Goal: Information Seeking & Learning: Find specific fact

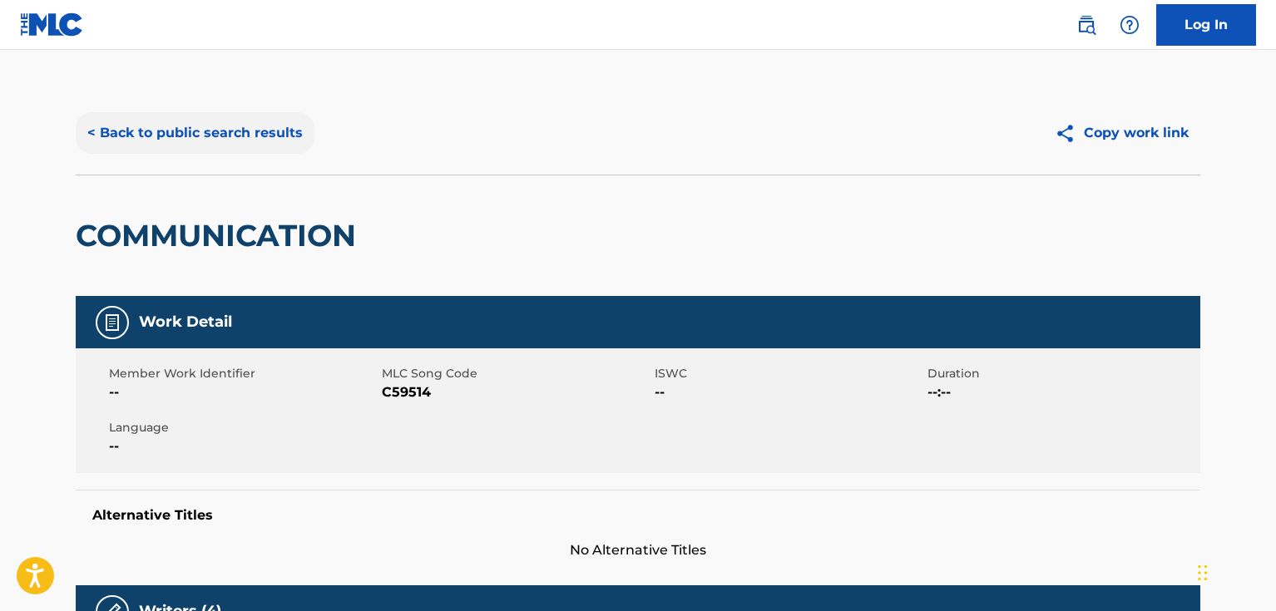
click at [271, 136] on button "< Back to public search results" at bounding box center [195, 133] width 239 height 42
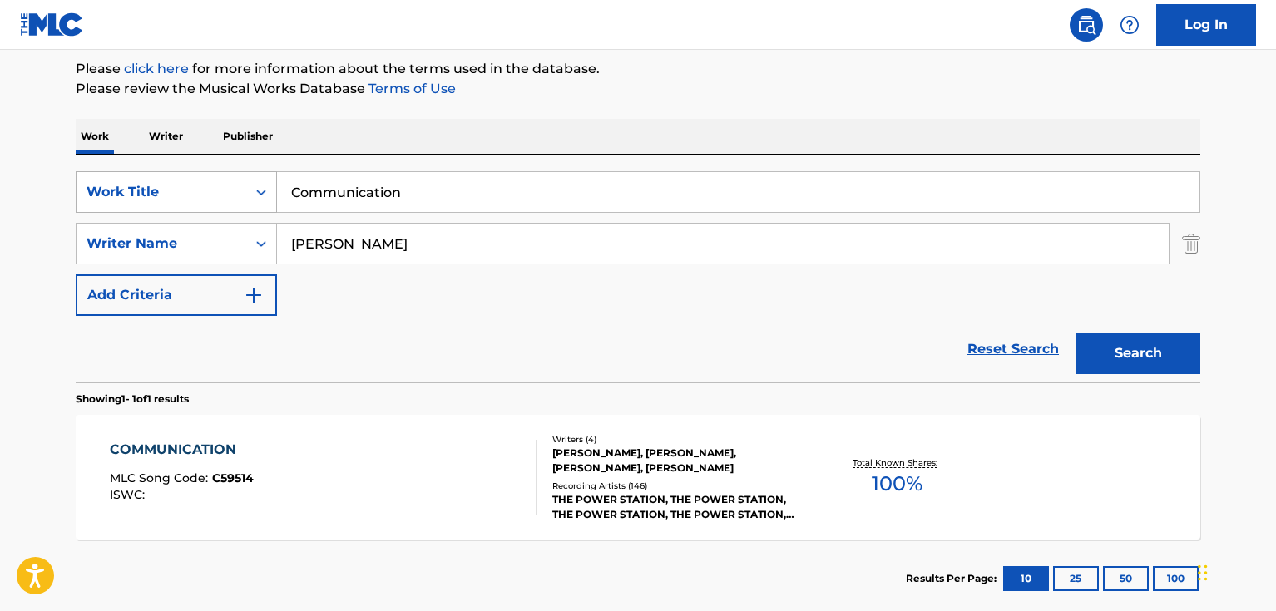
drag, startPoint x: 441, startPoint y: 195, endPoint x: 250, endPoint y: 191, distance: 190.5
click at [250, 191] on div "SearchWithCriteriad46a61c1-c08f-4742-9921-3706d787b089 Work Title Communication" at bounding box center [638, 192] width 1125 height 42
paste input "(Reach Up For The) Sunrise"
type input "(Reach Up For The) Sunrise"
drag, startPoint x: 364, startPoint y: 244, endPoint x: 235, endPoint y: 248, distance: 128.2
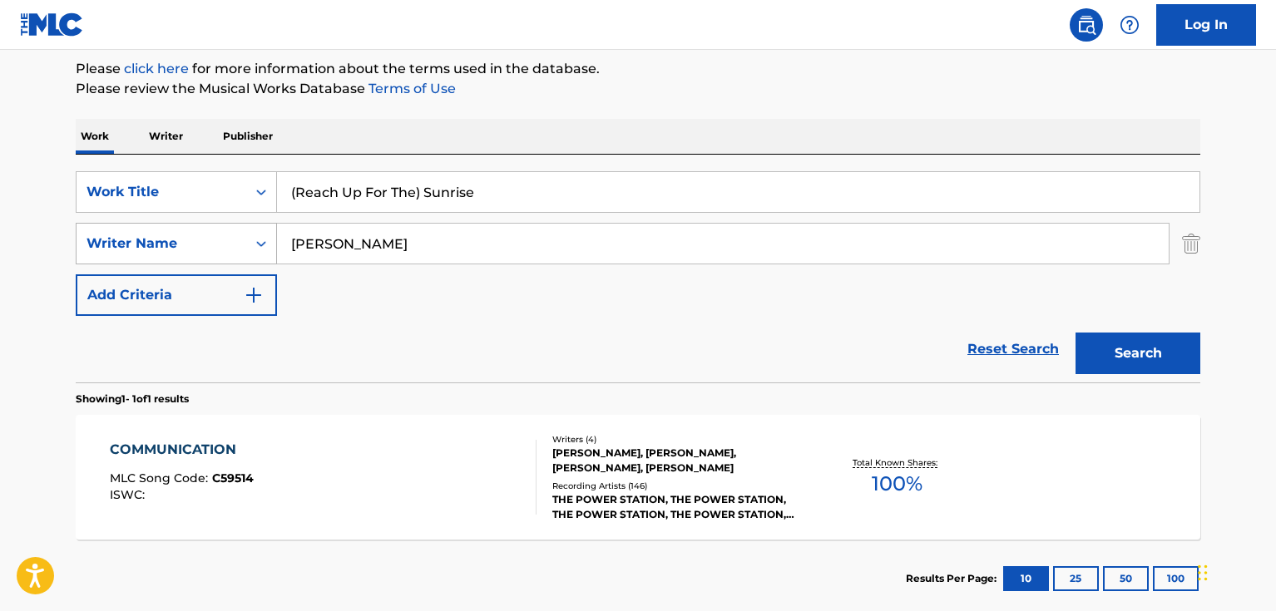
click at [235, 248] on div "SearchWithCriteria33f44059-a9a3-4a0e-90fe-a06dea2ccbfd Writer Name [PERSON_NAME]" at bounding box center [638, 244] width 1125 height 42
type input "[PERSON_NAME]"
click at [1150, 363] on button "Search" at bounding box center [1138, 354] width 125 height 42
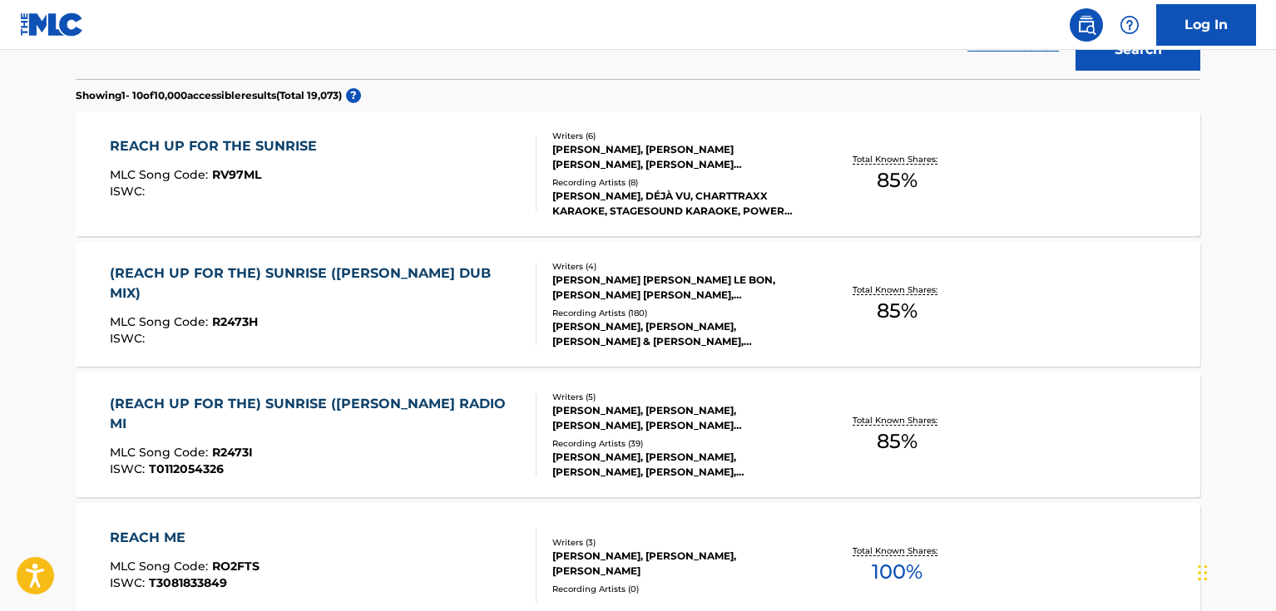
scroll to position [365, 0]
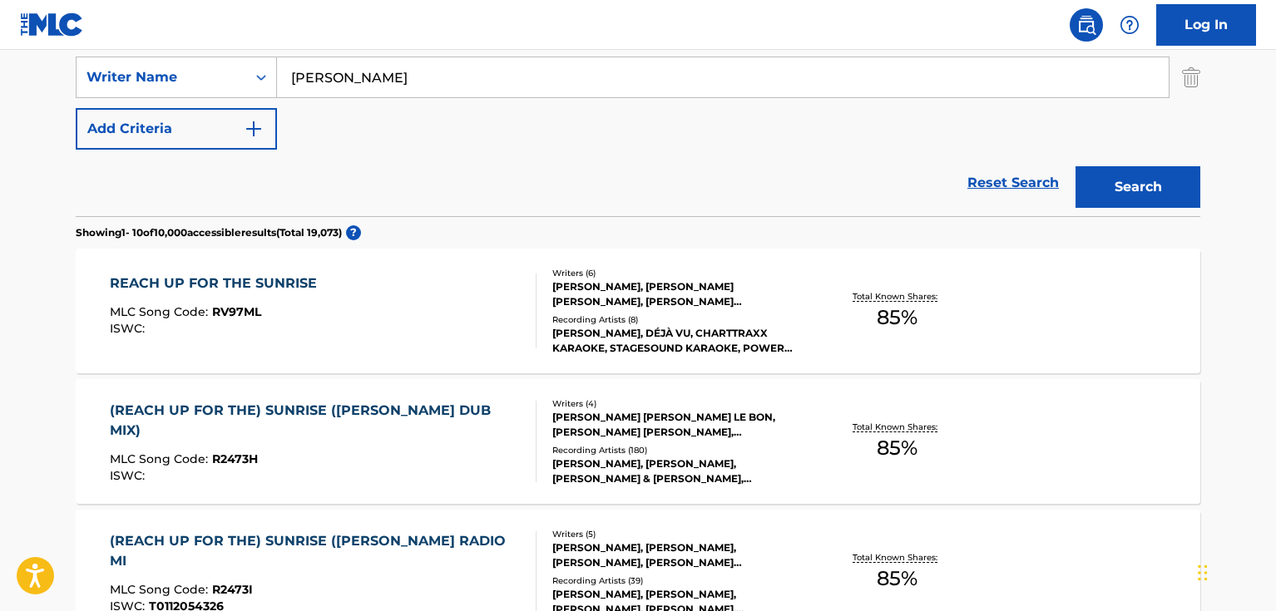
click at [382, 302] on div "REACH UP FOR THE SUNRISE MLC Song Code : RV97ML ISWC :" at bounding box center [324, 311] width 428 height 75
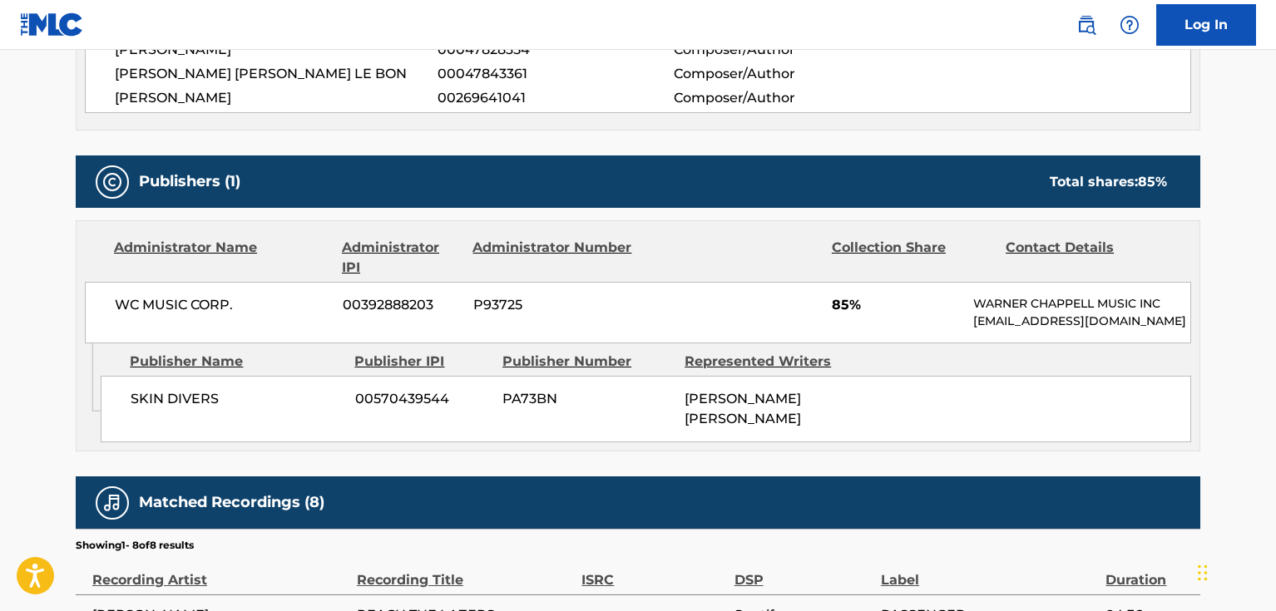
scroll to position [749, 0]
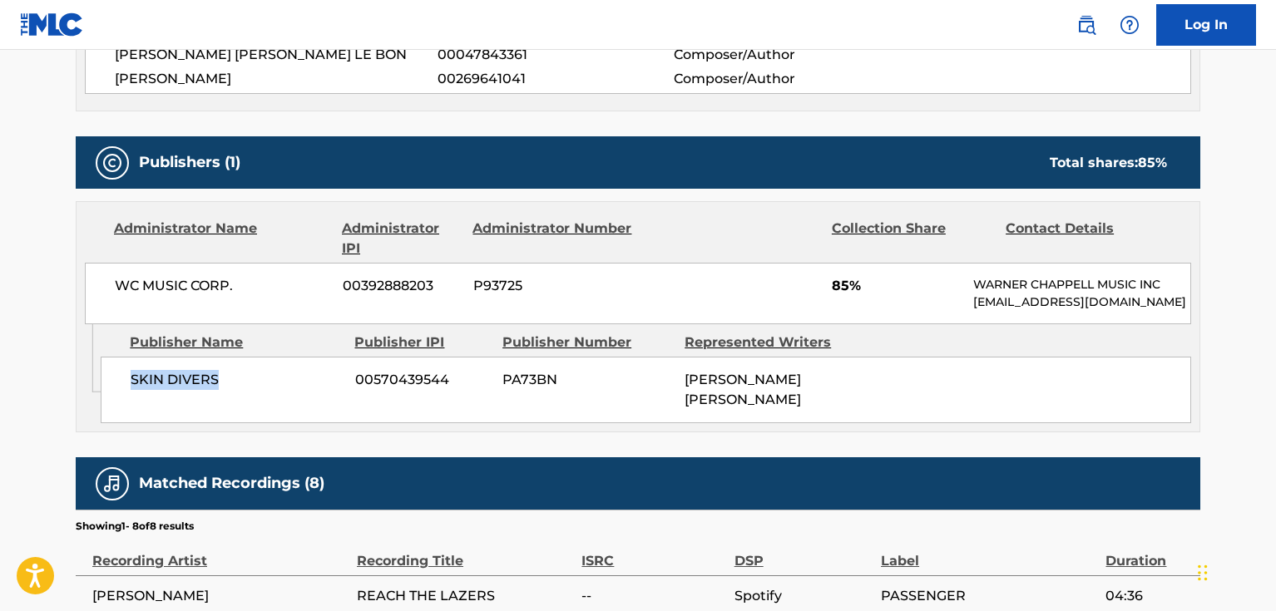
drag, startPoint x: 234, startPoint y: 399, endPoint x: 131, endPoint y: 413, distance: 103.2
click at [131, 413] on div "SKIN DIVERS 00570439544 PA73BN [PERSON_NAME] [PERSON_NAME]" at bounding box center [646, 390] width 1091 height 67
copy span "SKIN DIVERS"
click at [236, 279] on span "WC MUSIC CORP." at bounding box center [222, 286] width 215 height 20
drag, startPoint x: 230, startPoint y: 282, endPoint x: 117, endPoint y: 294, distance: 113.0
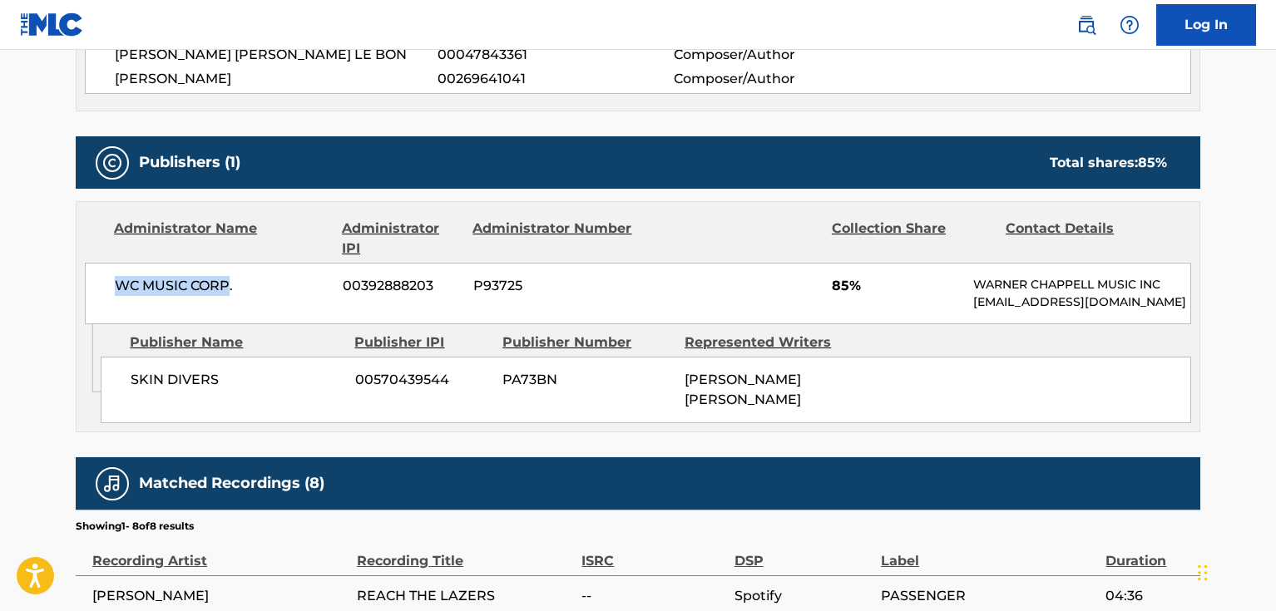
click at [117, 294] on span "WC MUSIC CORP." at bounding box center [222, 286] width 215 height 20
copy span "WC MUSIC CORP"
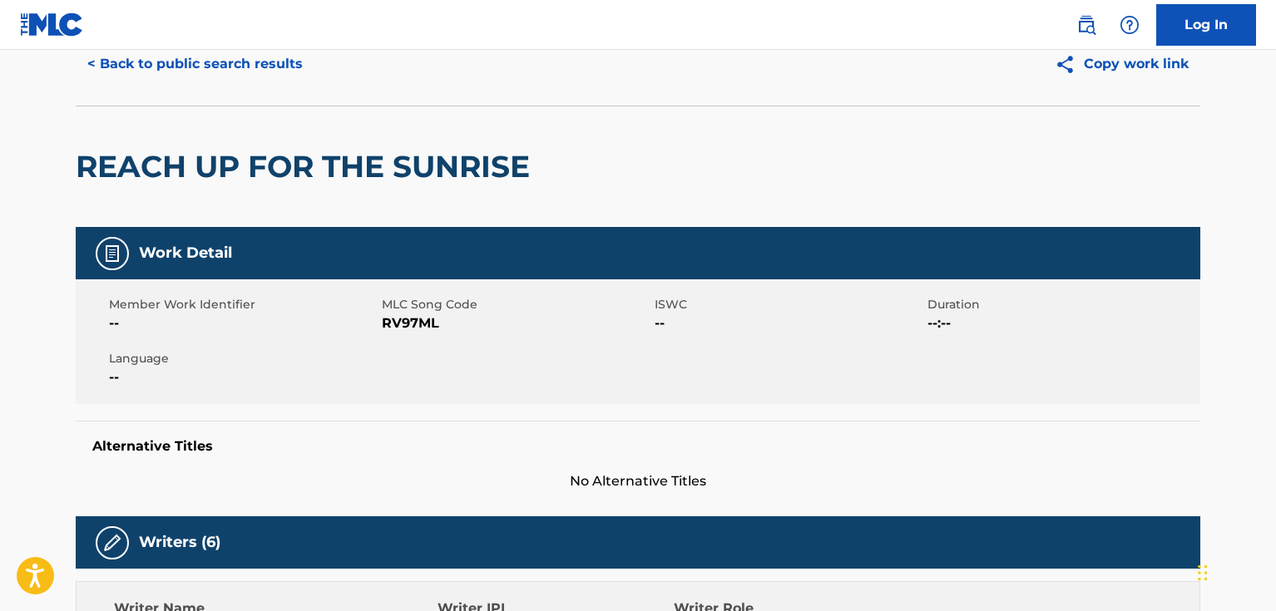
scroll to position [0, 0]
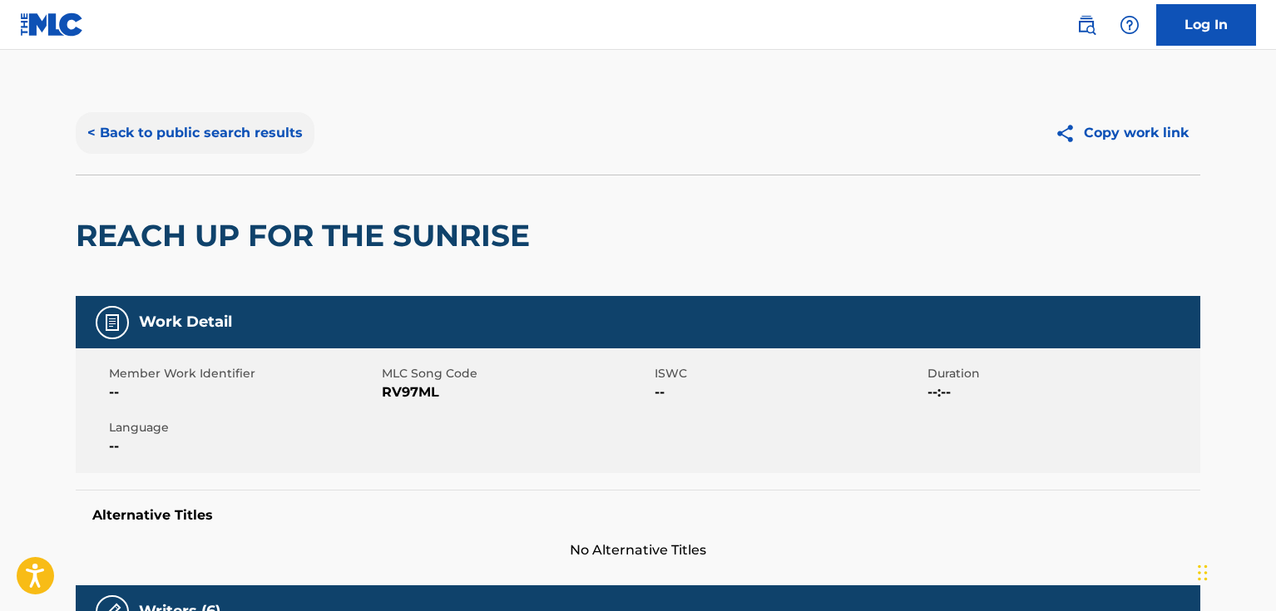
click at [228, 136] on button "< Back to public search results" at bounding box center [195, 133] width 239 height 42
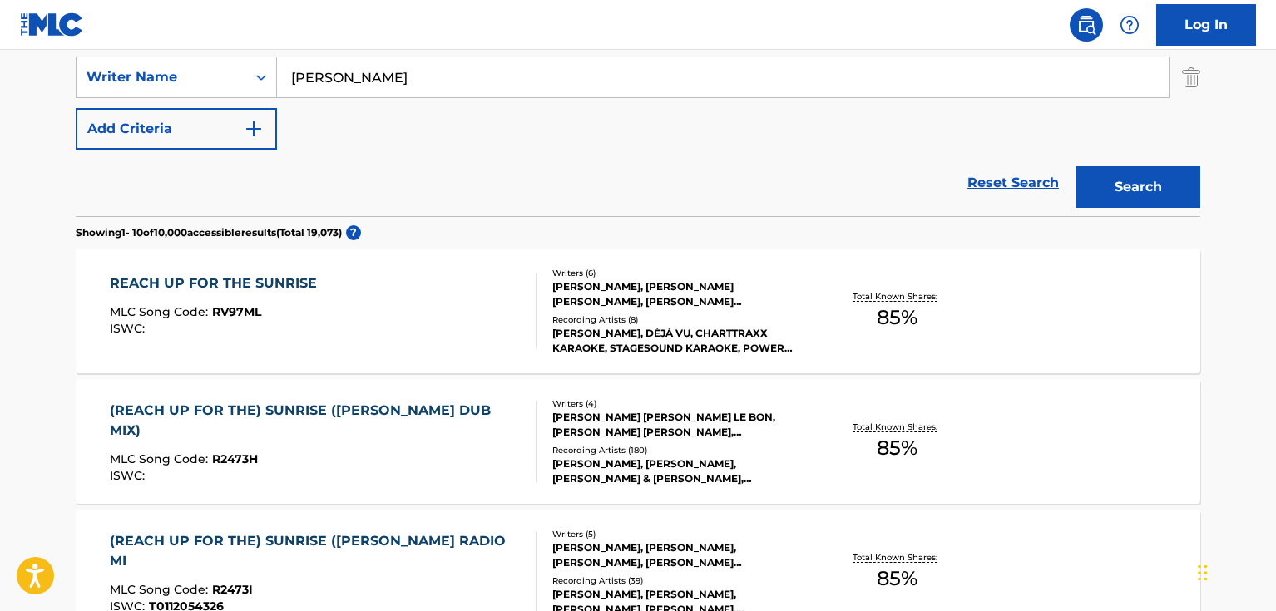
click at [384, 432] on div "(REACH UP FOR THE) SUNRISE ([PERSON_NAME] DUB MIX)" at bounding box center [316, 421] width 413 height 40
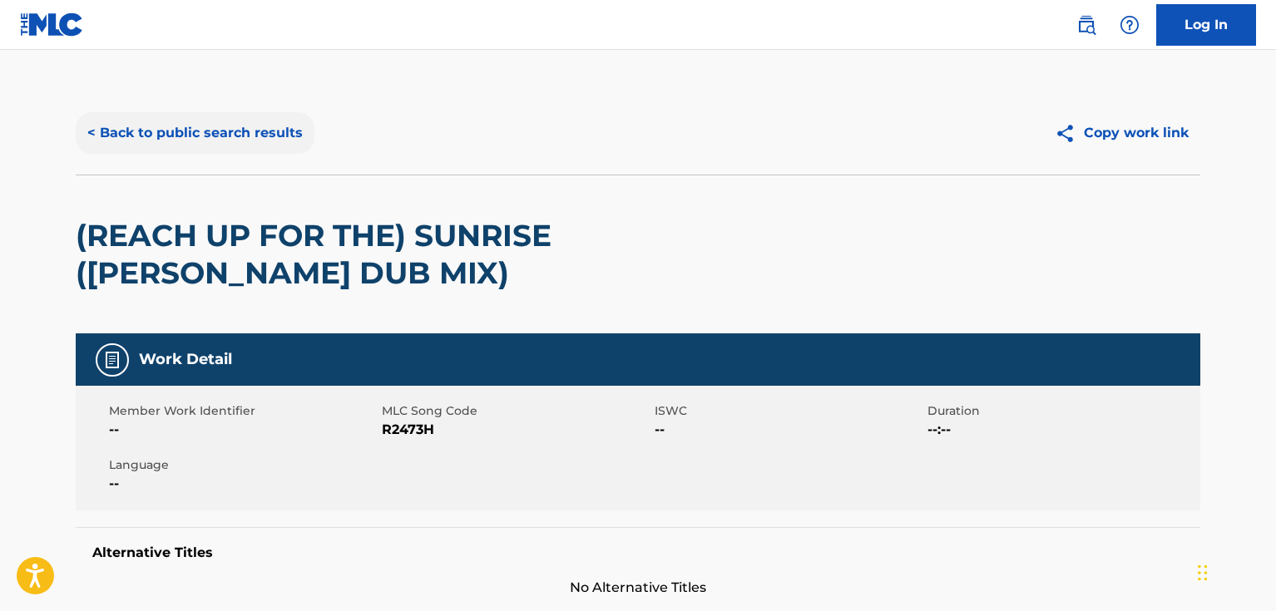
click at [244, 125] on button "< Back to public search results" at bounding box center [195, 133] width 239 height 42
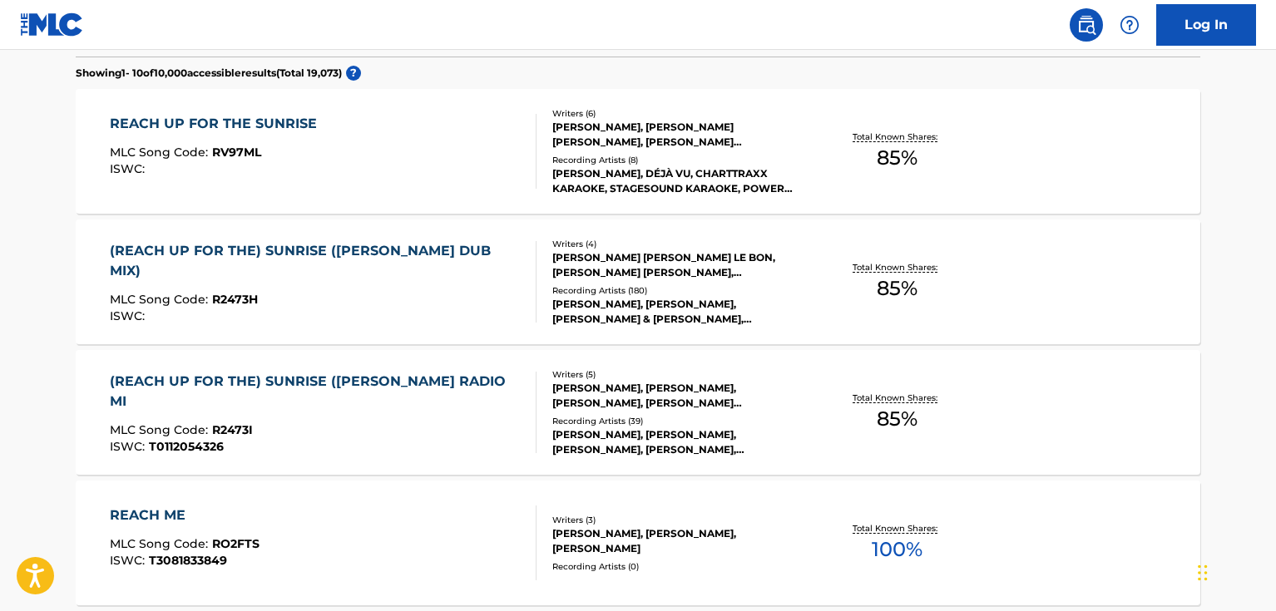
scroll to position [532, 0]
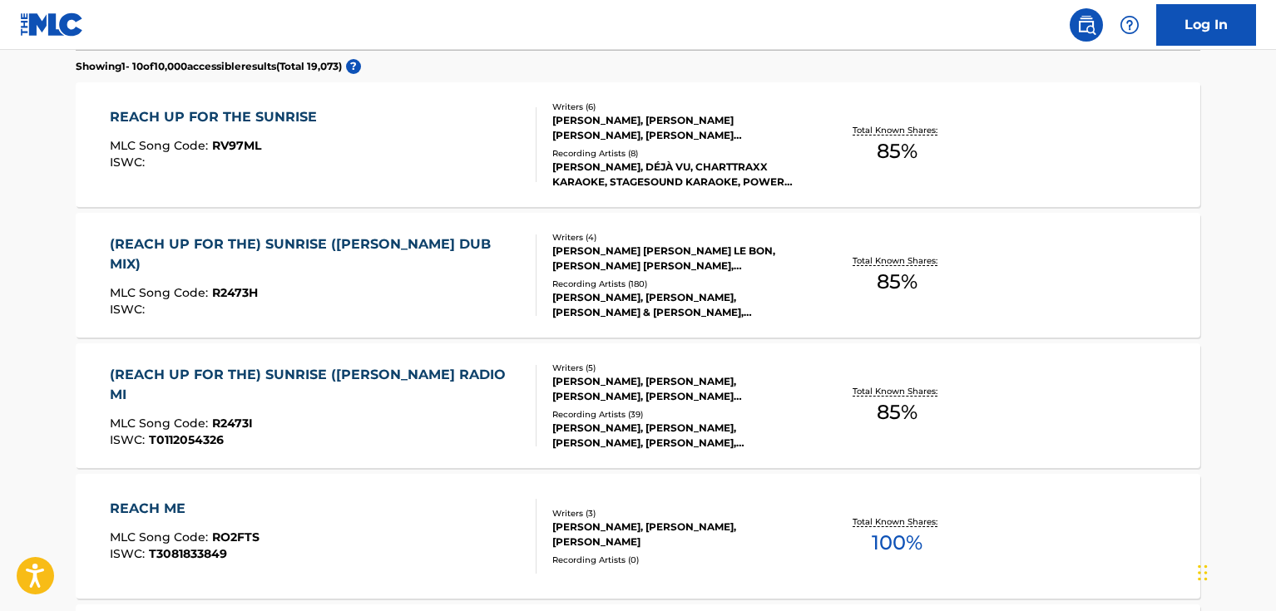
click at [456, 373] on div "(REACH UP FOR THE) SUNRISE ([PERSON_NAME] RADIO MI" at bounding box center [316, 385] width 413 height 40
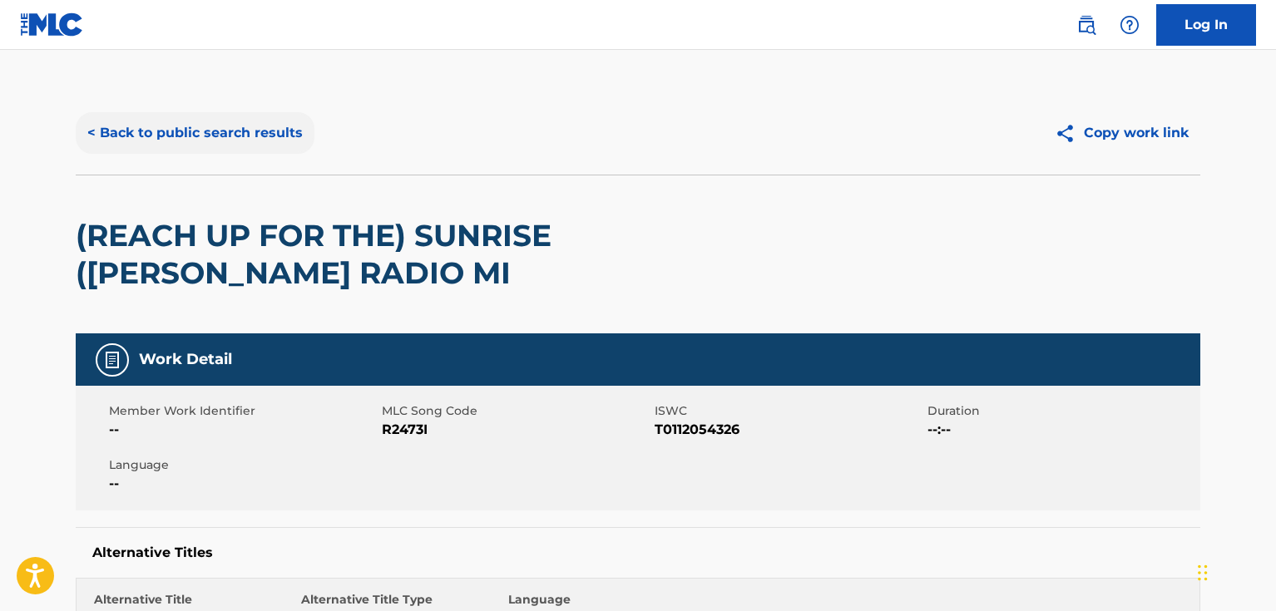
click at [264, 132] on button "< Back to public search results" at bounding box center [195, 133] width 239 height 42
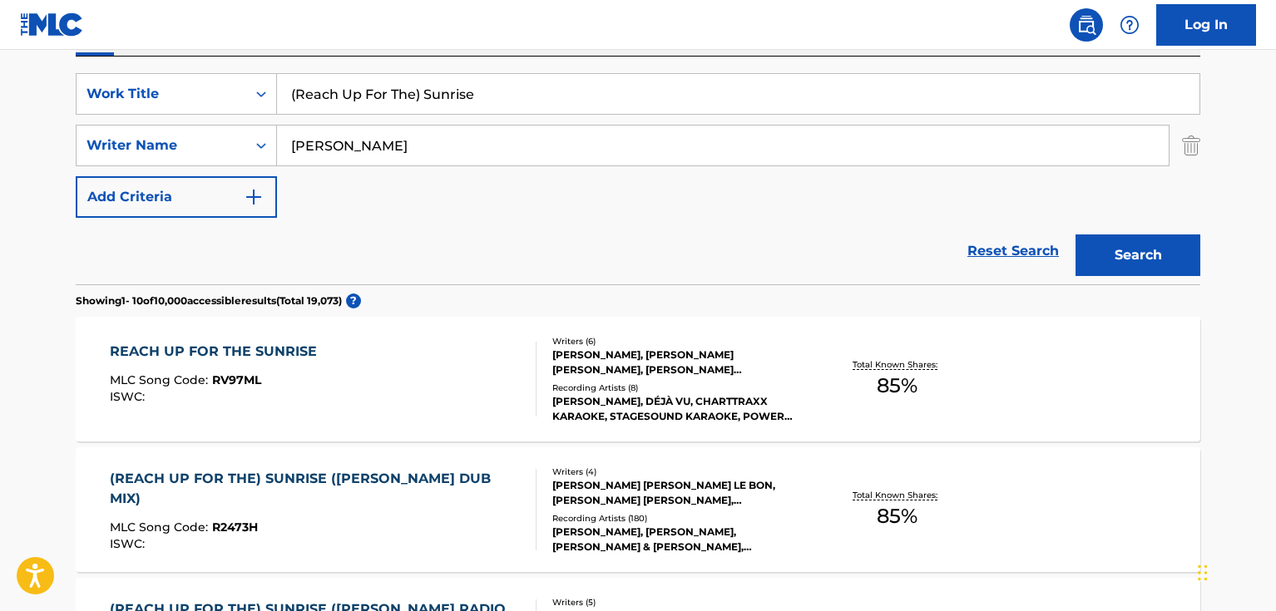
scroll to position [294, 0]
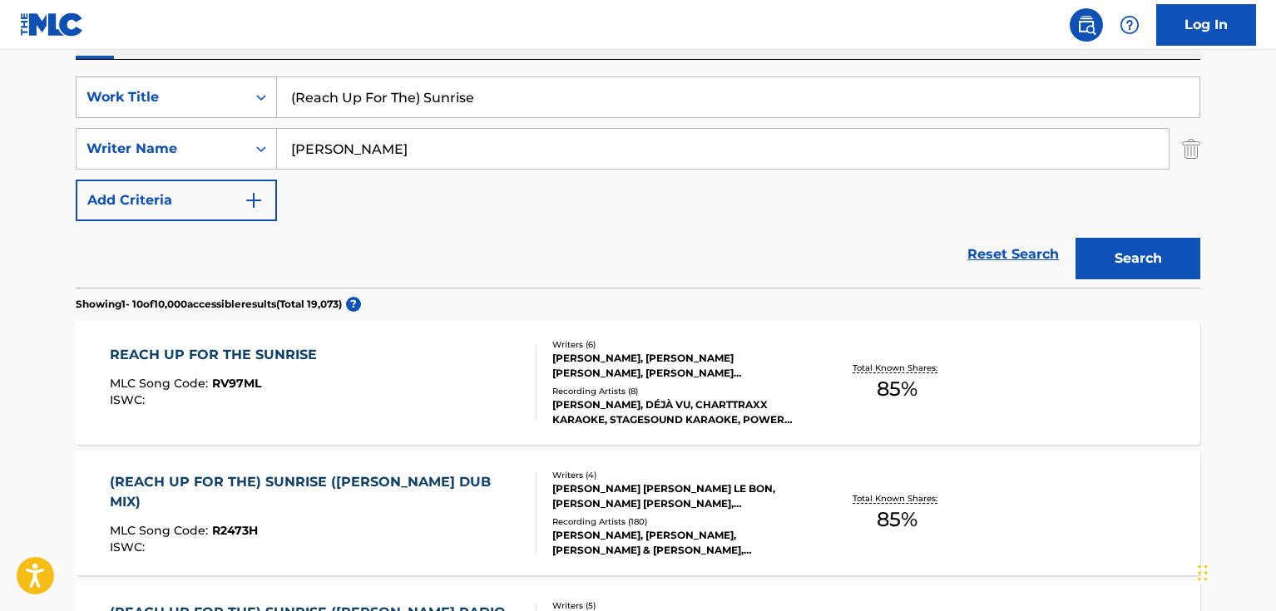
drag, startPoint x: 502, startPoint y: 97, endPoint x: 265, endPoint y: 97, distance: 237.9
click at [265, 97] on div "SearchWithCriteriad46a61c1-c08f-4742-9921-3706d787b089 Work Title (Reach Up For…" at bounding box center [638, 98] width 1125 height 42
paste input "Almost Illegal"
type input "Almost Illegal"
click at [1167, 258] on button "Search" at bounding box center [1138, 259] width 125 height 42
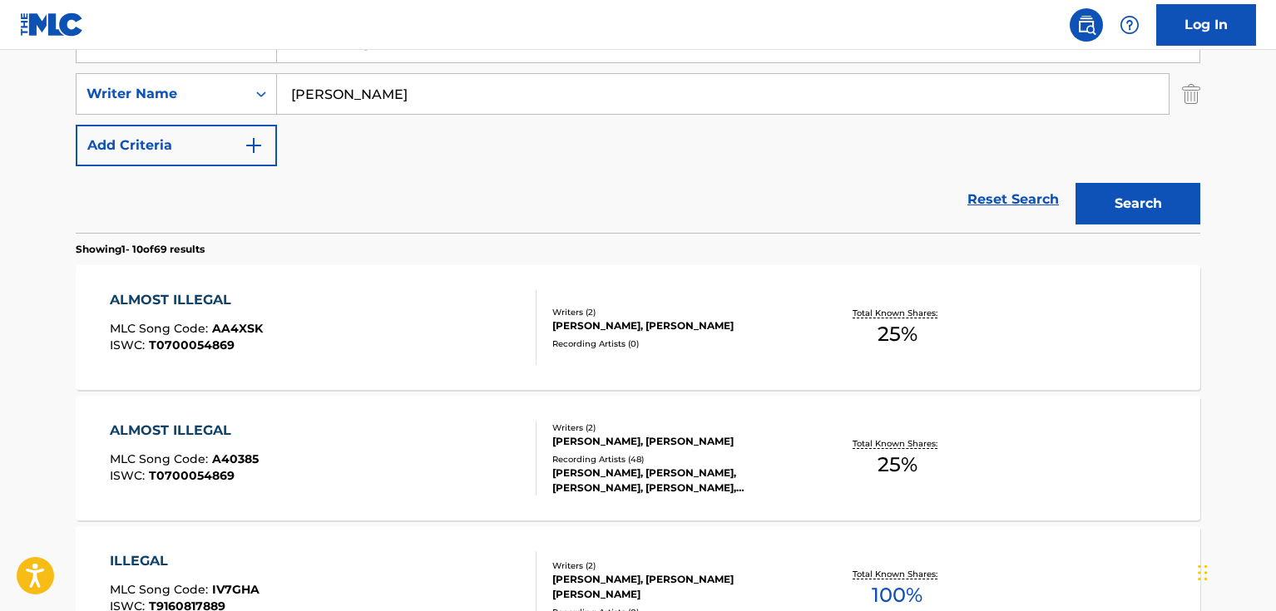
scroll to position [377, 0]
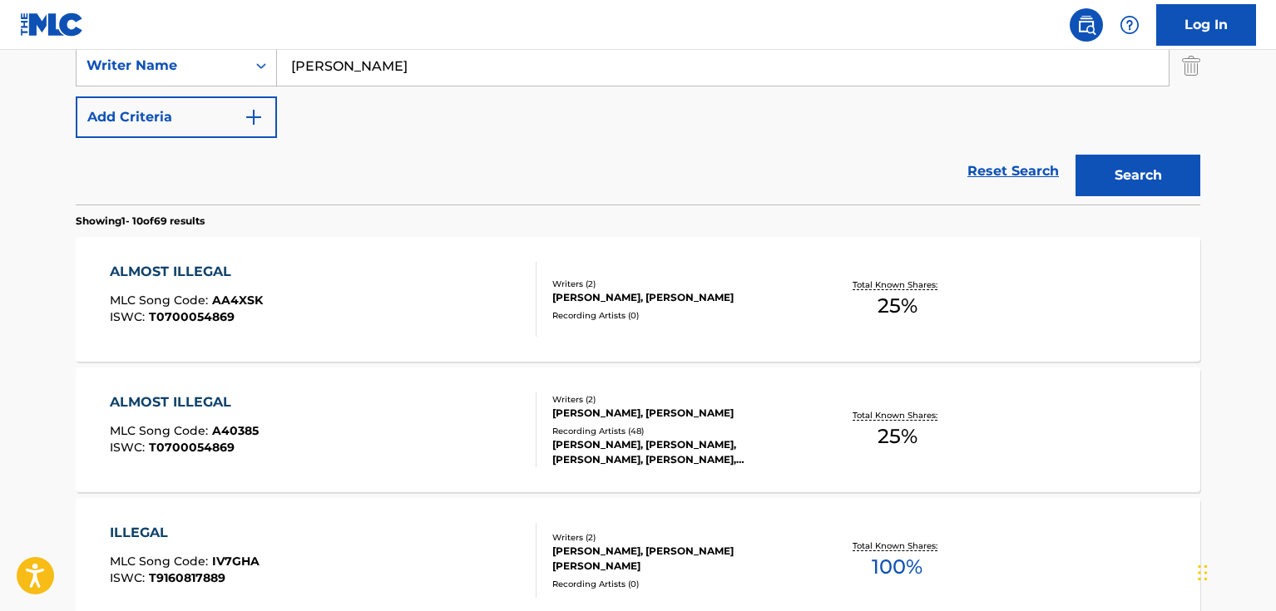
click at [498, 286] on div "ALMOST ILLEGAL MLC Song Code : AA4XSK ISWC : T0700054869" at bounding box center [324, 299] width 428 height 75
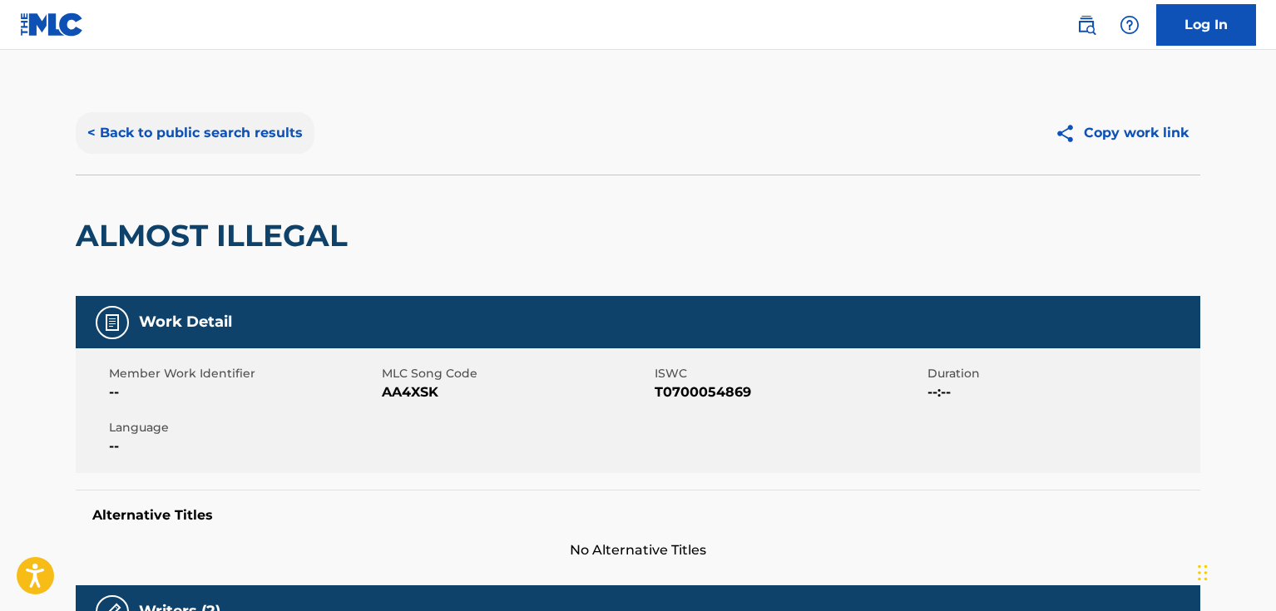
click at [231, 136] on button "< Back to public search results" at bounding box center [195, 133] width 239 height 42
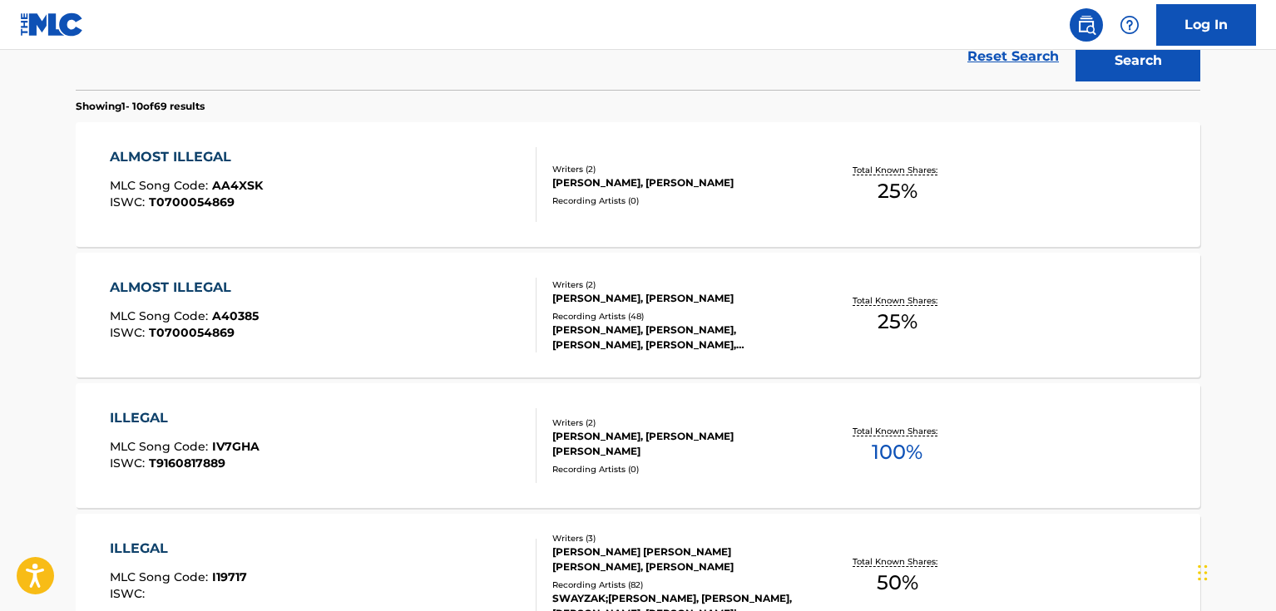
scroll to position [535, 0]
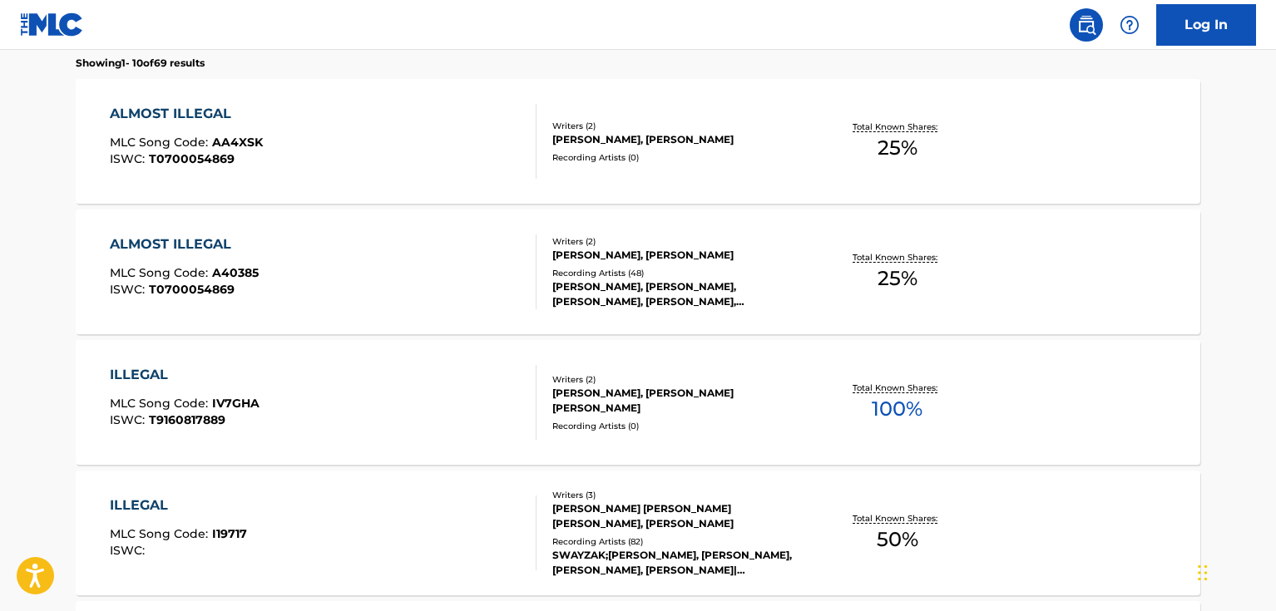
click at [393, 264] on div "ALMOST ILLEGAL MLC Song Code : A40385 ISWC : T0700054869" at bounding box center [324, 272] width 428 height 75
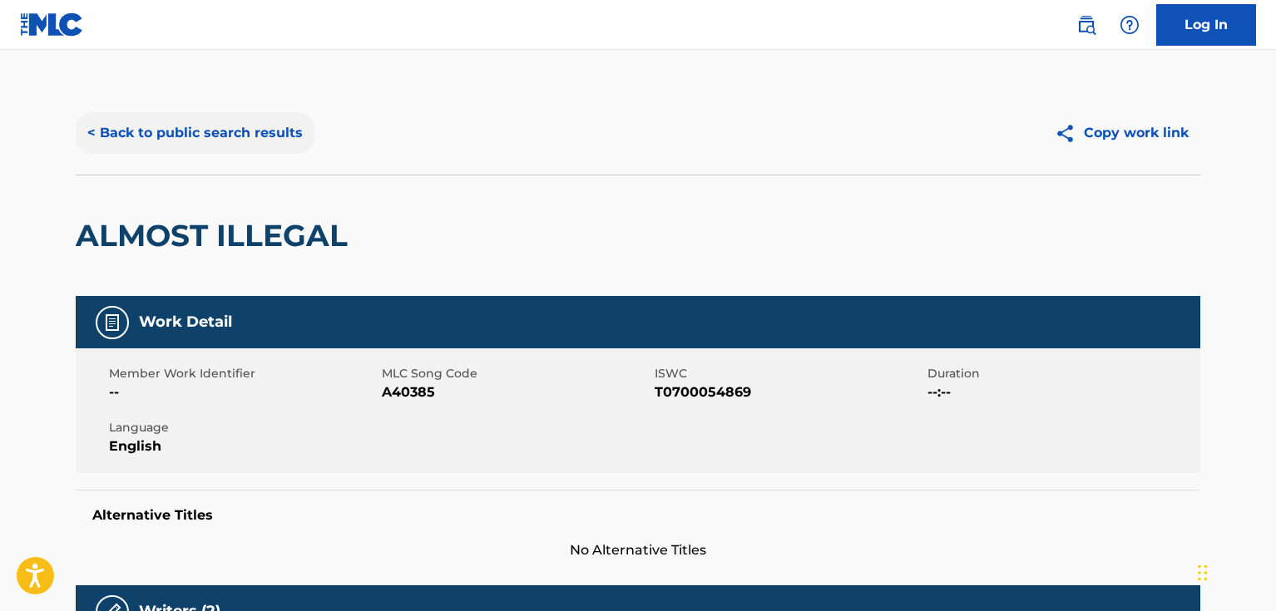
click at [256, 136] on button "< Back to public search results" at bounding box center [195, 133] width 239 height 42
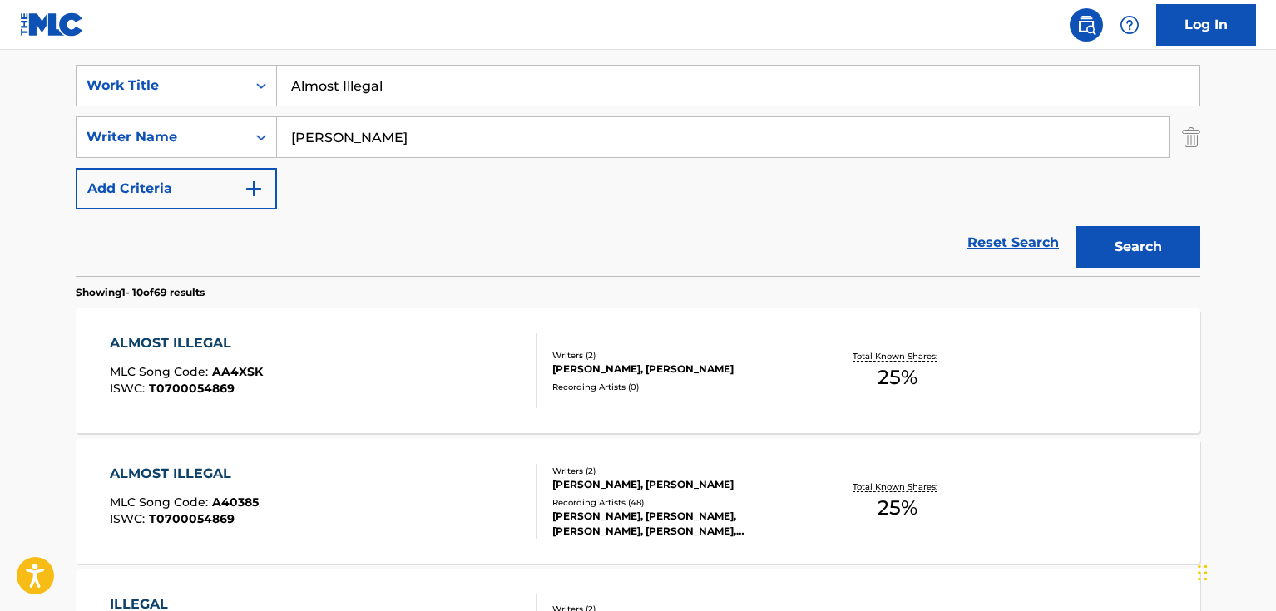
scroll to position [297, 0]
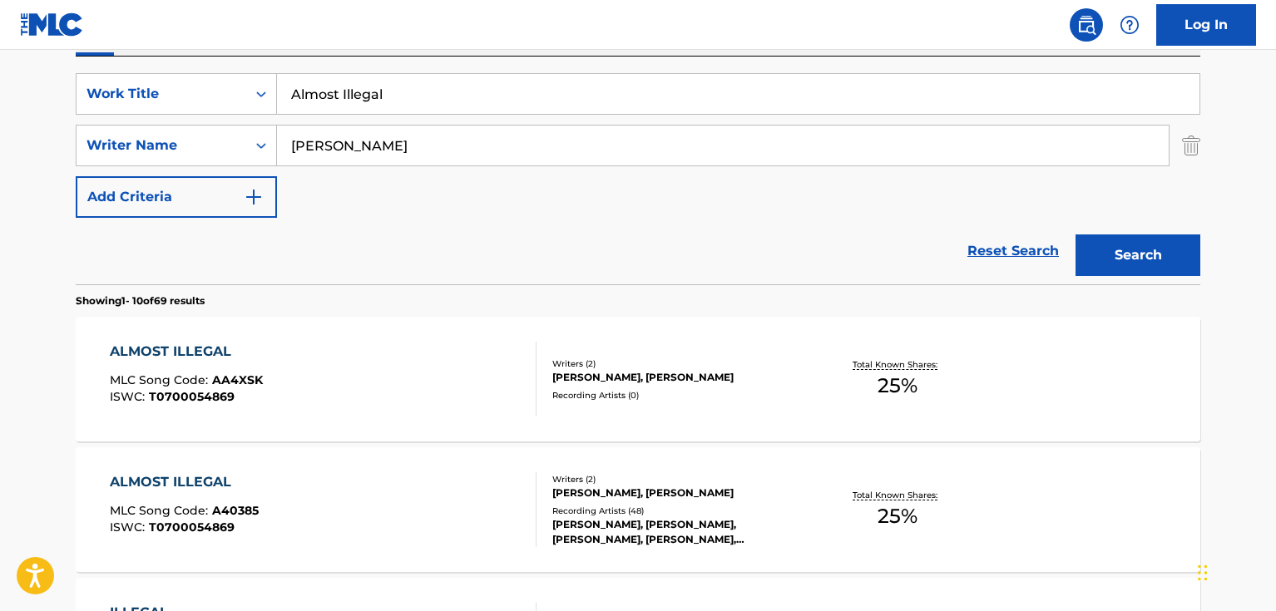
drag, startPoint x: 383, startPoint y: 148, endPoint x: 281, endPoint y: 143, distance: 102.4
click at [281, 143] on input "[PERSON_NAME]" at bounding box center [723, 146] width 892 height 40
click at [435, 94] on input "Almost Illegal" at bounding box center [738, 94] width 923 height 40
drag, startPoint x: 449, startPoint y: 91, endPoint x: 253, endPoint y: 93, distance: 196.3
click at [253, 93] on div "SearchWithCriteriad46a61c1-c08f-4742-9921-3706d787b089 Work Title Almost Illegal" at bounding box center [638, 94] width 1125 height 42
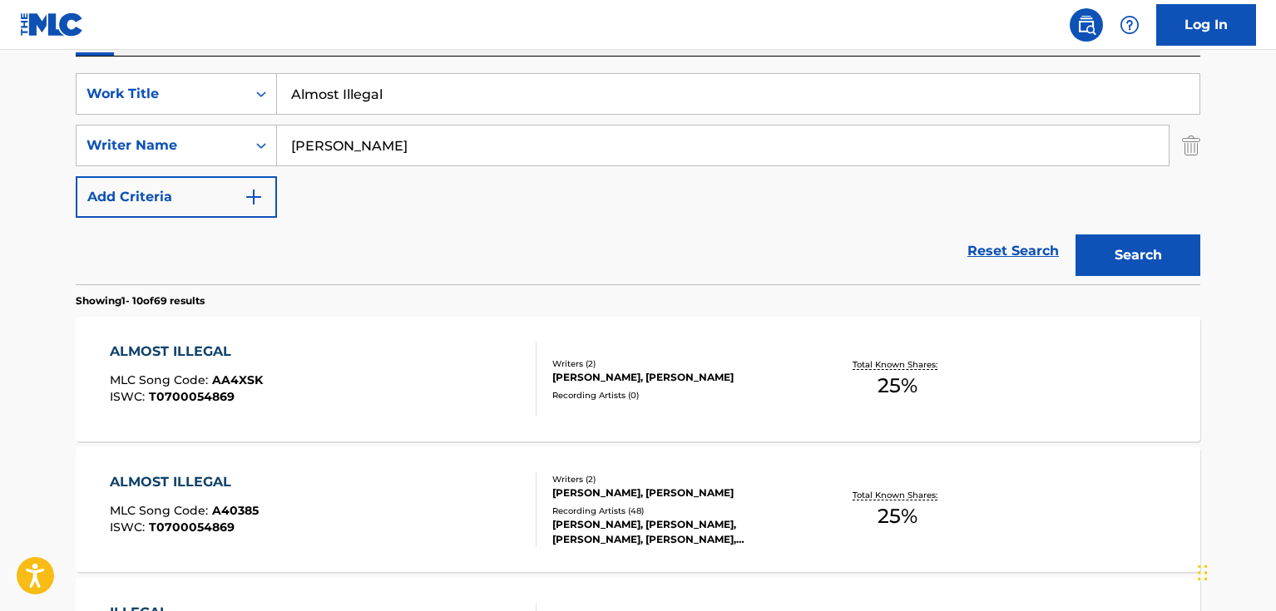
paste input "stronaut"
type input "Astronaut"
click at [1102, 255] on button "Search" at bounding box center [1138, 256] width 125 height 42
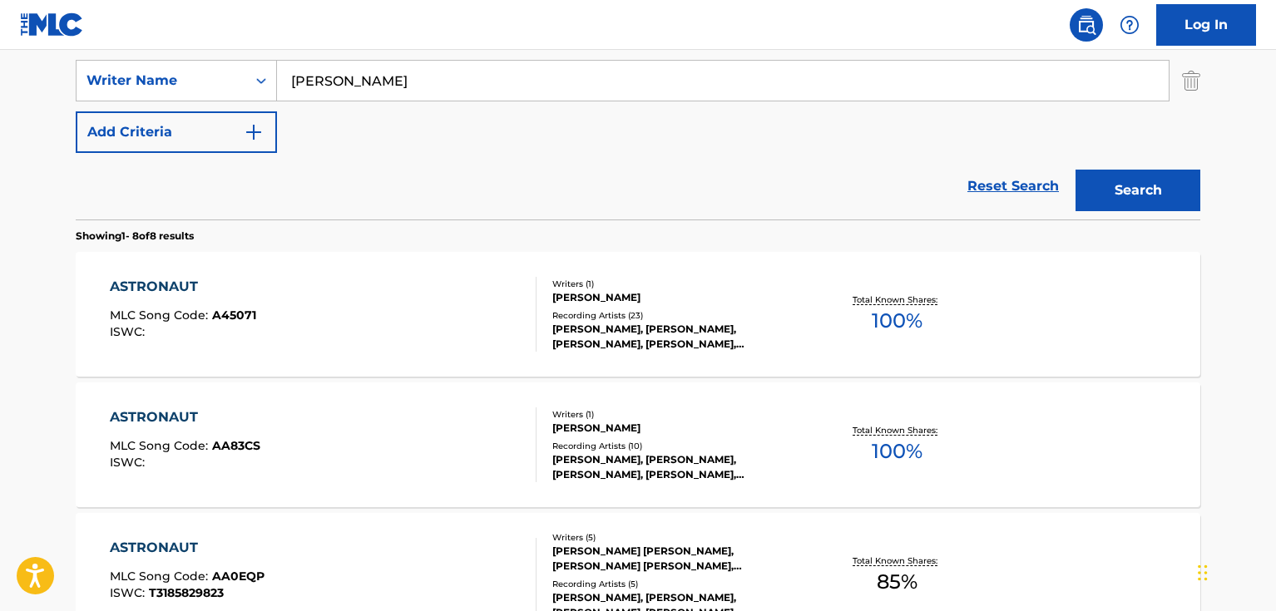
scroll to position [380, 0]
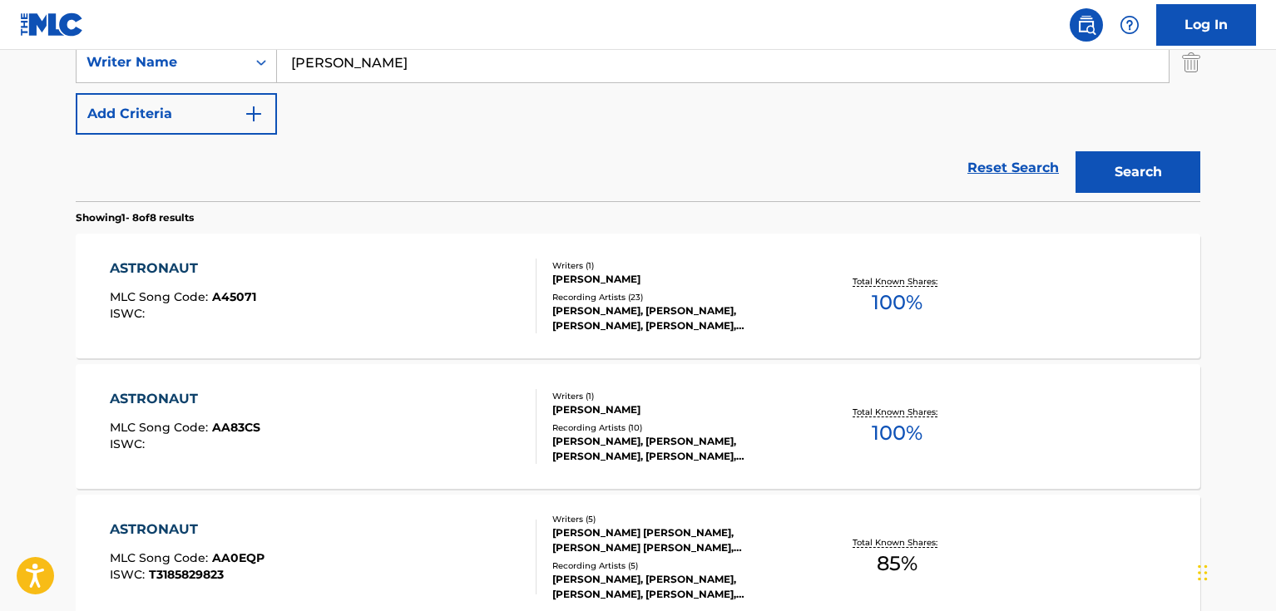
click at [512, 309] on div "ASTRONAUT MLC Song Code : A45071 ISWC :" at bounding box center [324, 296] width 428 height 75
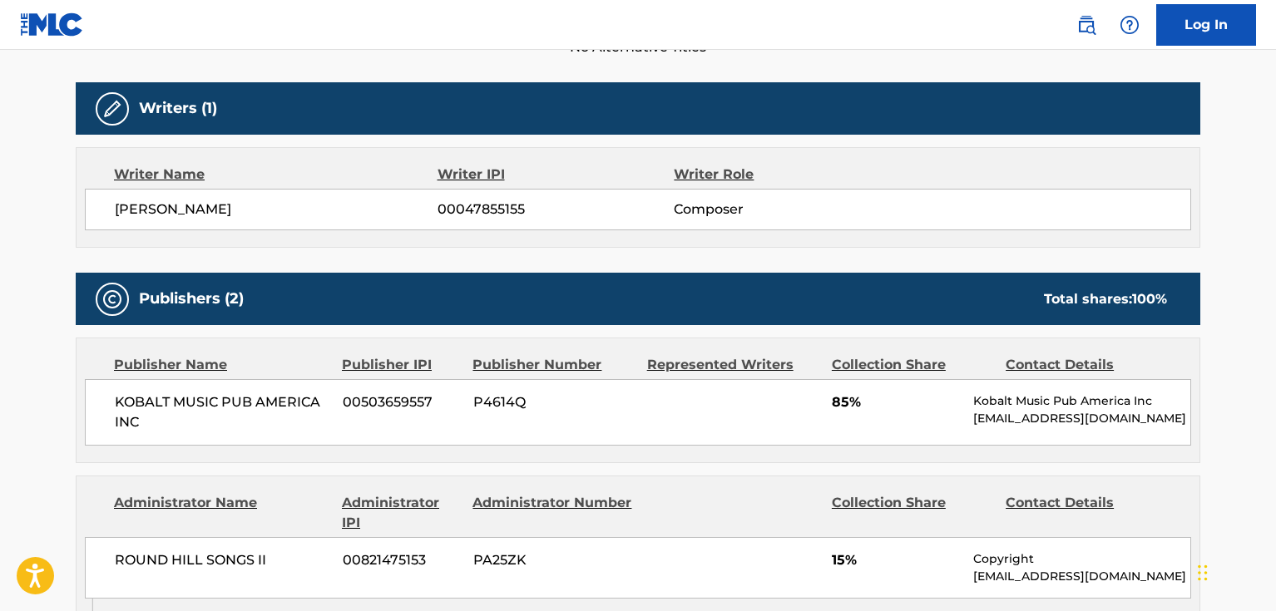
scroll to position [499, 0]
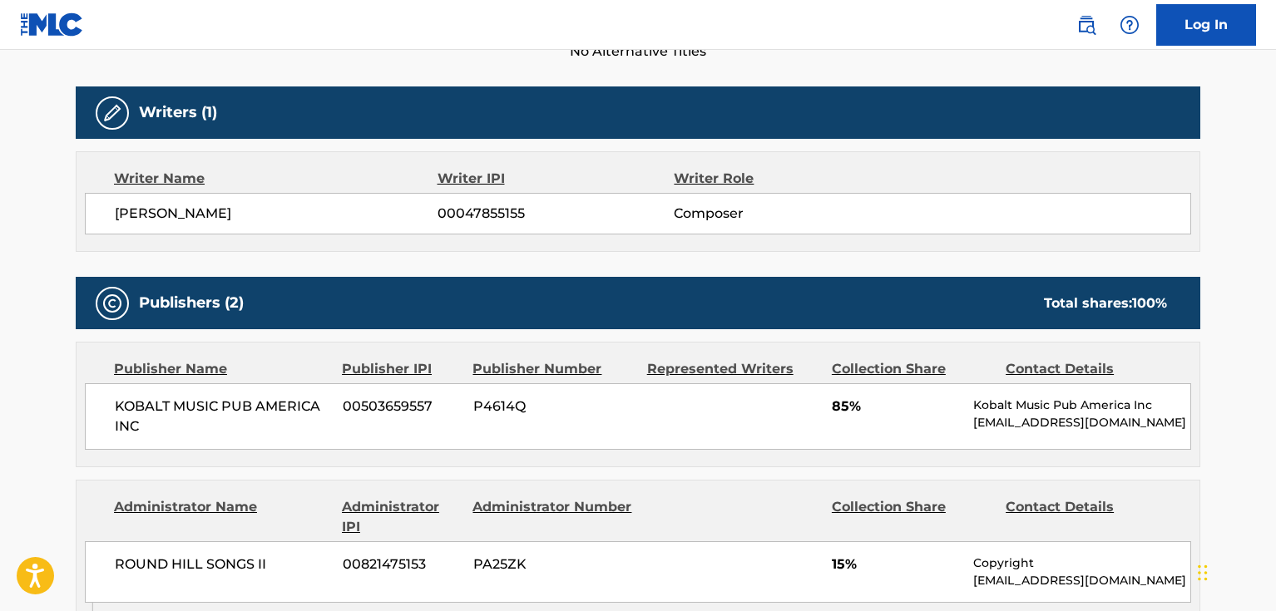
click at [37, 313] on main "< Back to public search results Copy work link ASTRONAUT Work Detail Member Wor…" at bounding box center [638, 446] width 1276 height 1790
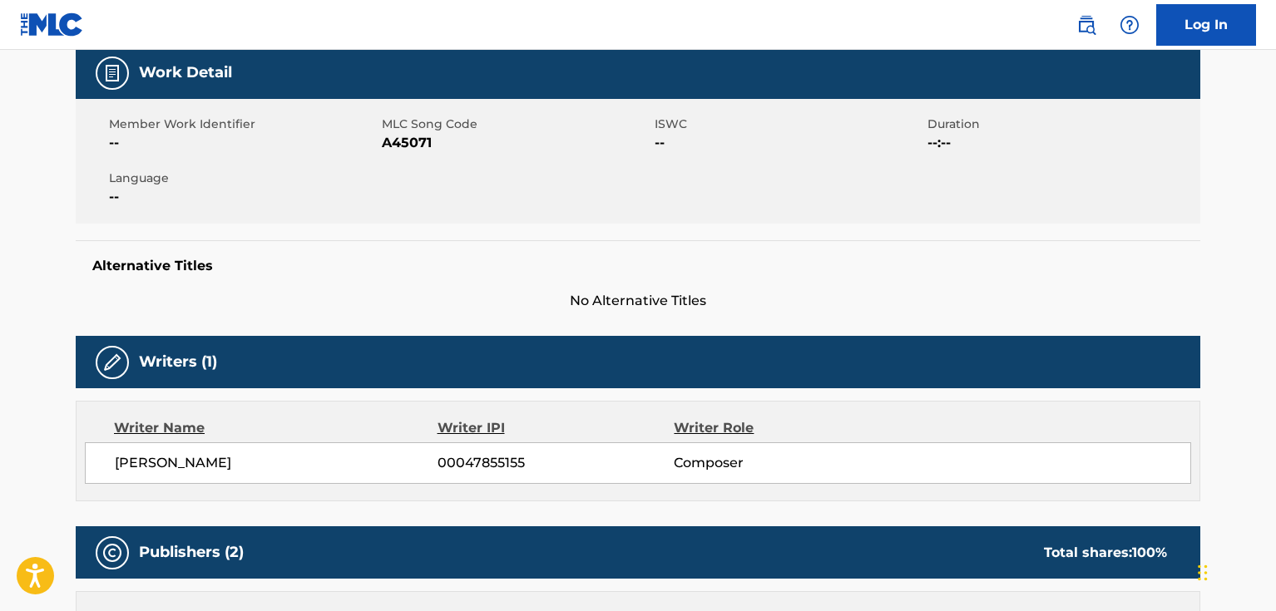
scroll to position [0, 0]
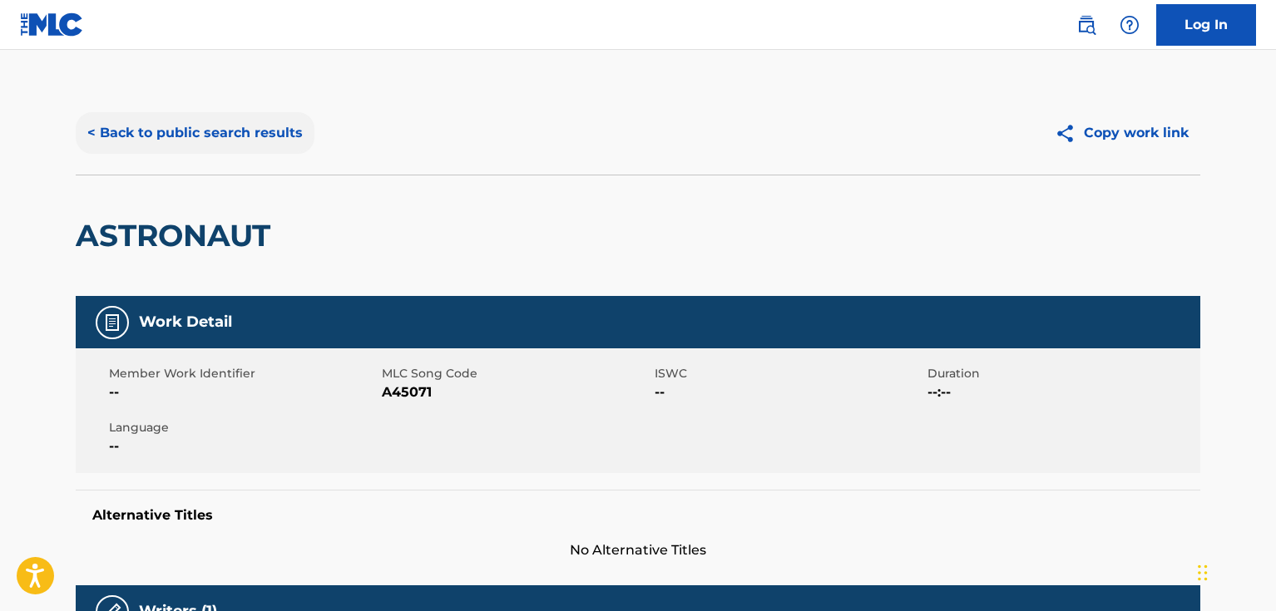
click at [230, 136] on button "< Back to public search results" at bounding box center [195, 133] width 239 height 42
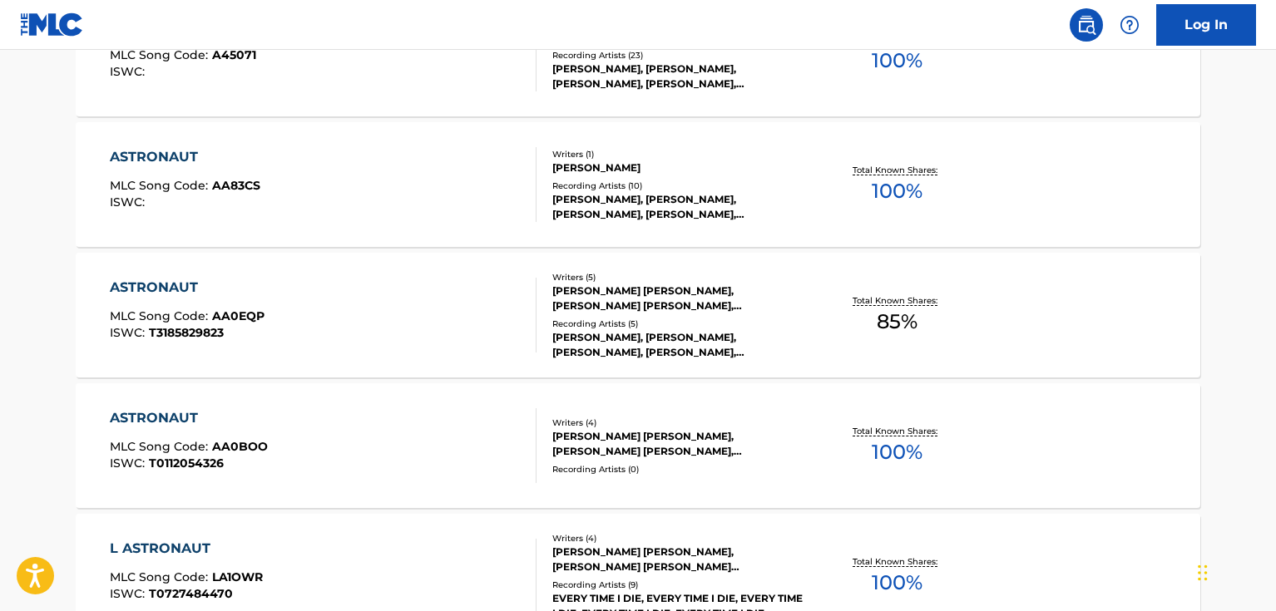
scroll to position [641, 0]
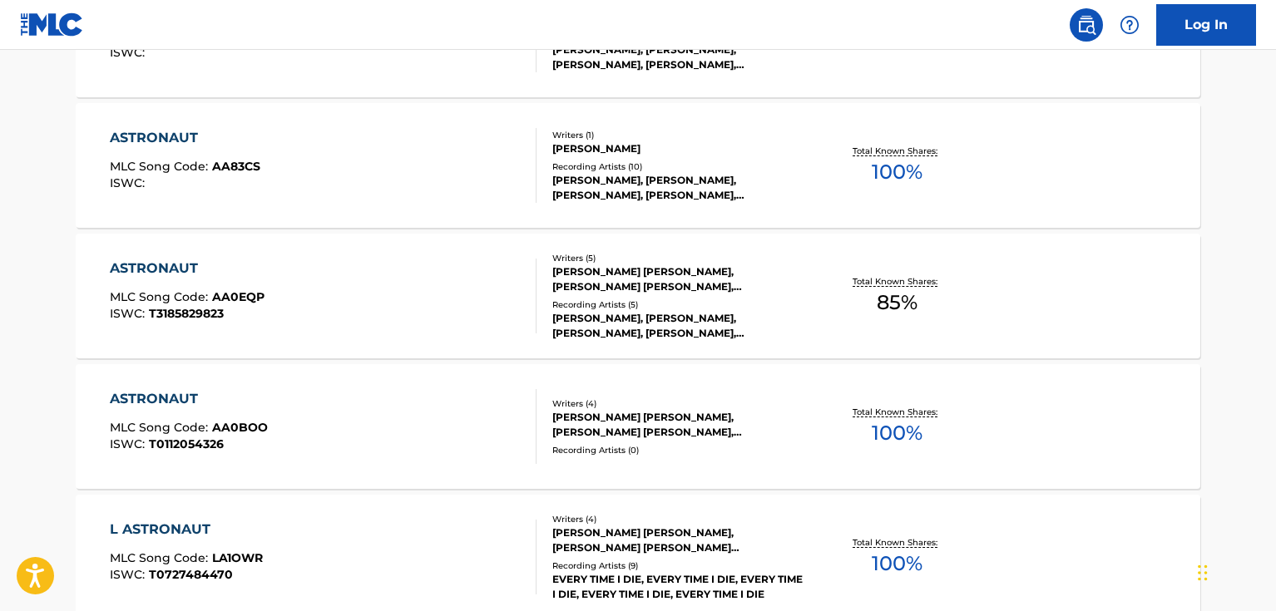
click at [409, 431] on div "ASTRONAUT MLC Song Code : AA0BOO ISWC : T0112054326" at bounding box center [324, 426] width 428 height 75
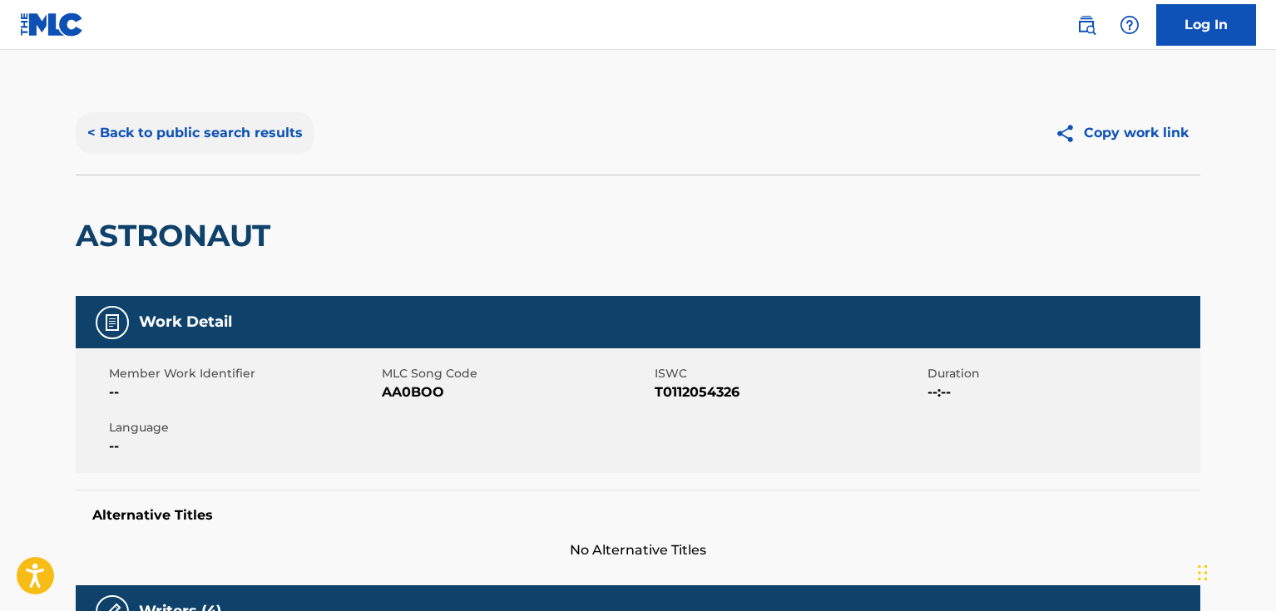
click at [249, 131] on button "< Back to public search results" at bounding box center [195, 133] width 239 height 42
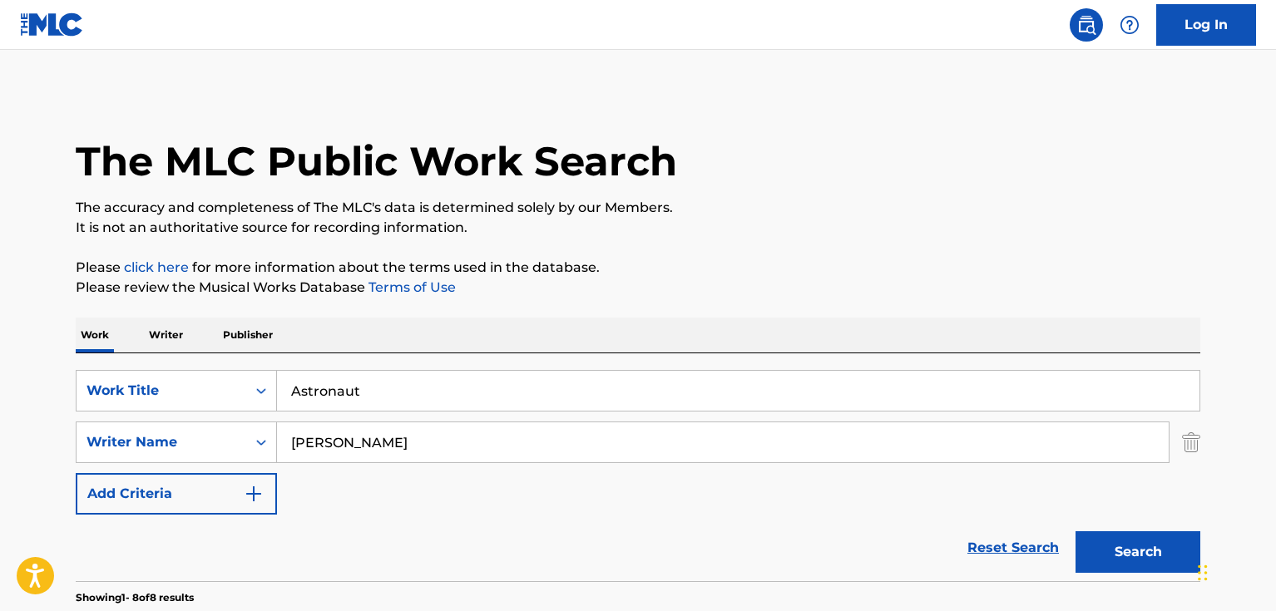
scroll to position [736, 0]
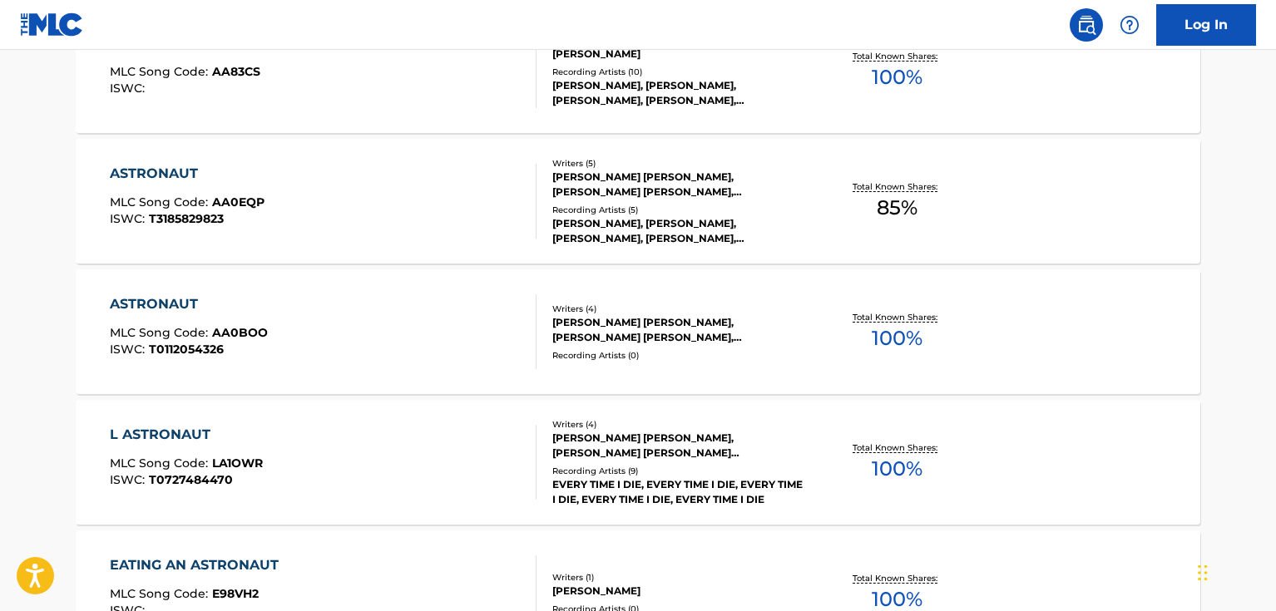
click at [445, 214] on div "ASTRONAUT MLC Song Code : AA0EQP ISWC : T3185829823" at bounding box center [324, 201] width 428 height 75
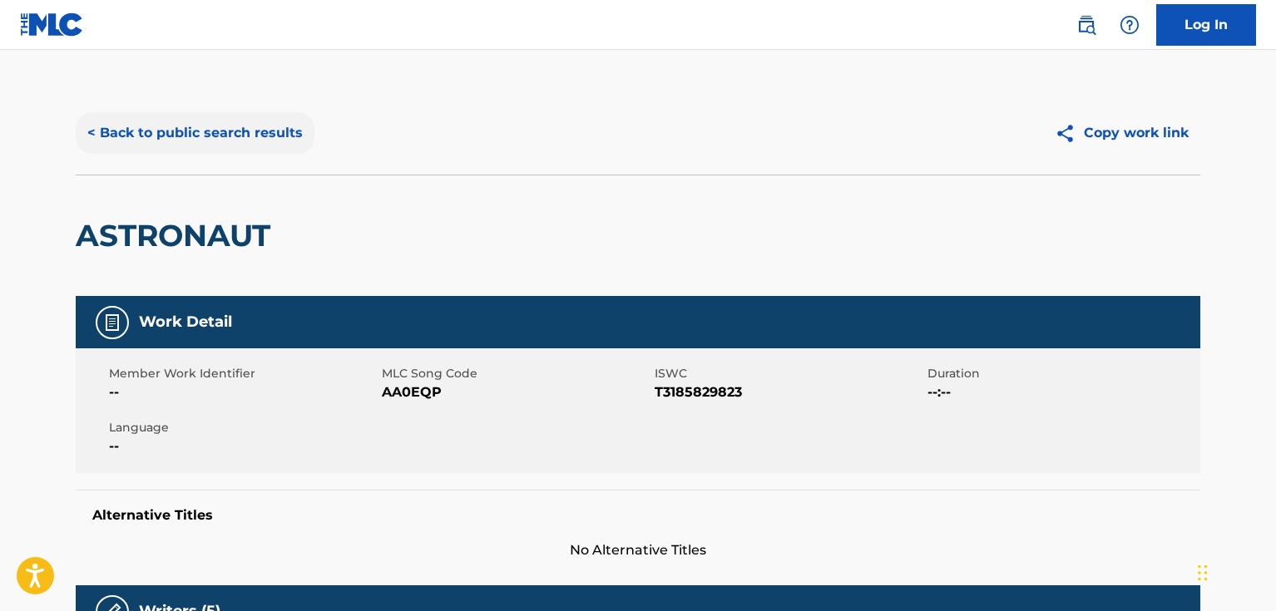
click at [286, 119] on button "< Back to public search results" at bounding box center [195, 133] width 239 height 42
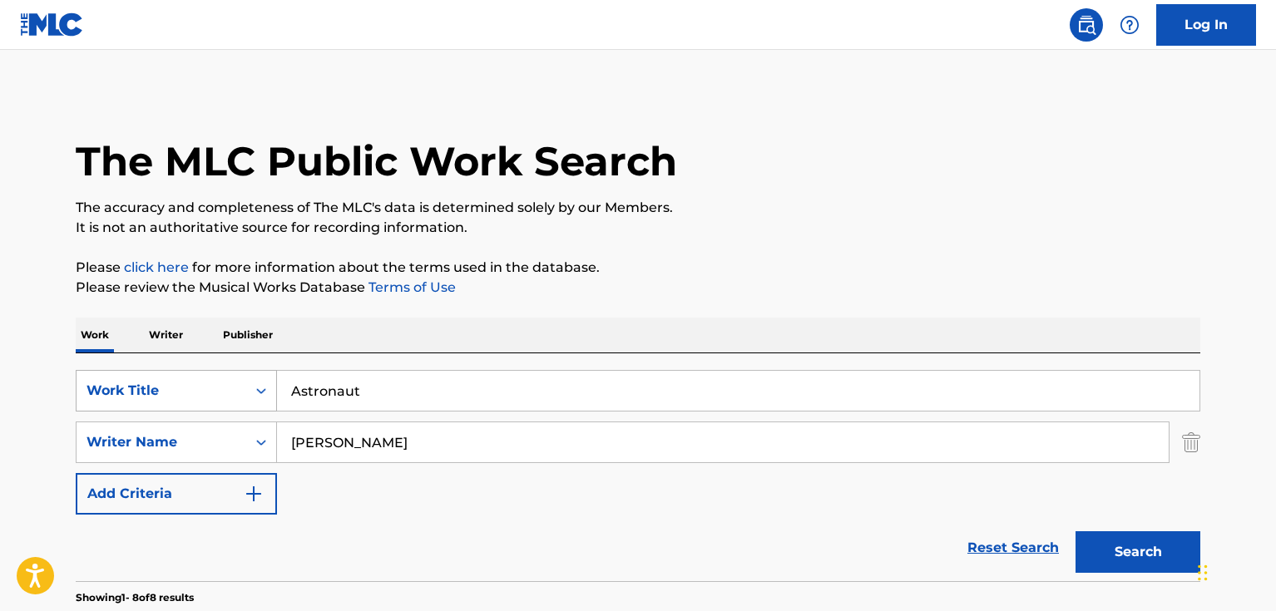
drag, startPoint x: 395, startPoint y: 388, endPoint x: 266, endPoint y: 393, distance: 129.1
click at [266, 393] on div "SearchWithCriteriad46a61c1-c08f-4742-9921-3706d787b089 Work Title Astronaut" at bounding box center [638, 391] width 1125 height 42
paste input "Bedroom Toys"
type input "Bedroom Toys"
click at [1140, 552] on button "Search" at bounding box center [1138, 553] width 125 height 42
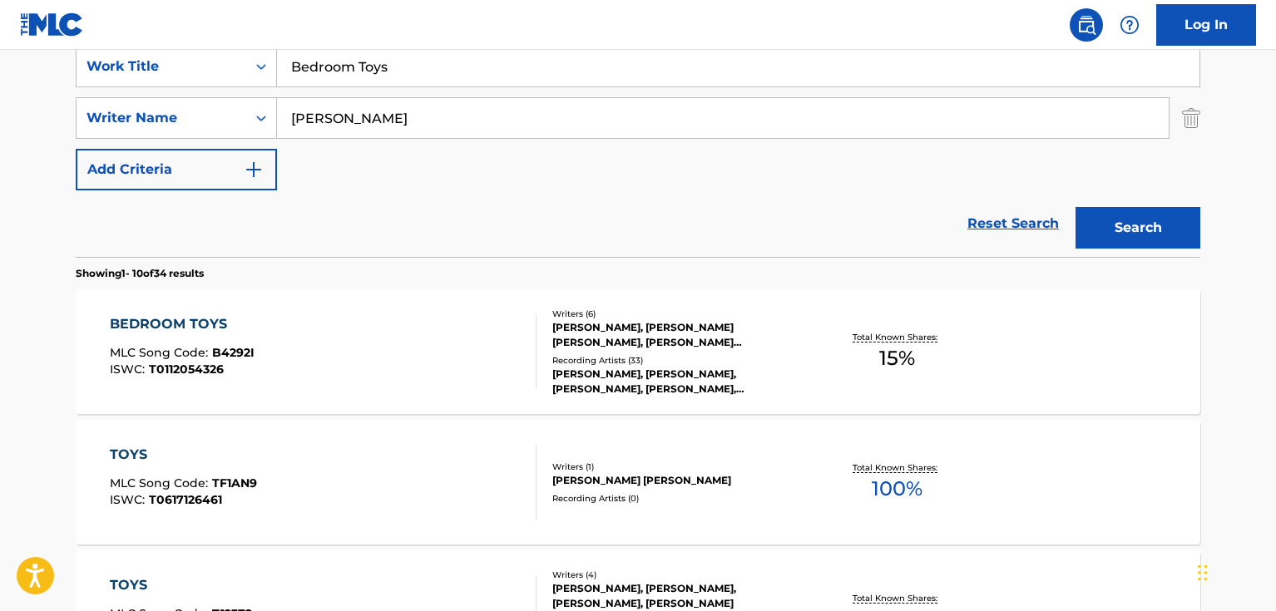
scroll to position [333, 0]
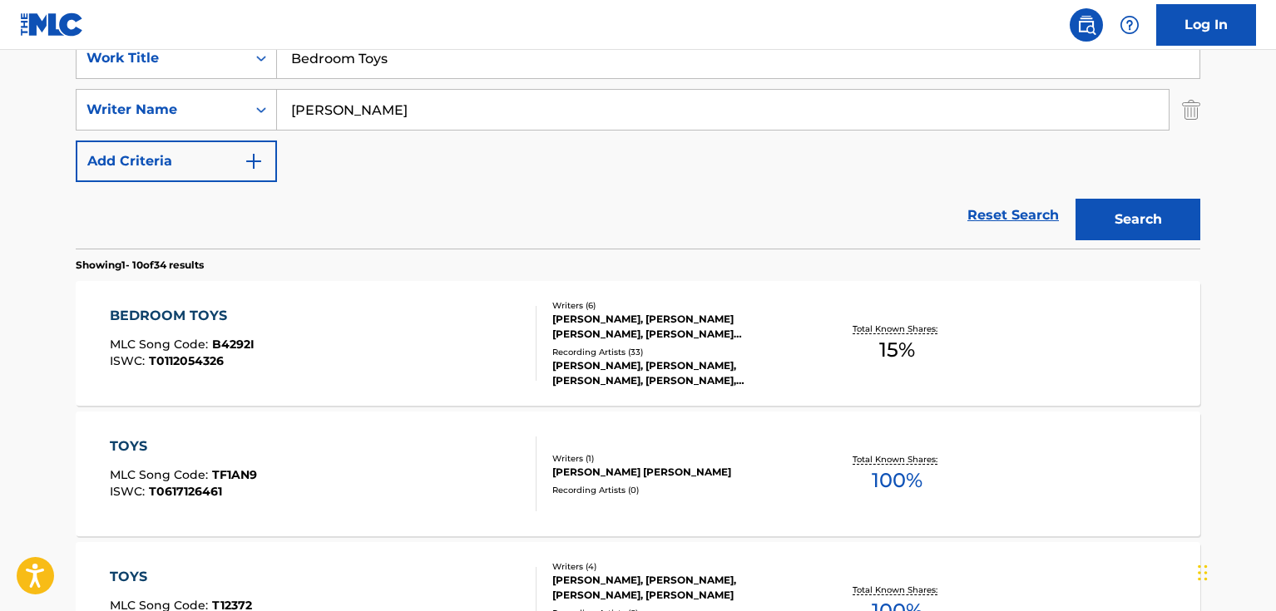
click at [475, 324] on div "BEDROOM TOYS MLC Song Code : B4292I ISWC : T0112054326" at bounding box center [324, 343] width 428 height 75
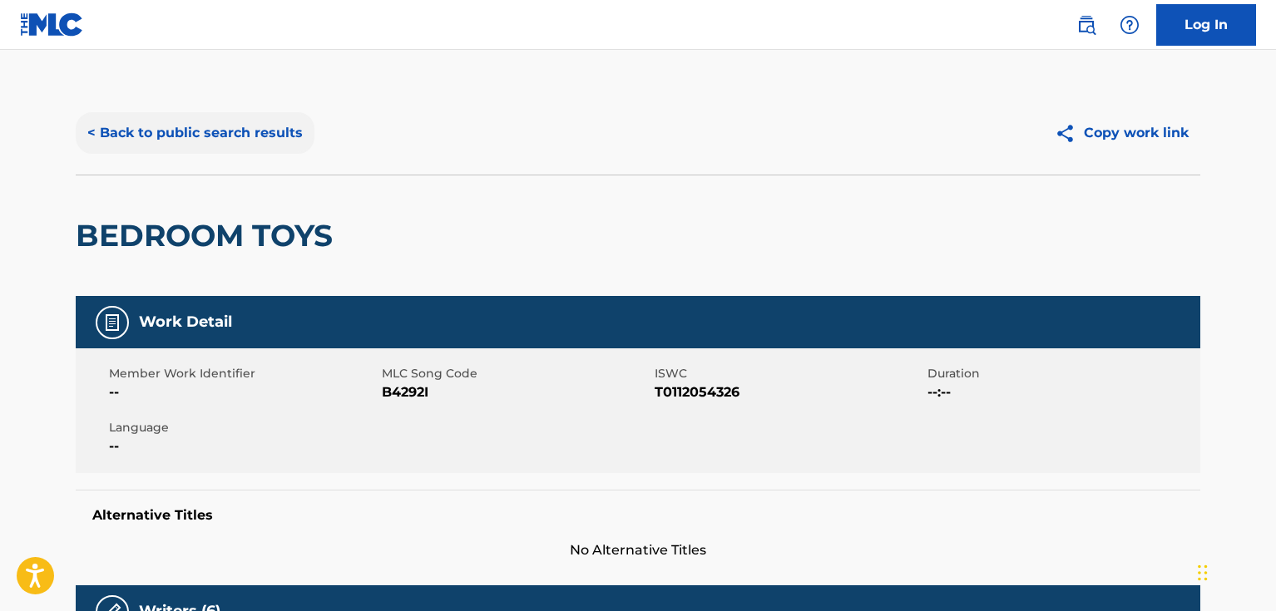
click at [309, 131] on button "< Back to public search results" at bounding box center [195, 133] width 239 height 42
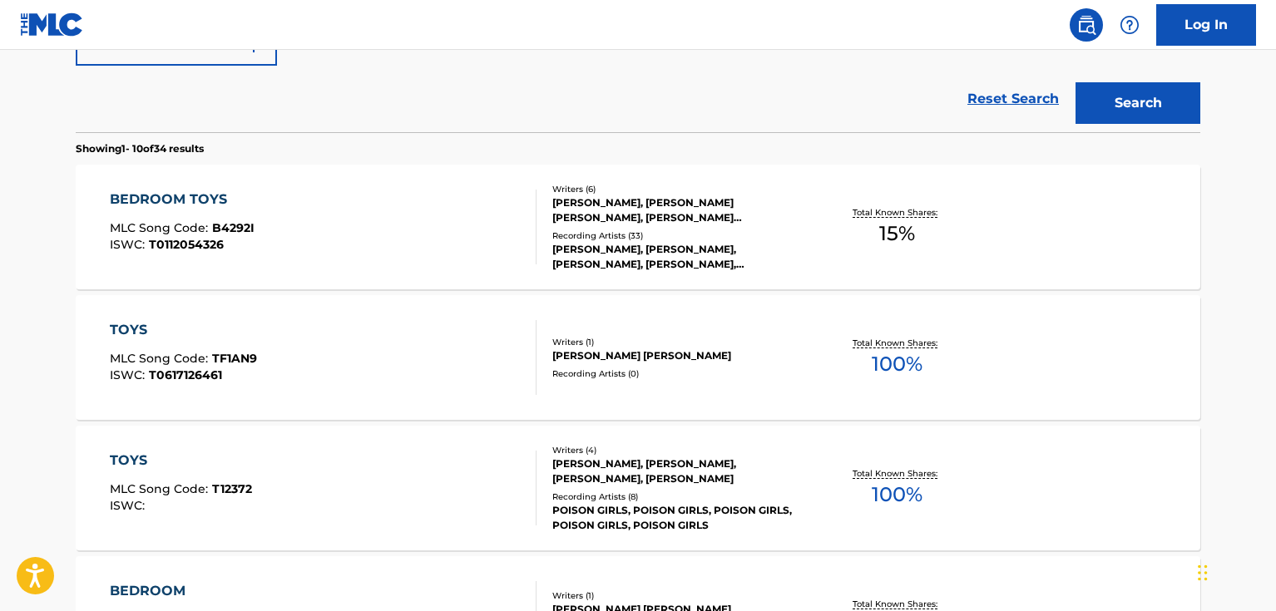
scroll to position [250, 0]
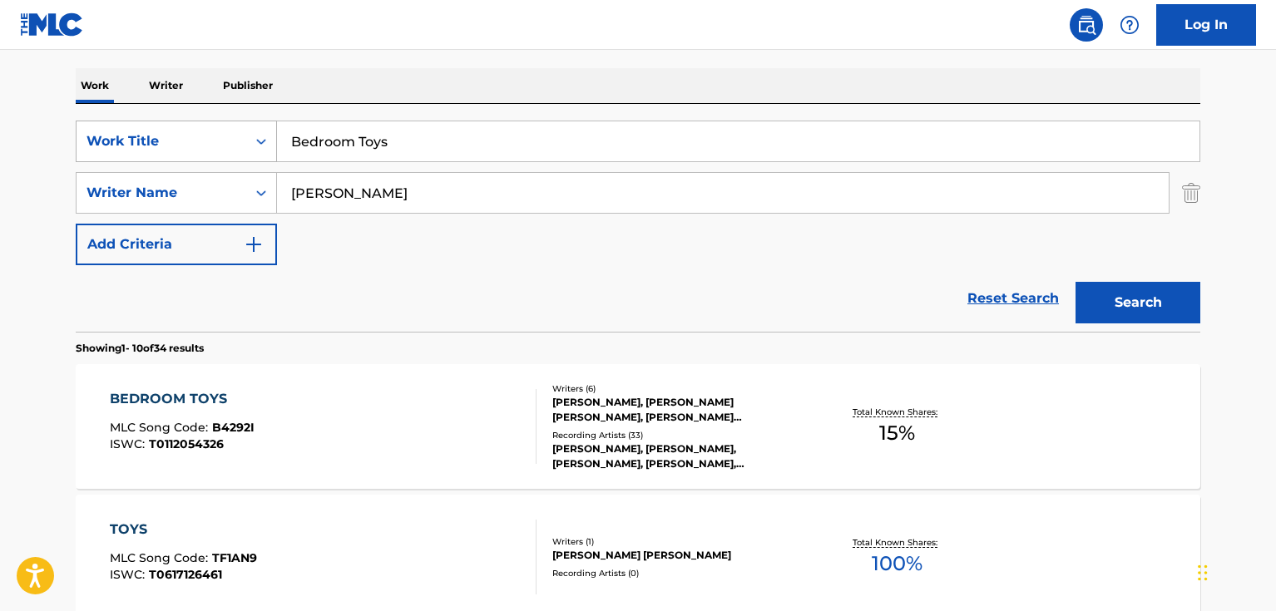
drag, startPoint x: 423, startPoint y: 147, endPoint x: 239, endPoint y: 145, distance: 183.9
click at [239, 145] on div "SearchWithCriteriad46a61c1-c08f-4742-9921-3706d787b089 Work Title Bedroom Toys" at bounding box center [638, 142] width 1125 height 42
paste input "Chain"
type input "Chains"
click at [1134, 295] on button "Search" at bounding box center [1138, 303] width 125 height 42
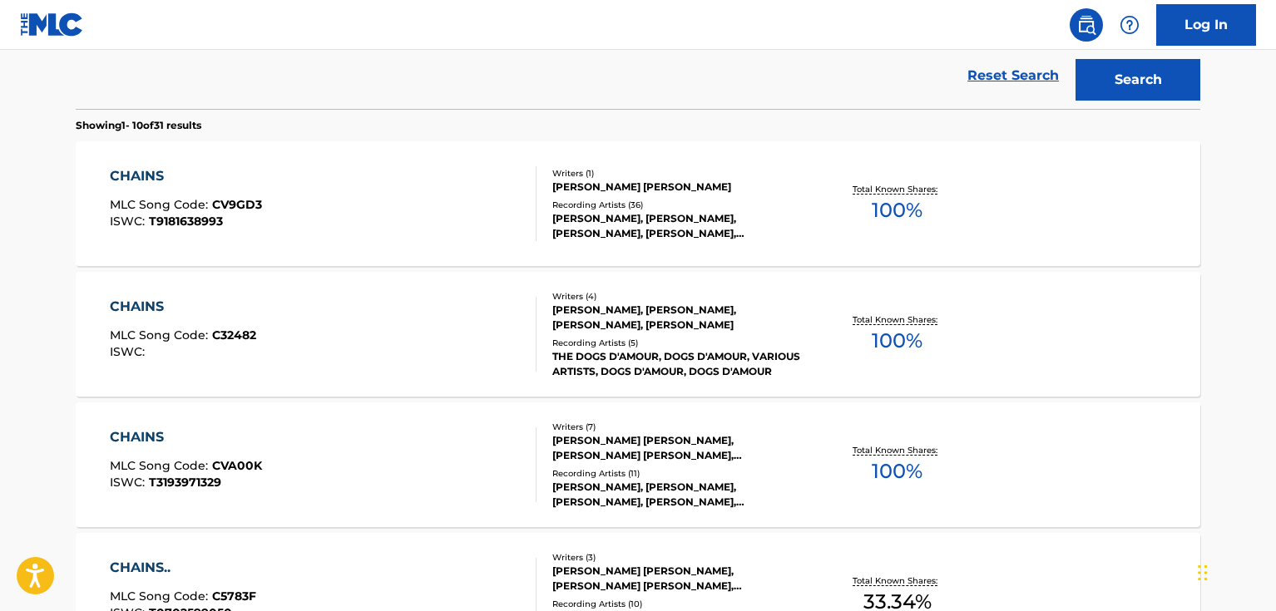
scroll to position [499, 0]
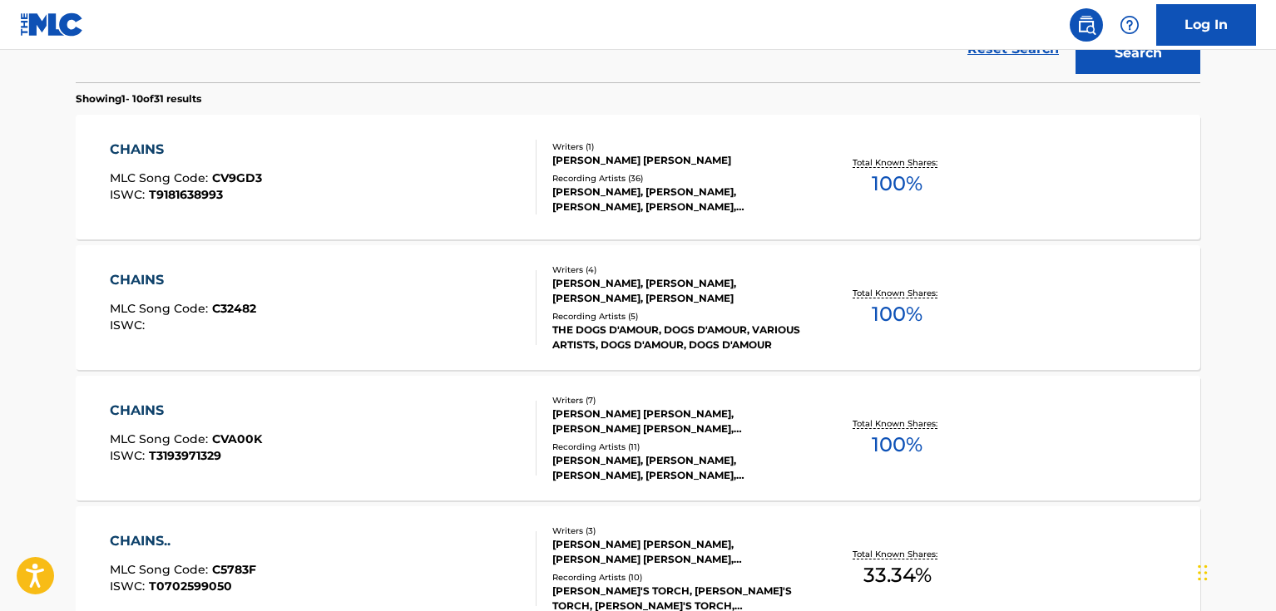
click at [446, 430] on div "CHAINS MLC Song Code : CVA00K ISWC : T3193971329" at bounding box center [324, 438] width 428 height 75
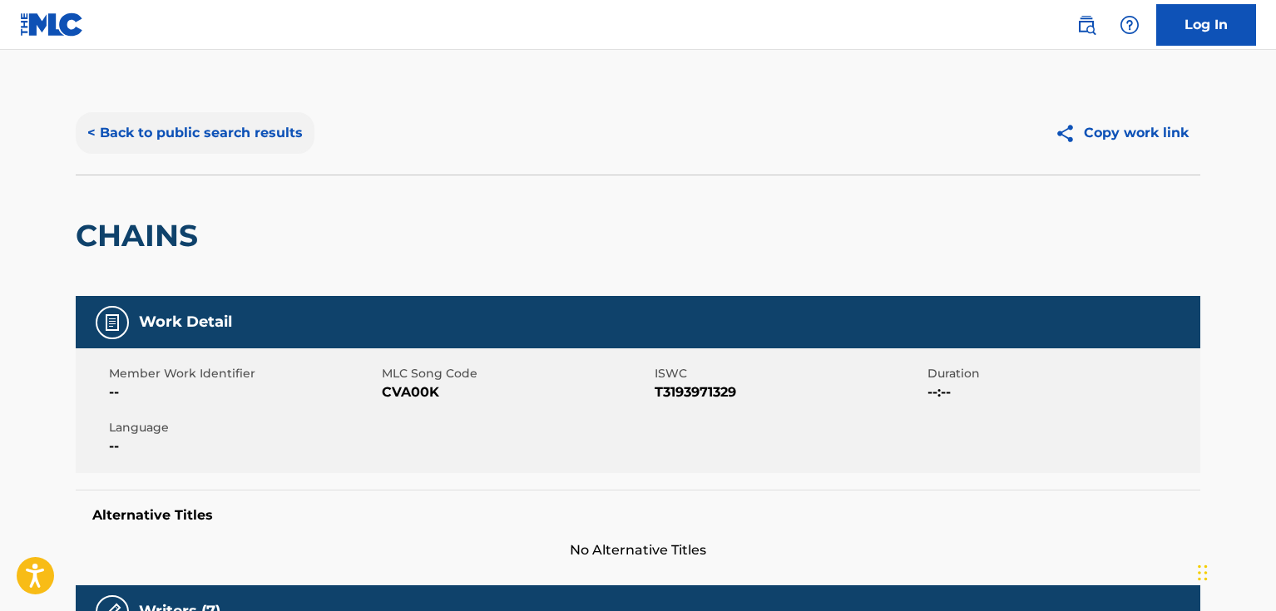
click at [224, 137] on button "< Back to public search results" at bounding box center [195, 133] width 239 height 42
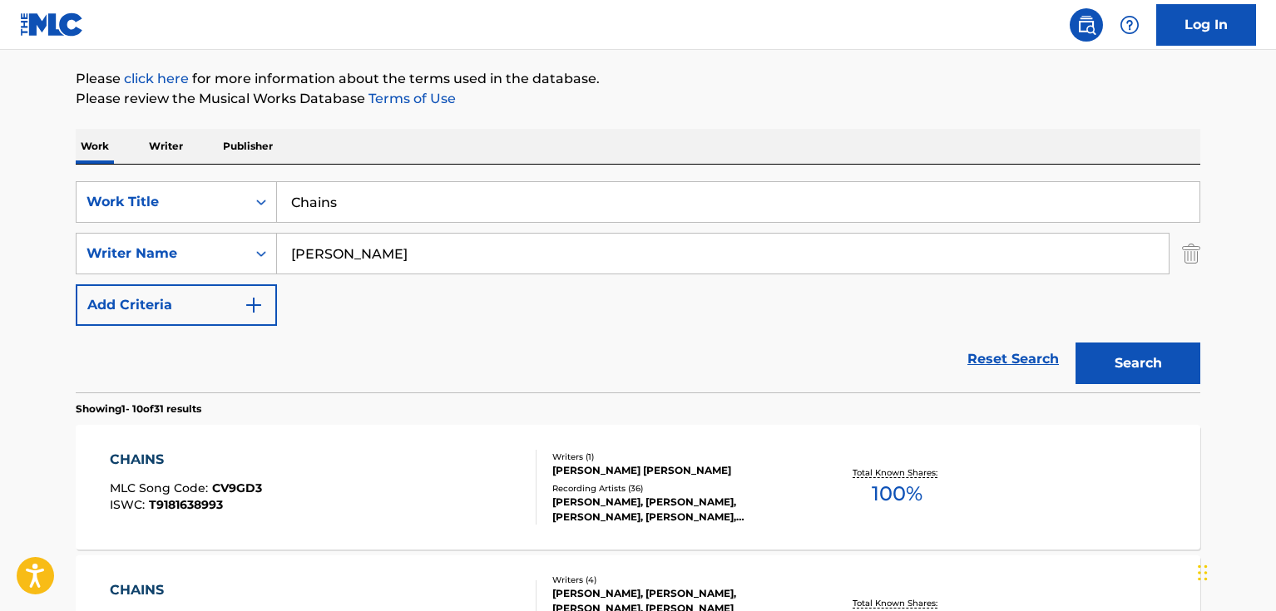
scroll to position [178, 0]
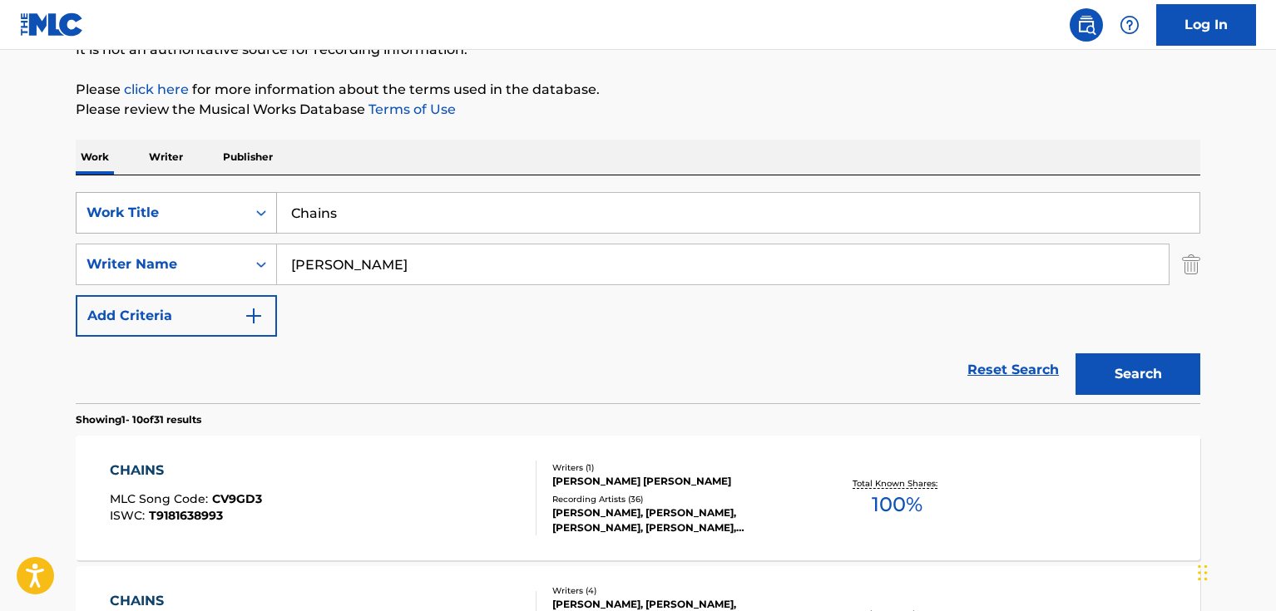
drag, startPoint x: 364, startPoint y: 211, endPoint x: 262, endPoint y: 212, distance: 102.3
click at [262, 212] on div "SearchWithCriteriad46a61c1-c08f-4742-9921-3706d787b089 Work Title Chains" at bounding box center [638, 213] width 1125 height 42
paste input "Finest Hour"
click at [1135, 386] on button "Search" at bounding box center [1138, 375] width 125 height 42
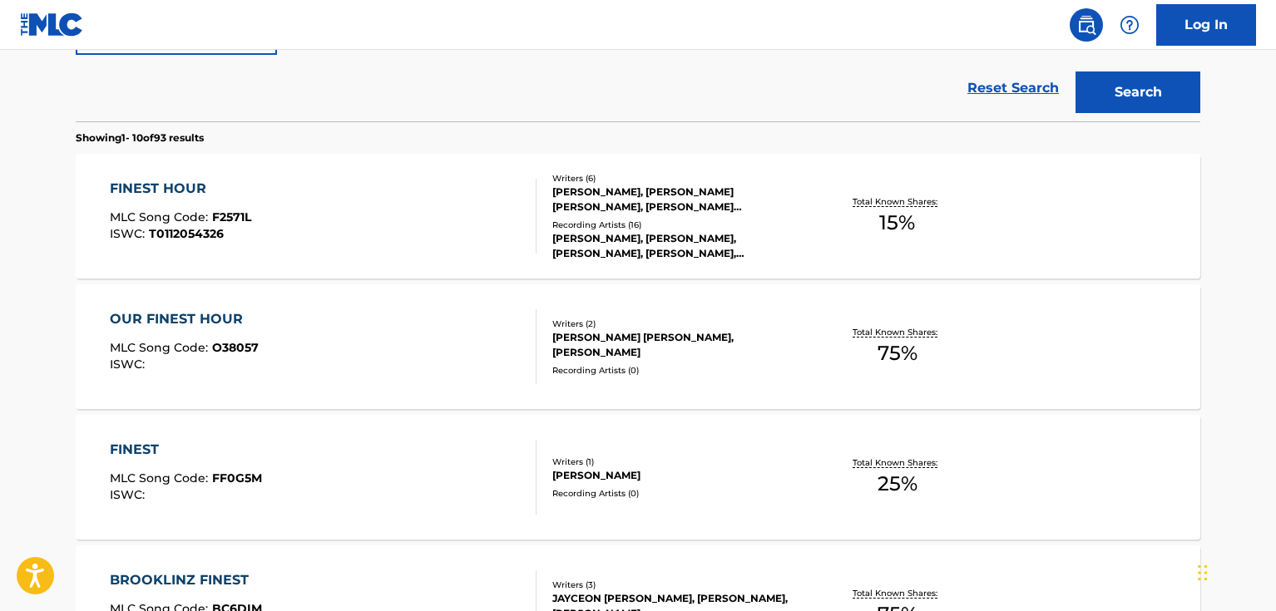
scroll to position [261, 0]
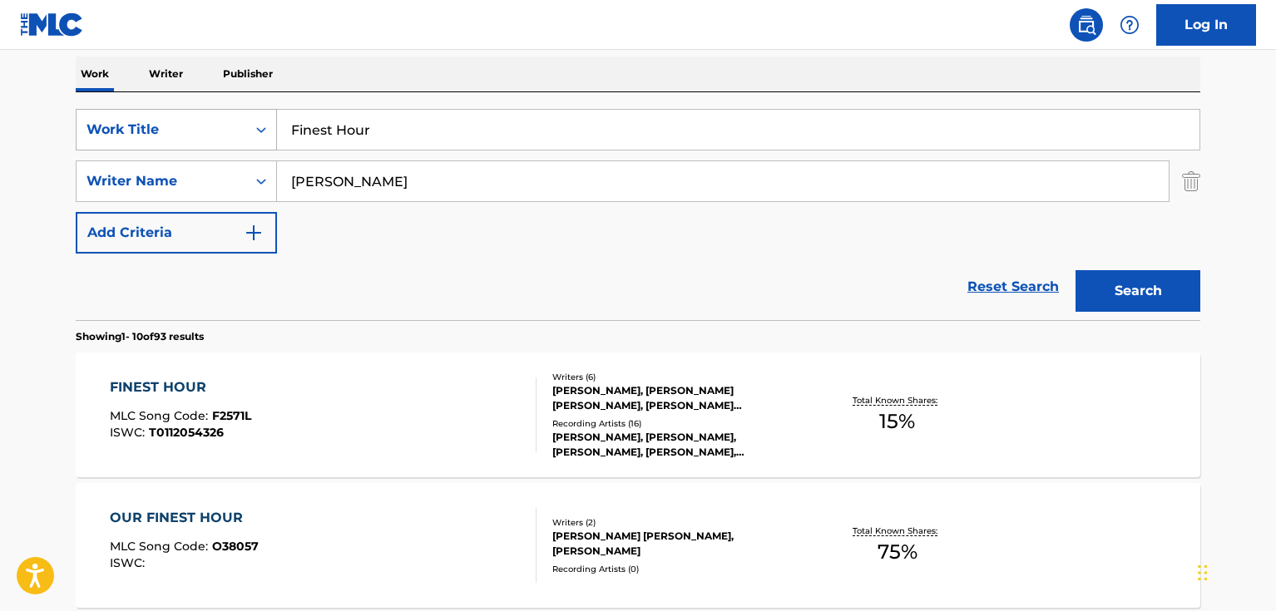
drag, startPoint x: 415, startPoint y: 136, endPoint x: 255, endPoint y: 136, distance: 160.5
click at [255, 136] on div "SearchWithCriteriad46a61c1-c08f-4742-9921-3706d787b089 Work Title Finest Hour" at bounding box center [638, 130] width 1125 height 42
paste input "What Happens [DATE]"
type input "What Happens [DATE]"
click at [1152, 275] on button "Search" at bounding box center [1138, 291] width 125 height 42
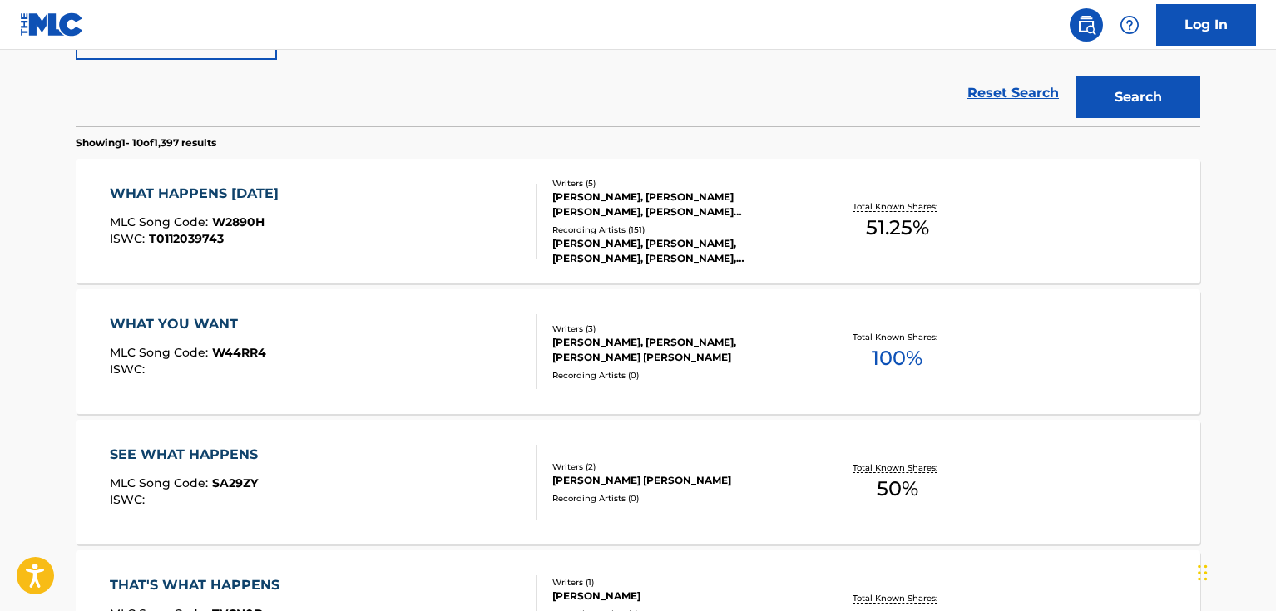
scroll to position [428, 0]
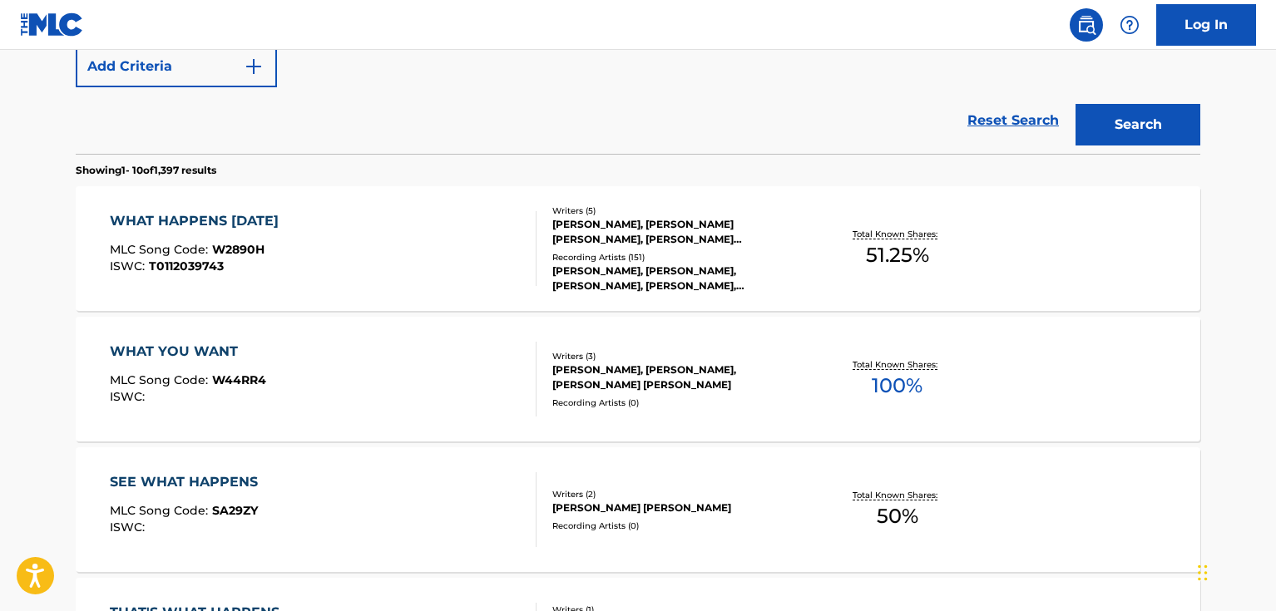
click at [454, 255] on div "WHAT HAPPENS [DATE] MLC Song Code : W2890H ISWC : T0112039743" at bounding box center [324, 248] width 428 height 75
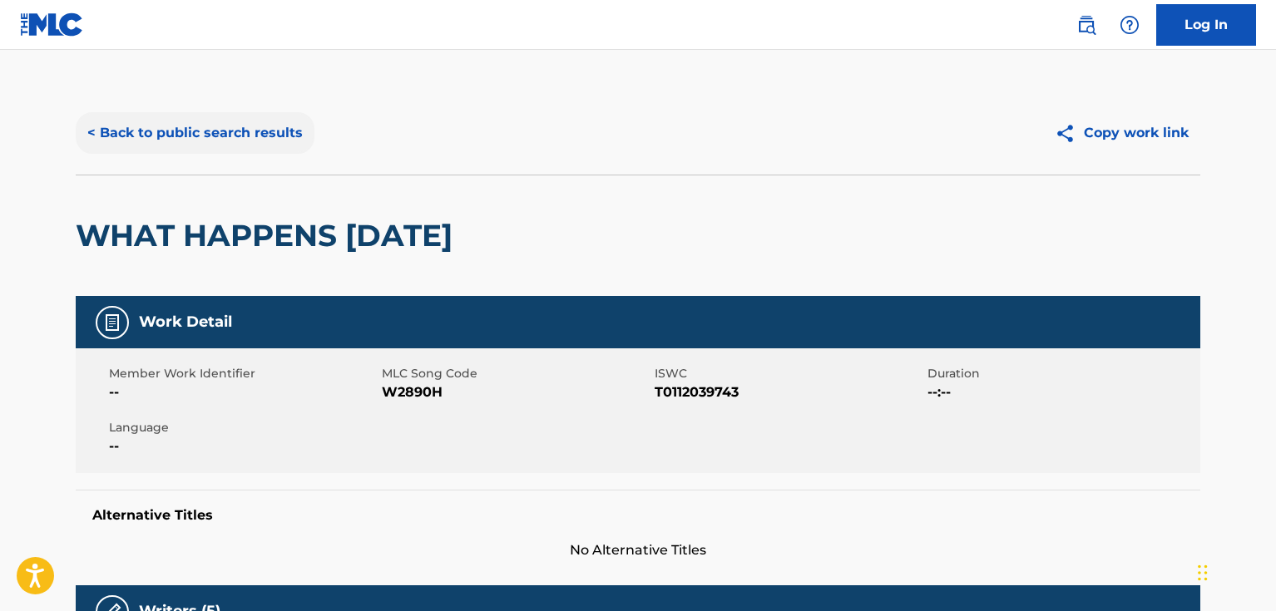
click at [232, 145] on button "< Back to public search results" at bounding box center [195, 133] width 239 height 42
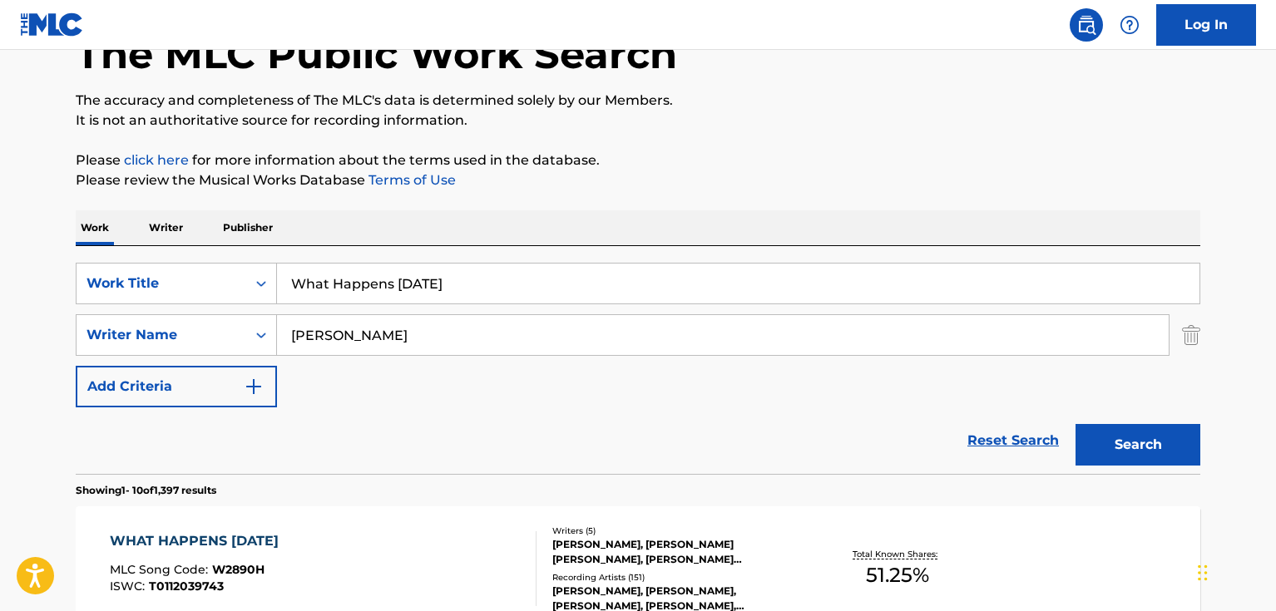
scroll to position [106, 0]
drag, startPoint x: 473, startPoint y: 296, endPoint x: 275, endPoint y: 305, distance: 199.0
click at [275, 305] on div "SearchWithCriteriad46a61c1-c08f-4742-9921-3706d787b089 Work Title What Happens …" at bounding box center [638, 336] width 1125 height 145
paste input "Communication"
type input "Communication"
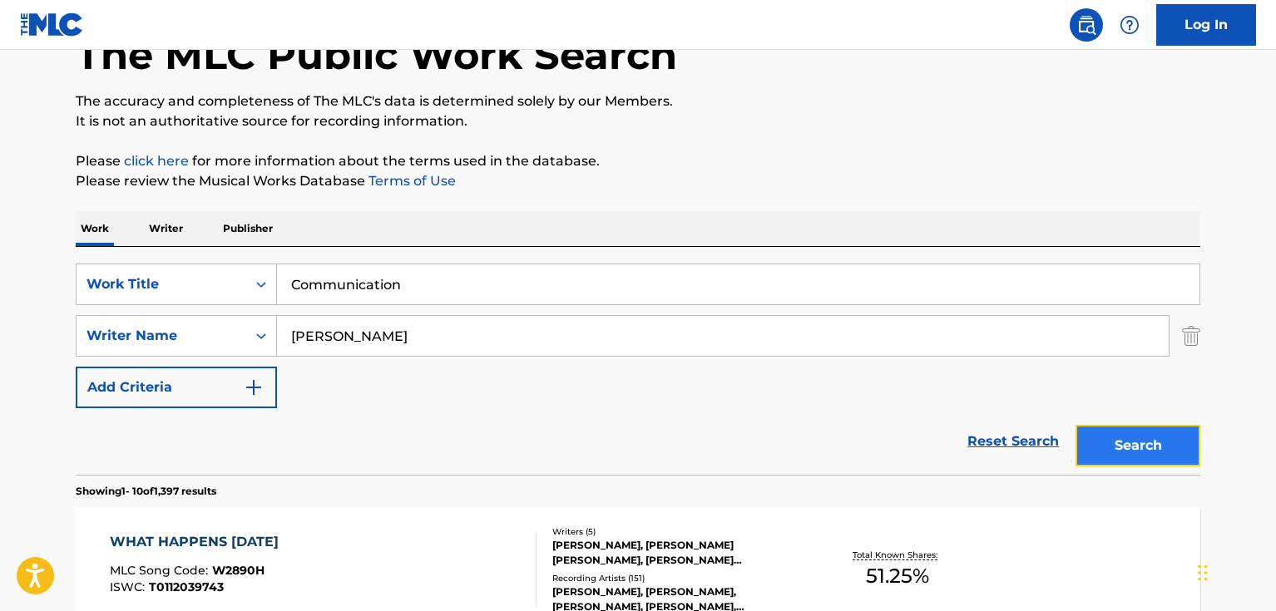
click at [1146, 458] on button "Search" at bounding box center [1138, 446] width 125 height 42
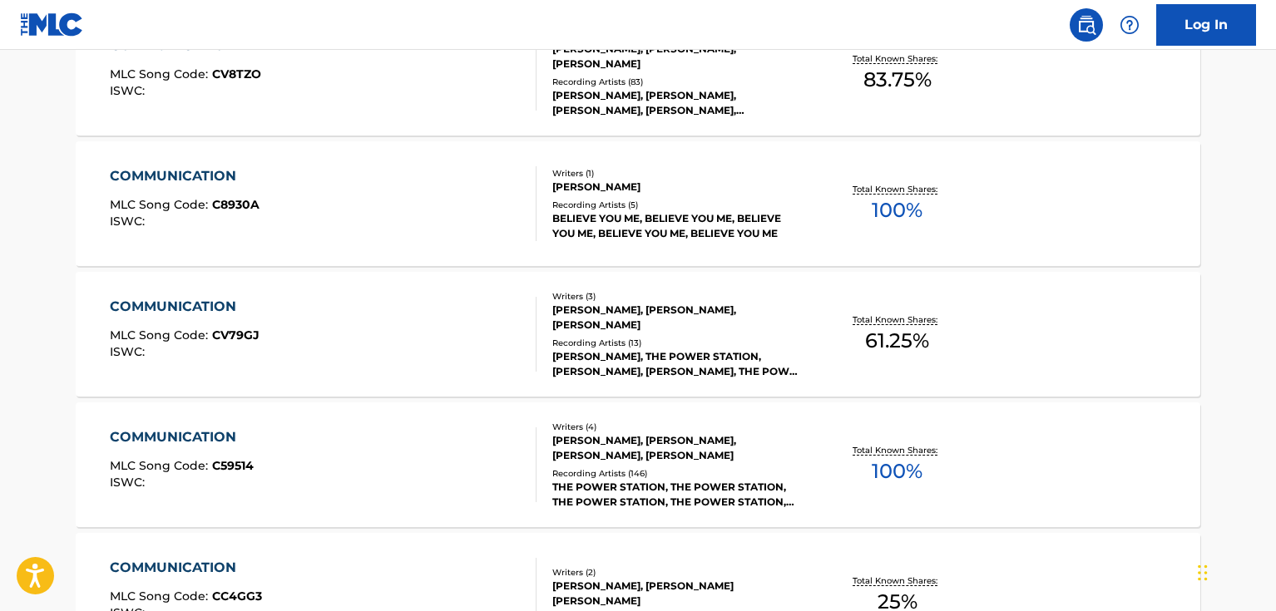
scroll to position [439, 0]
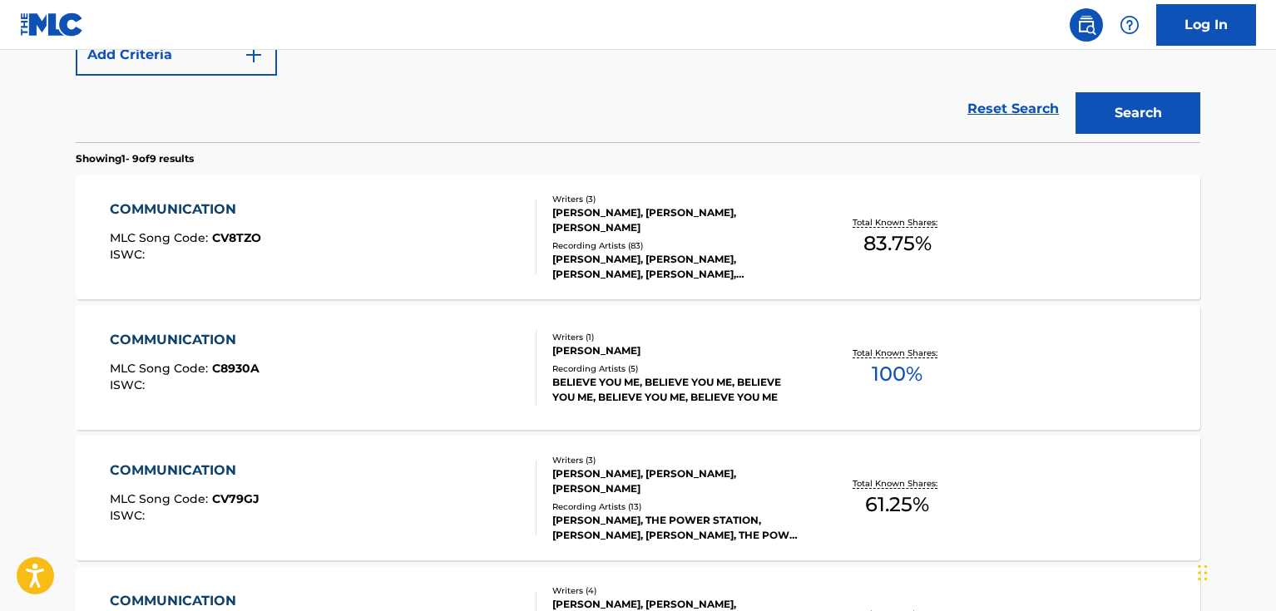
click at [440, 240] on div "COMMUNICATION MLC Song Code : CV8TZO ISWC :" at bounding box center [324, 237] width 428 height 75
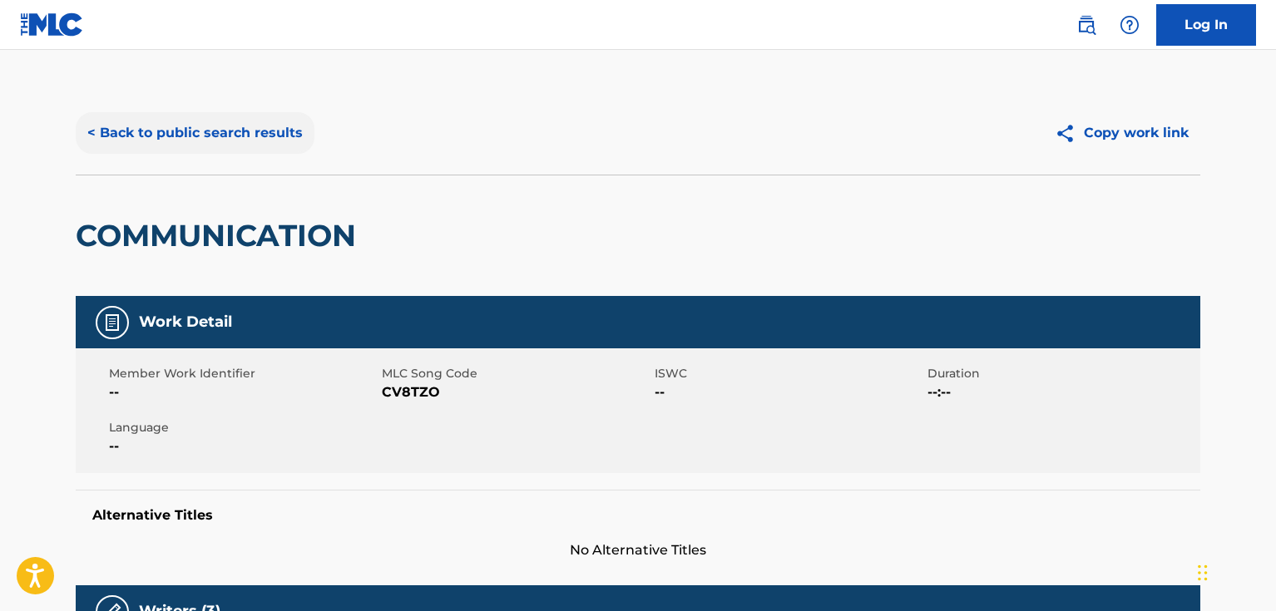
click at [272, 133] on button "< Back to public search results" at bounding box center [195, 133] width 239 height 42
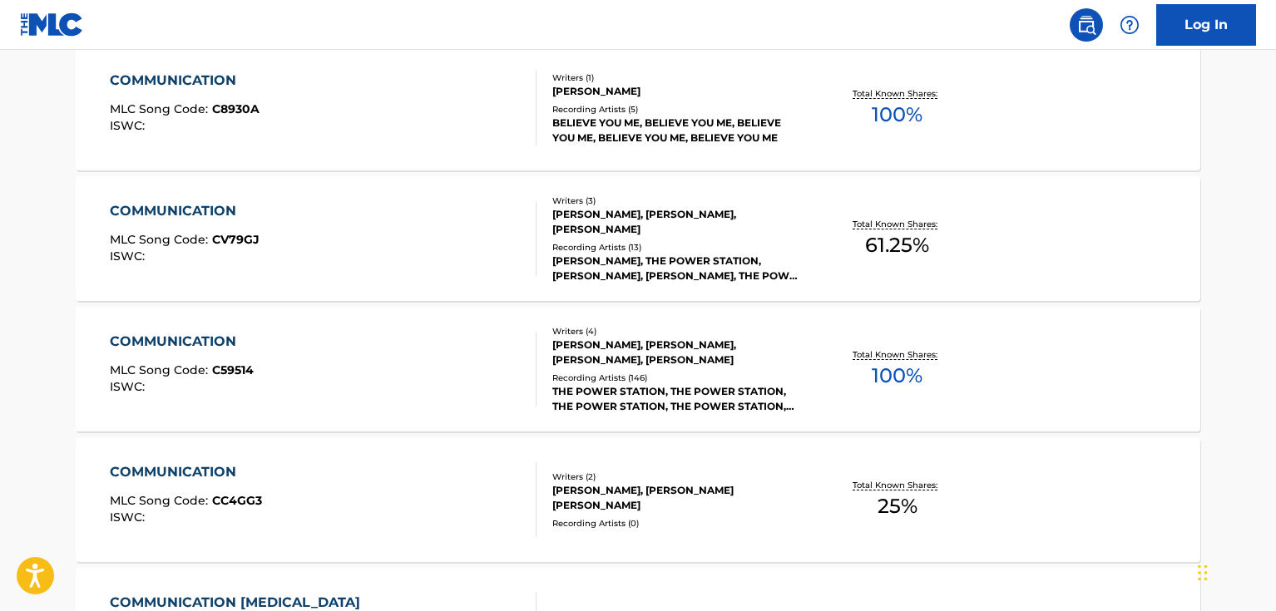
scroll to position [700, 0]
click at [407, 380] on div "COMMUNICATION MLC Song Code : C59514 ISWC :" at bounding box center [324, 367] width 428 height 75
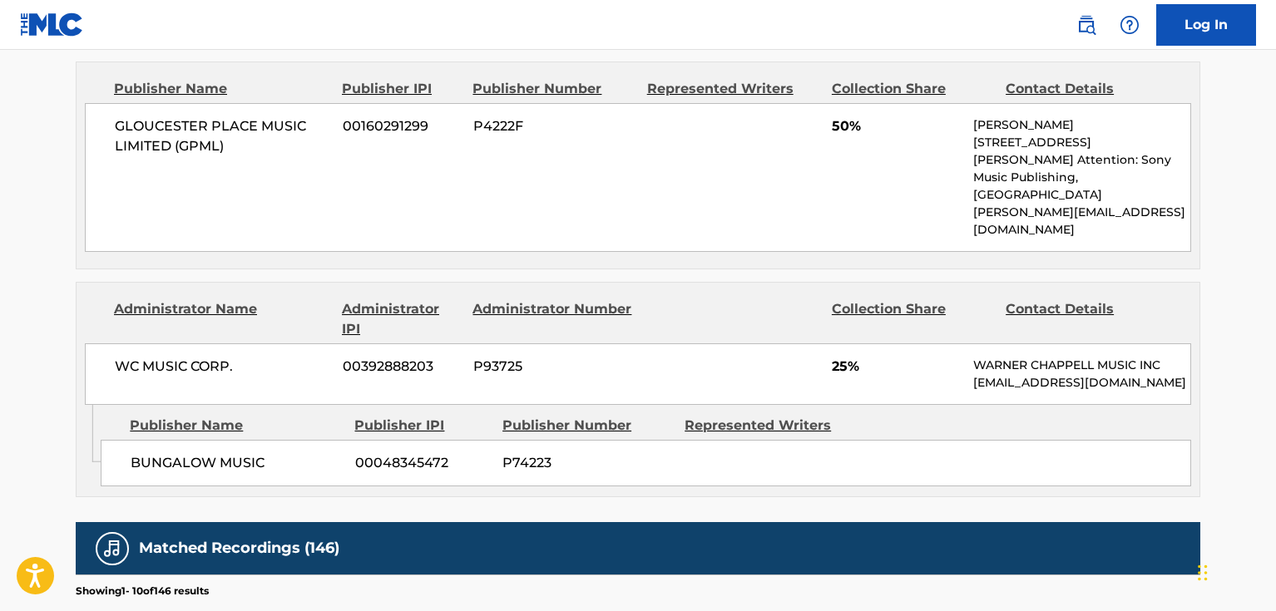
scroll to position [1165, 0]
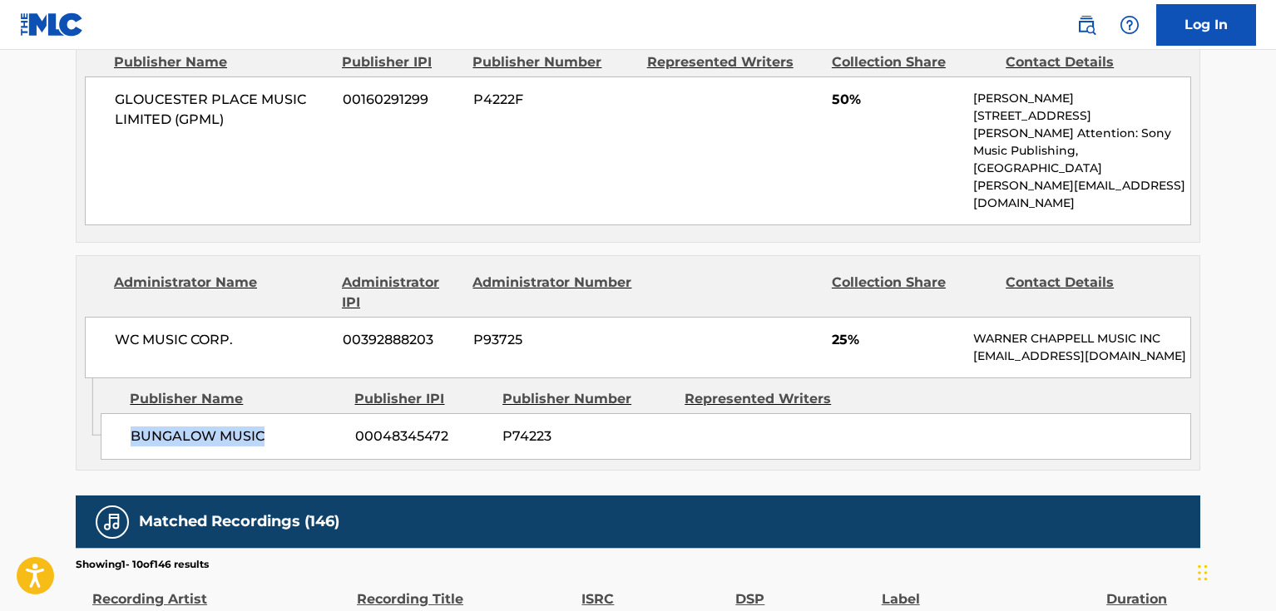
drag, startPoint x: 277, startPoint y: 397, endPoint x: 131, endPoint y: 404, distance: 145.8
click at [131, 427] on span "BUNGALOW MUSIC" at bounding box center [237, 437] width 212 height 20
copy span "BUNGALOW MUSIC"
drag, startPoint x: 229, startPoint y: 285, endPoint x: 116, endPoint y: 294, distance: 112.7
click at [116, 330] on span "WC MUSIC CORP." at bounding box center [222, 340] width 215 height 20
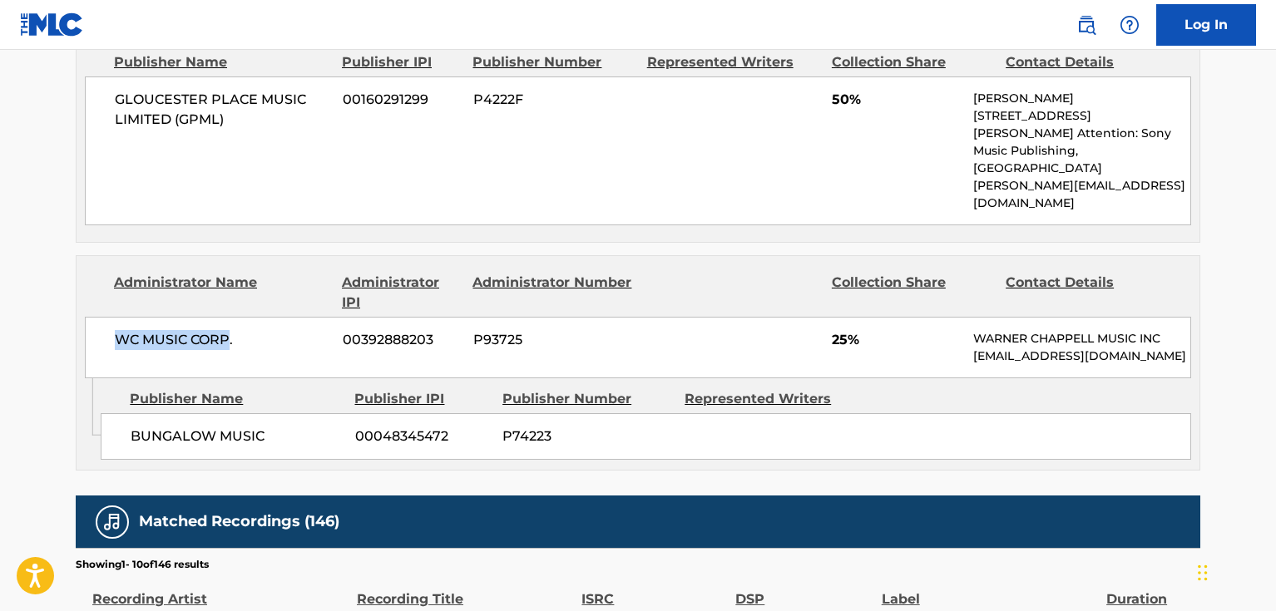
copy span "WC MUSIC CORP"
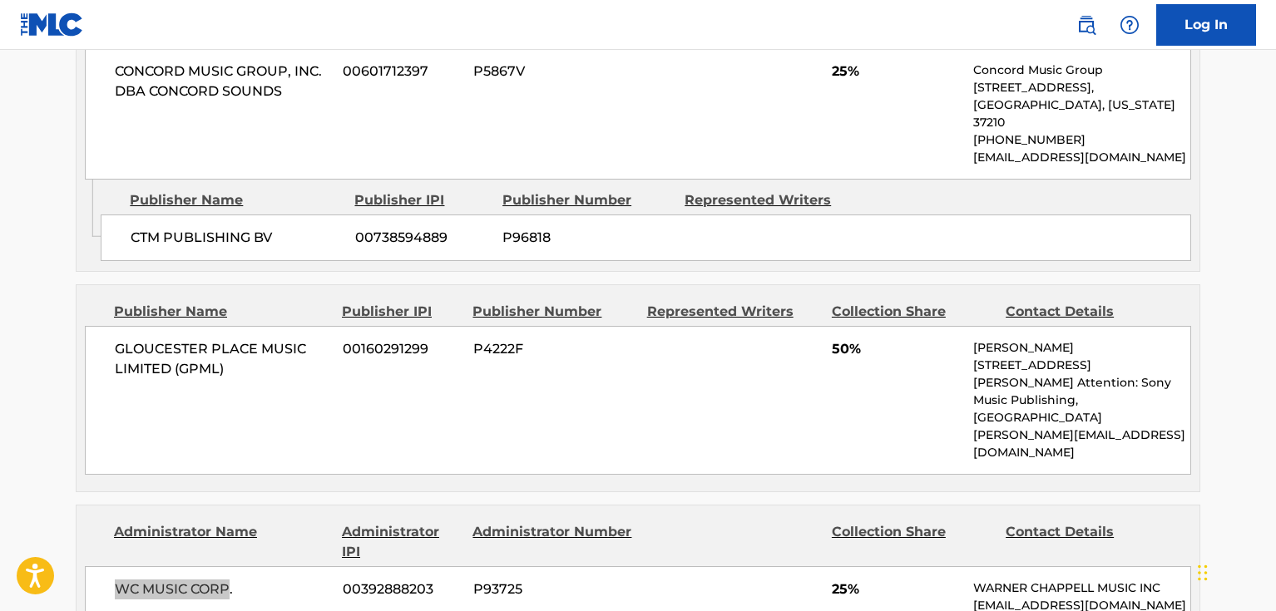
scroll to position [832, 0]
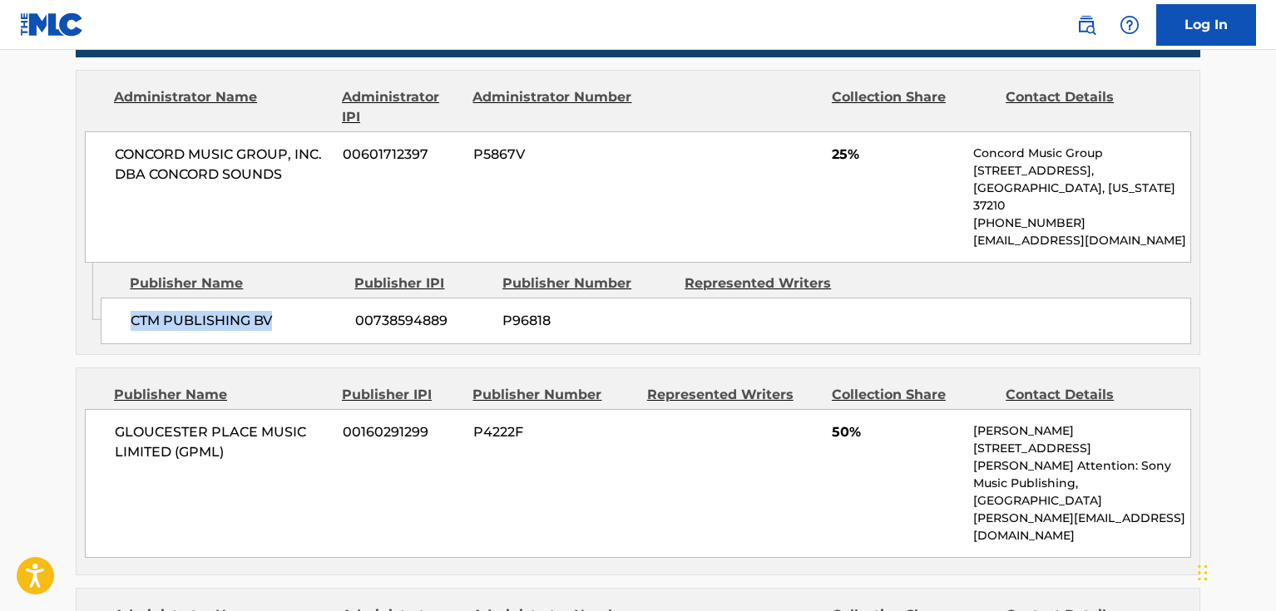
drag, startPoint x: 281, startPoint y: 304, endPoint x: 122, endPoint y: 304, distance: 158.9
click at [122, 304] on div "CTM PUBLISHING BV 00738594889 P96818" at bounding box center [646, 321] width 1091 height 47
copy span "CTM PUBLISHING BV"
click at [258, 181] on span "CONCORD MUSIC GROUP, INC. DBA CONCORD SOUNDS" at bounding box center [222, 165] width 215 height 40
drag, startPoint x: 288, startPoint y: 177, endPoint x: 151, endPoint y: 170, distance: 137.5
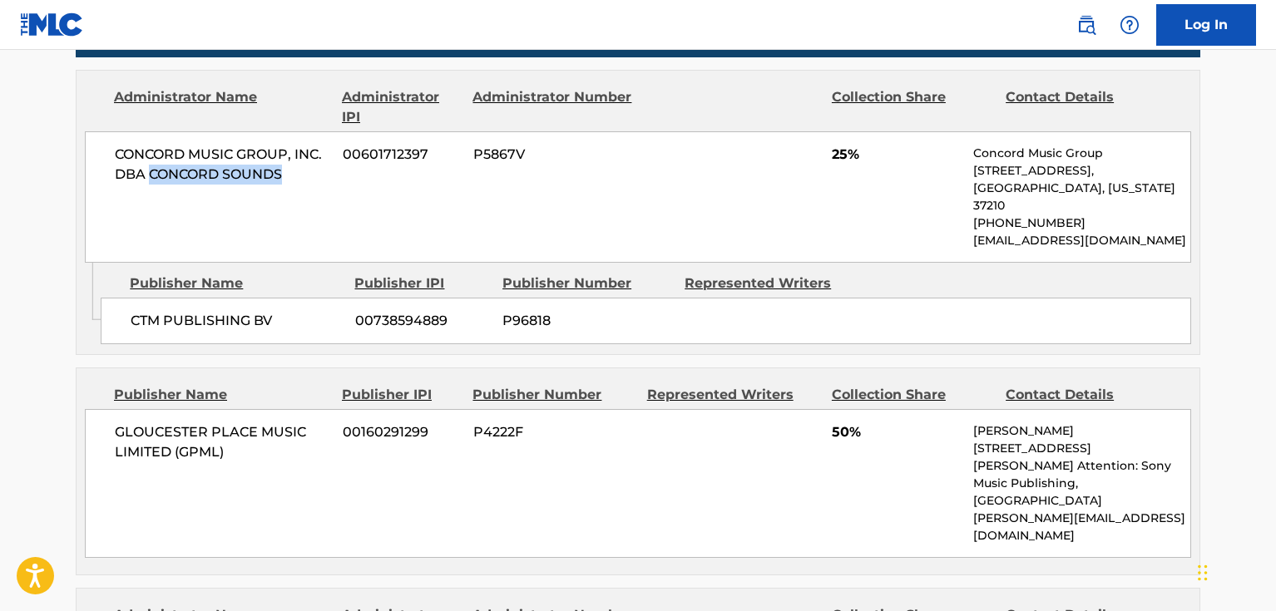
click at [151, 170] on span "CONCORD MUSIC GROUP, INC. DBA CONCORD SOUNDS" at bounding box center [222, 165] width 215 height 40
copy span "CONCORD SOUNDS"
drag, startPoint x: 335, startPoint y: 357, endPoint x: 321, endPoint y: 310, distance: 48.7
click at [335, 369] on div "Publisher Name Publisher IPI Publisher Number Represented Writers Collection Sh…" at bounding box center [638, 472] width 1123 height 206
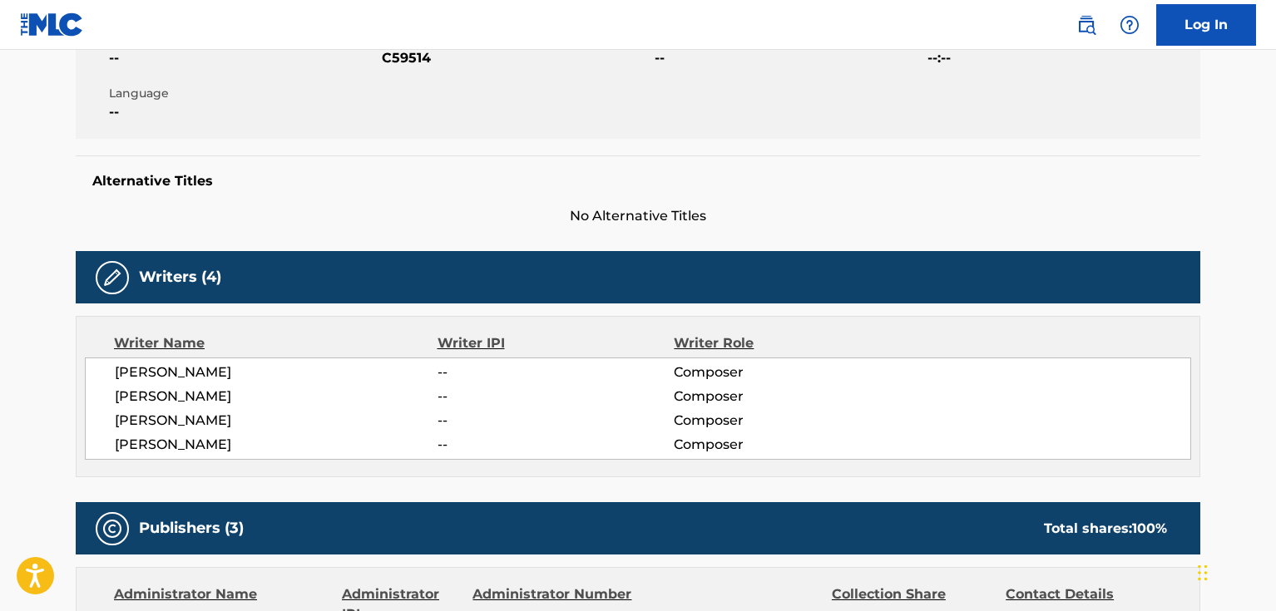
scroll to position [333, 0]
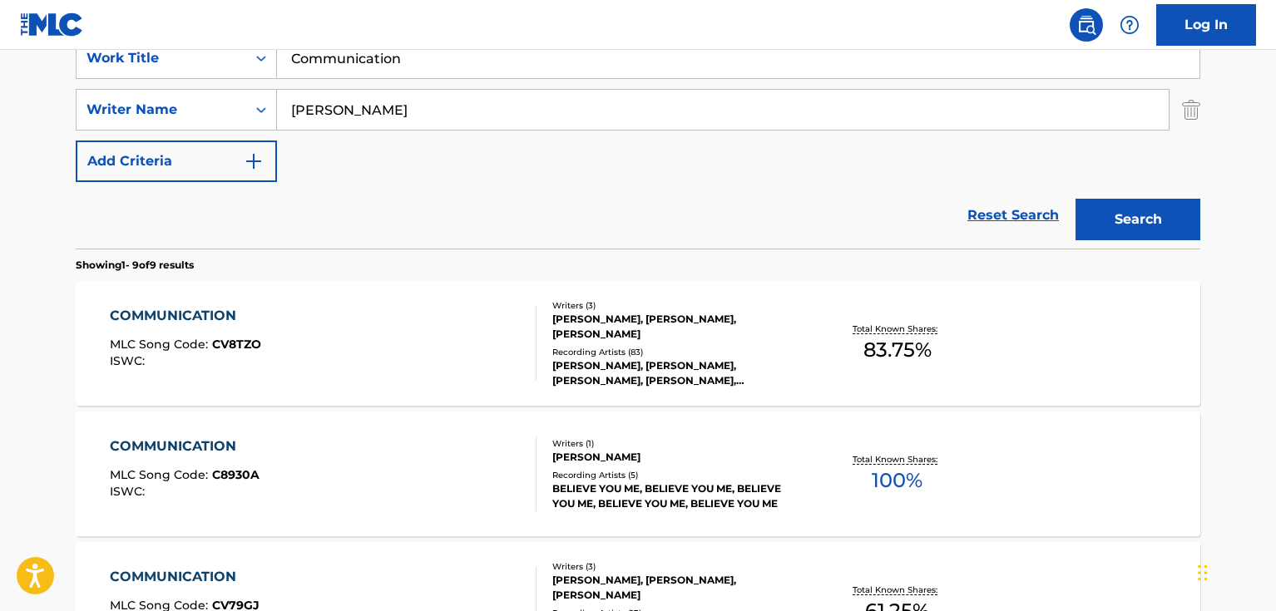
scroll to position [795, 0]
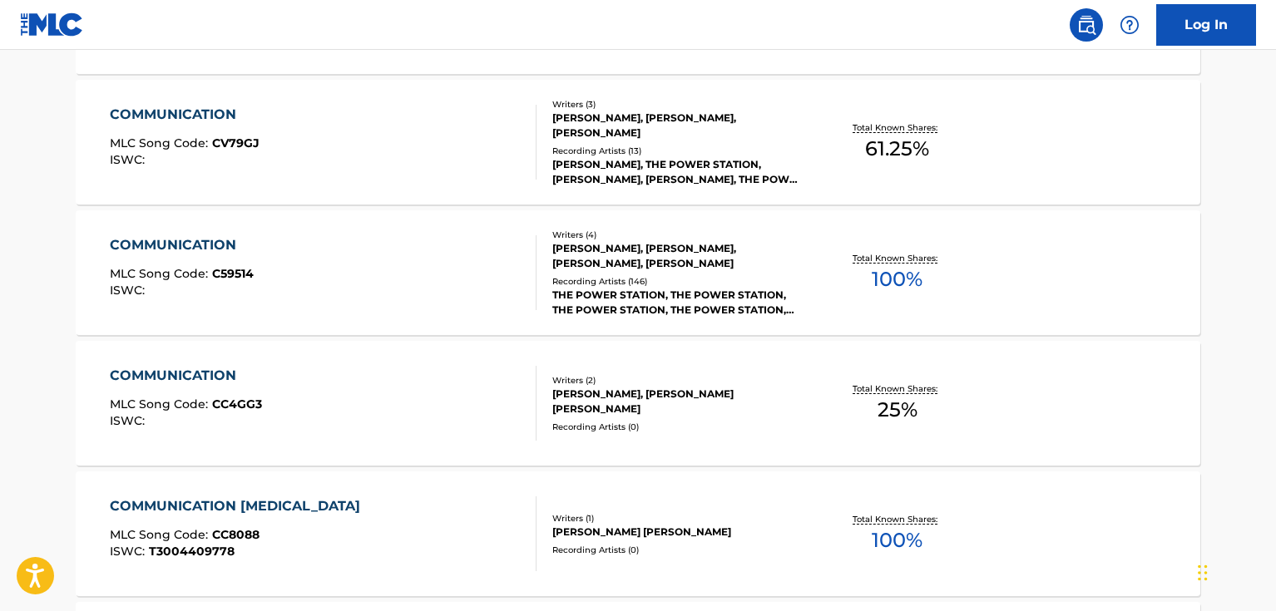
click at [417, 152] on div "COMMUNICATION MLC Song Code : CV79GJ ISWC :" at bounding box center [324, 142] width 428 height 75
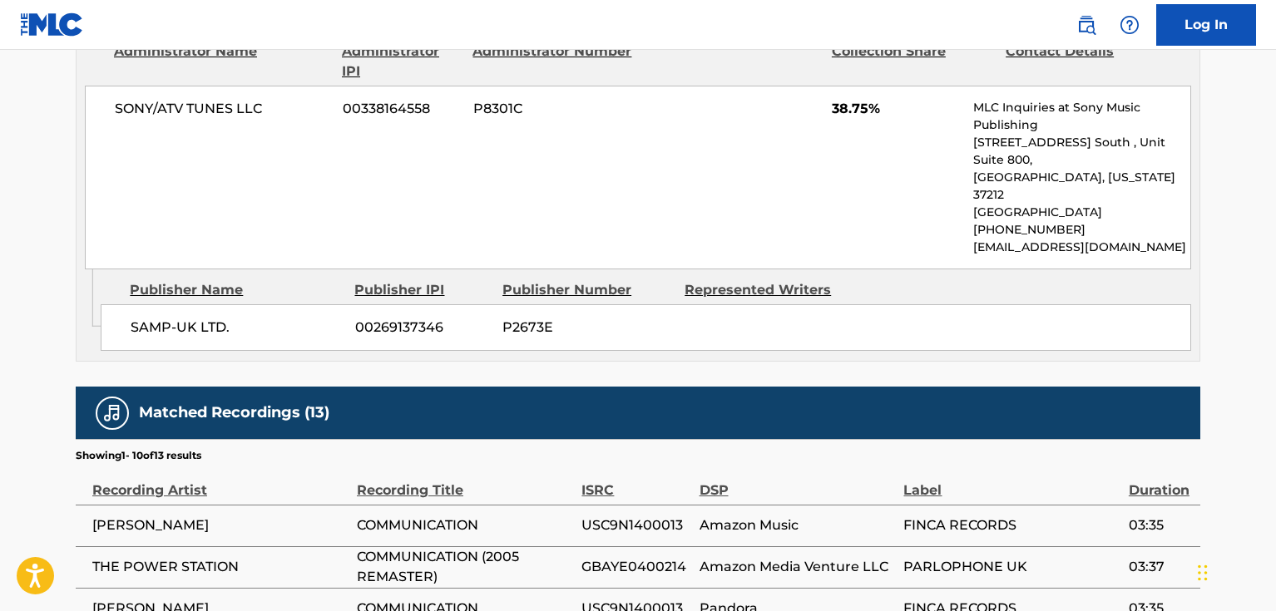
scroll to position [998, 0]
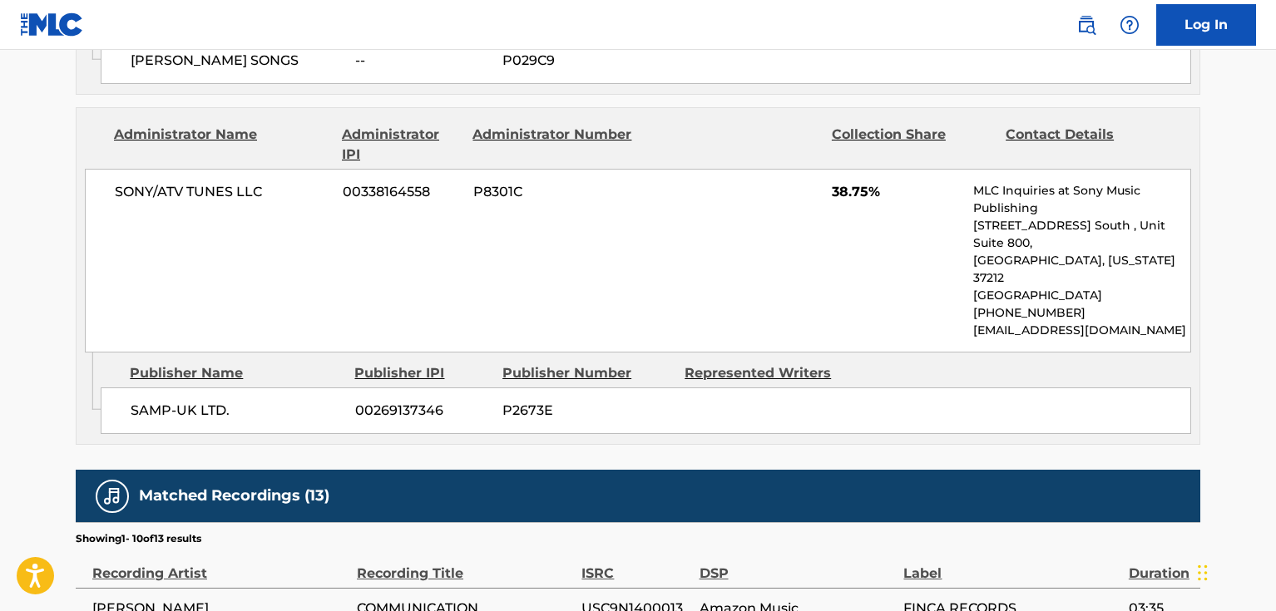
click at [38, 310] on main "< Back to public search results Copy work link COMMUNICATION Work Detail Member…" at bounding box center [638, 71] width 1276 height 2039
drag, startPoint x: 222, startPoint y: 371, endPoint x: 125, endPoint y: 377, distance: 97.5
click at [125, 388] on div "SAMP-UK LTD. 00269137346 P2673E" at bounding box center [646, 411] width 1091 height 47
copy span "SAMP-UK LTD"
click at [243, 200] on span "SONY/ATV TUNES LLC" at bounding box center [222, 192] width 215 height 20
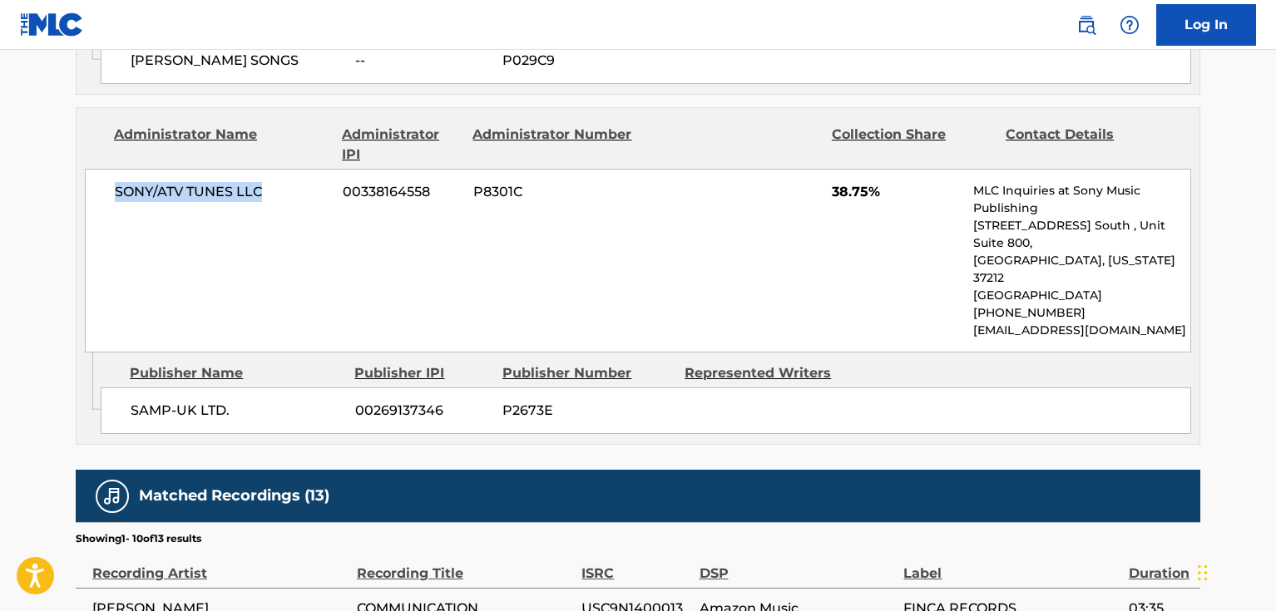
drag, startPoint x: 268, startPoint y: 195, endPoint x: 108, endPoint y: 190, distance: 159.8
click at [108, 190] on div "SONY/ATV TUNES LLC 00338164558 P8301C 38.75% MLC Inquiries at Sony Music Publis…" at bounding box center [638, 261] width 1106 height 184
copy span "SONY/ATV TUNES LLC"
click at [329, 237] on div "SONY/ATV TUNES LLC 00338164558 P8301C 38.75% MLC Inquiries at Sony Music Publis…" at bounding box center [638, 261] width 1106 height 184
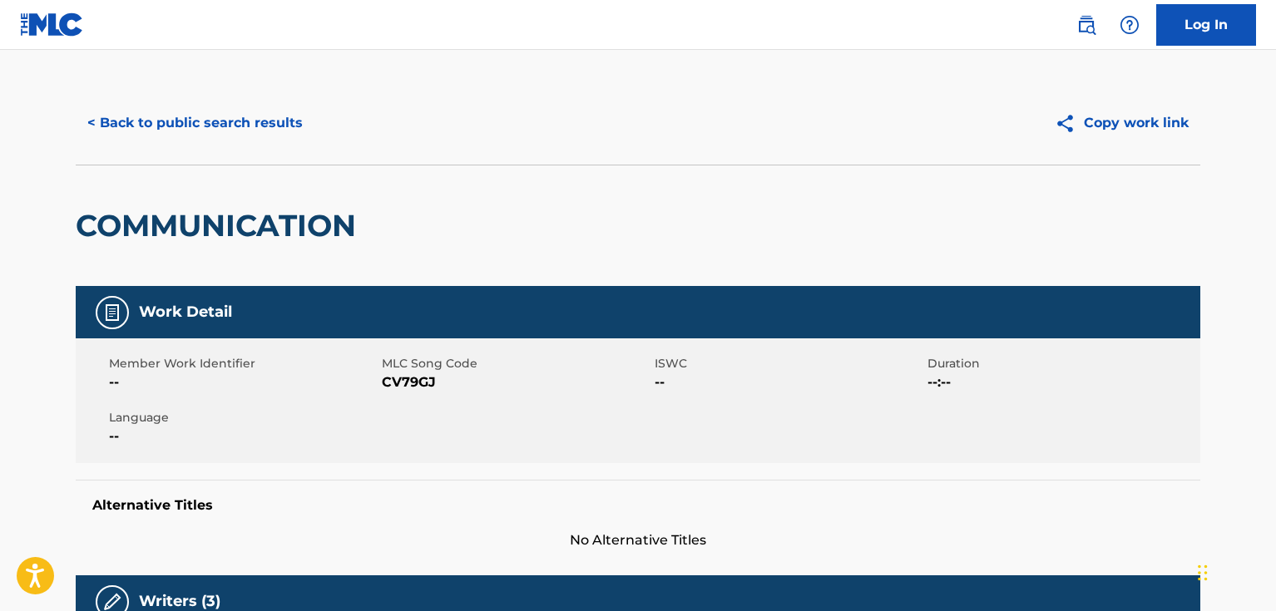
scroll to position [0, 0]
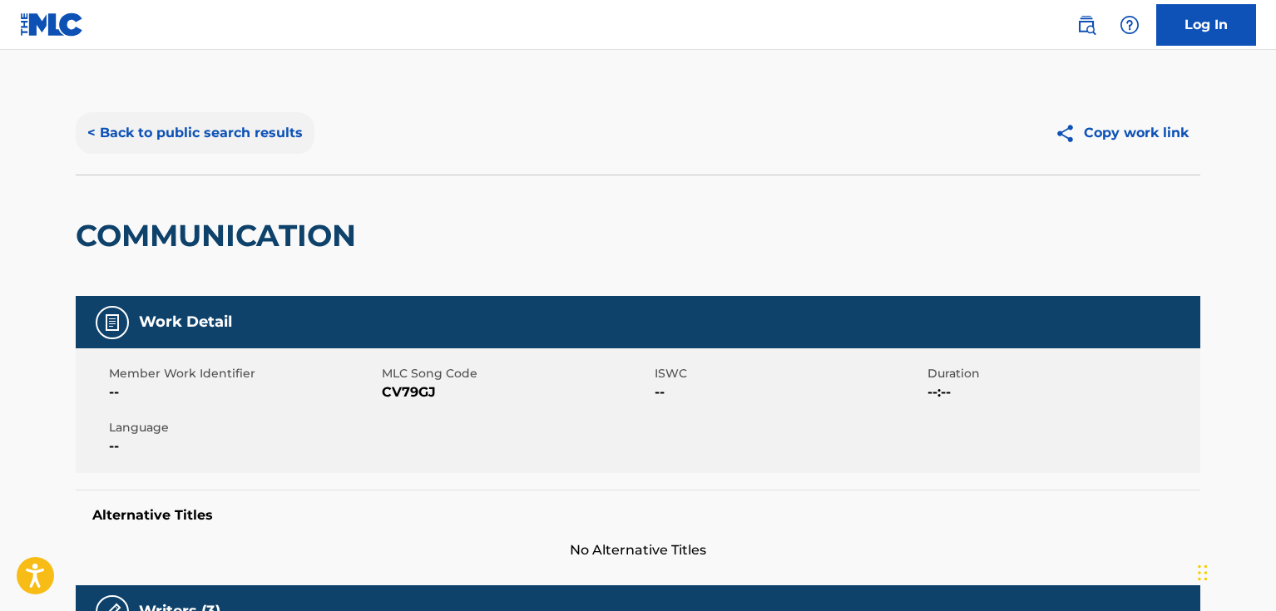
click at [267, 132] on button "< Back to public search results" at bounding box center [195, 133] width 239 height 42
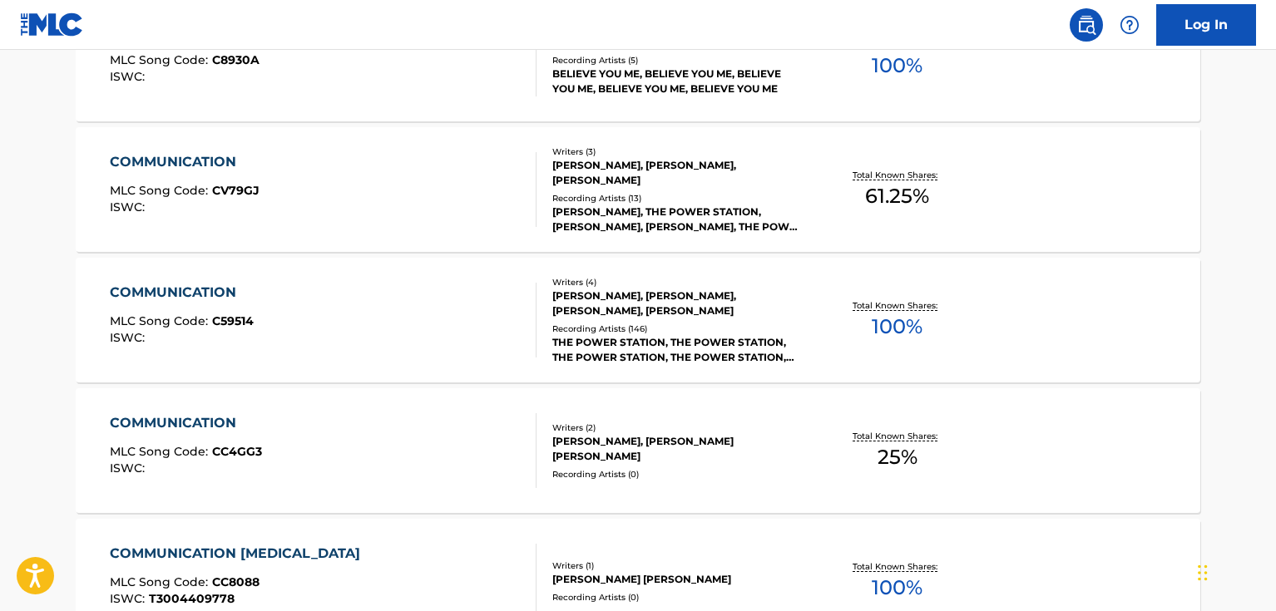
scroll to position [724, 0]
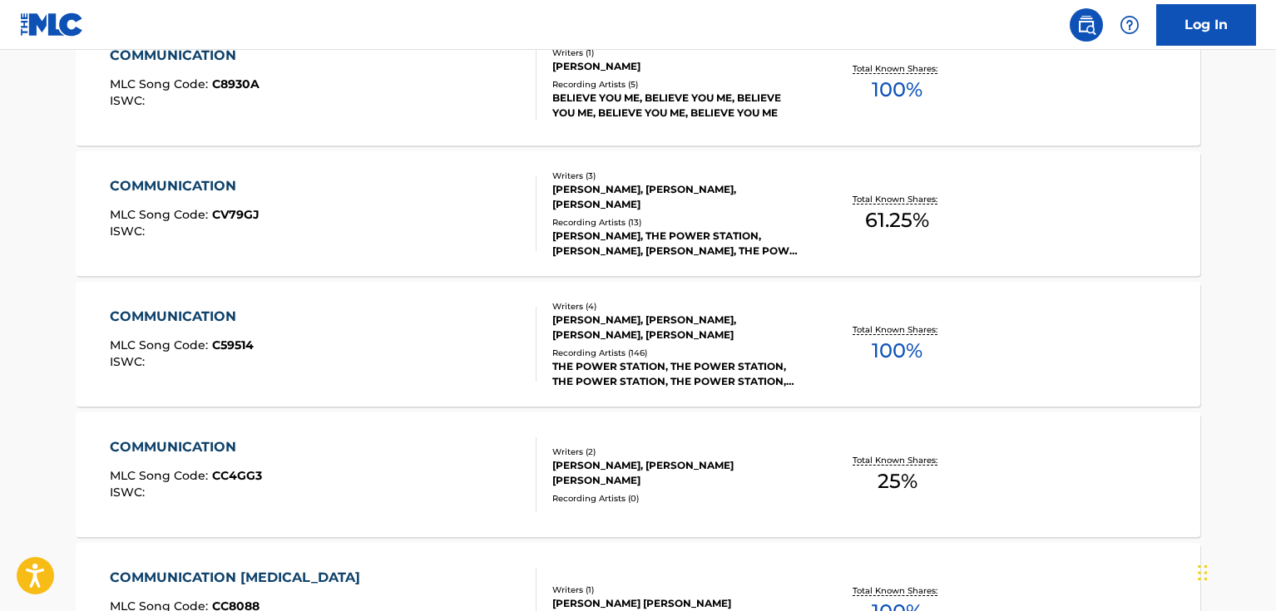
click at [462, 353] on div "COMMUNICATION MLC Song Code : C59514 ISWC :" at bounding box center [324, 344] width 428 height 75
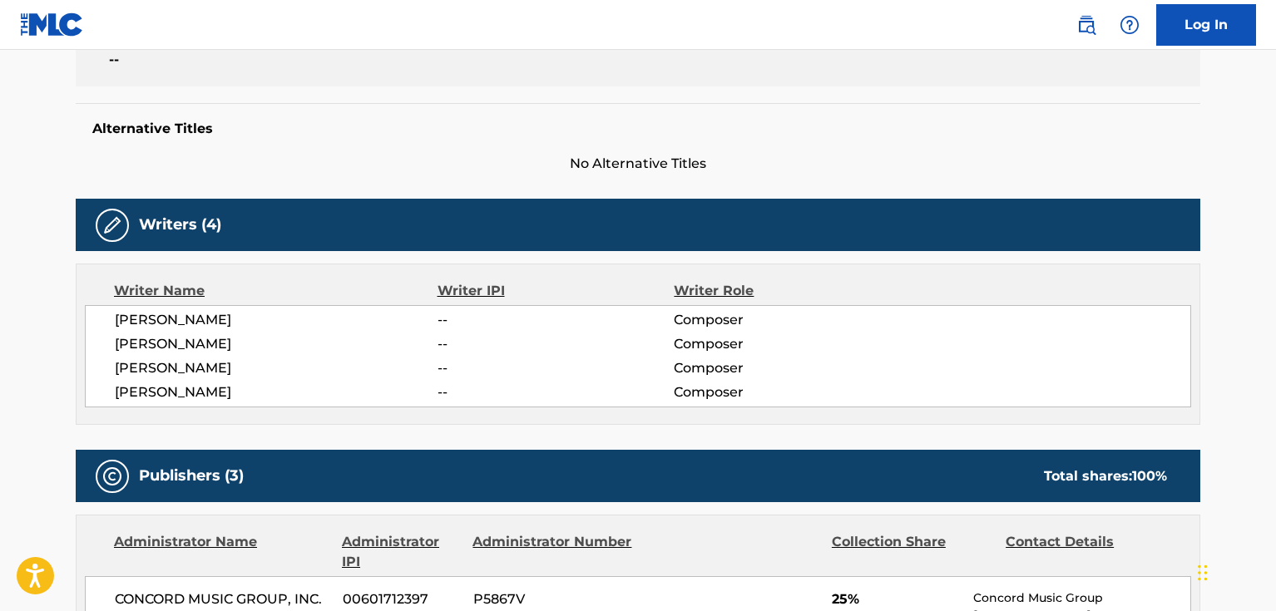
scroll to position [416, 0]
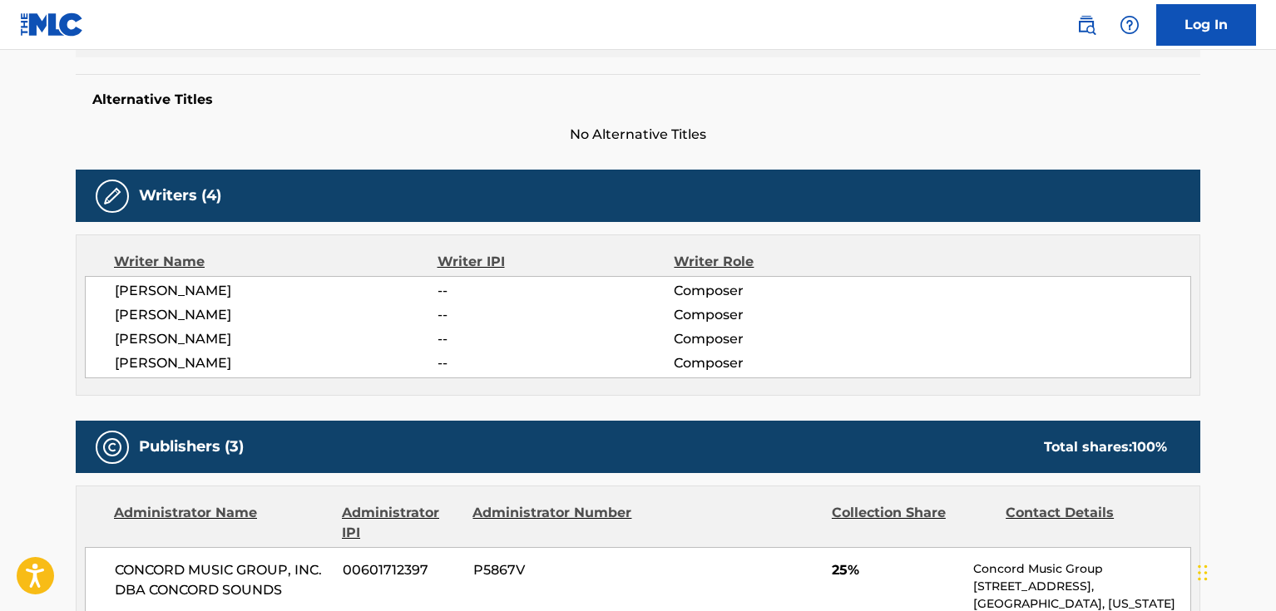
click at [287, 374] on div "[PERSON_NAME] -- Composer [PERSON_NAME] -- Composer [PERSON_NAME] -- Composer […" at bounding box center [638, 327] width 1106 height 102
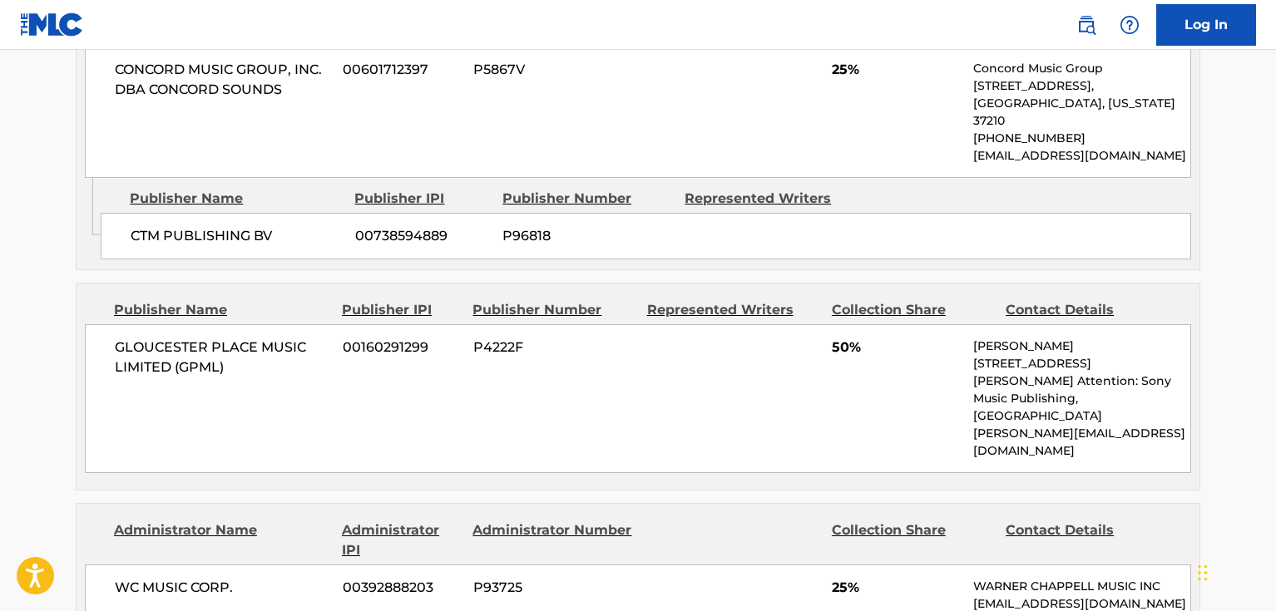
scroll to position [915, 0]
click at [115, 339] on span "GLOUCESTER PLACE MUSIC LIMITED (GPML)" at bounding box center [222, 359] width 215 height 40
drag, startPoint x: 114, startPoint y: 333, endPoint x: 307, endPoint y: 319, distance: 193.4
click at [307, 326] on div "GLOUCESTER PLACE MUSIC LIMITED (GPML) 00160291299 P4222F 50% [PERSON_NAME] 4 [P…" at bounding box center [638, 400] width 1106 height 149
copy span "GLOUCESTER PLACE MUSIC"
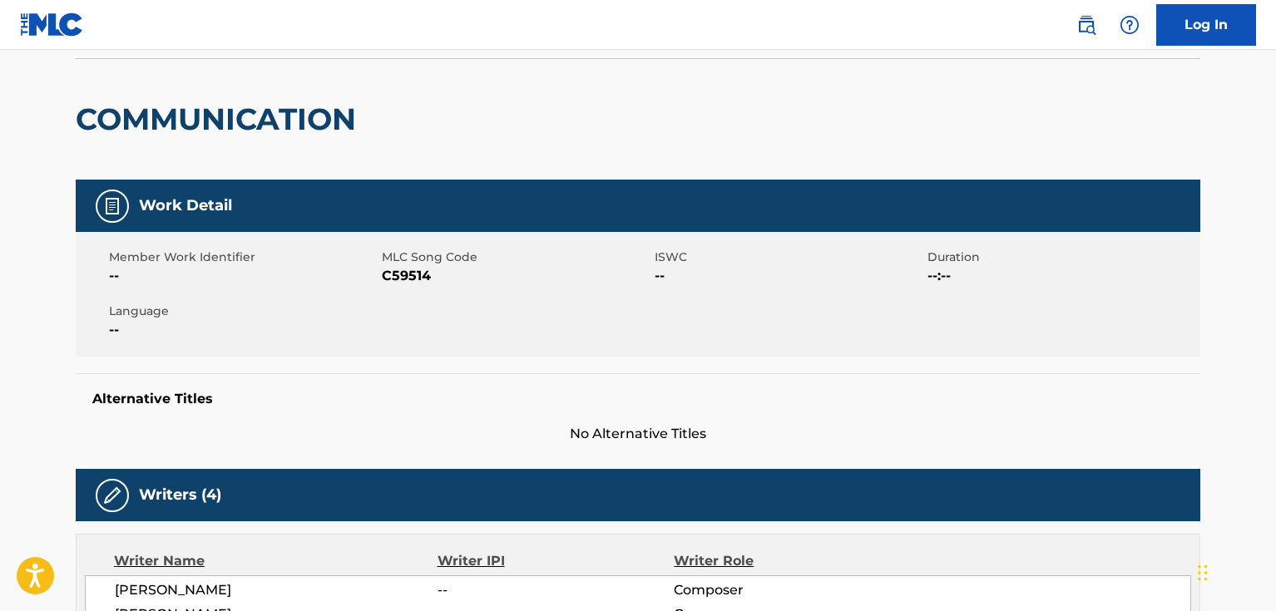
scroll to position [0, 0]
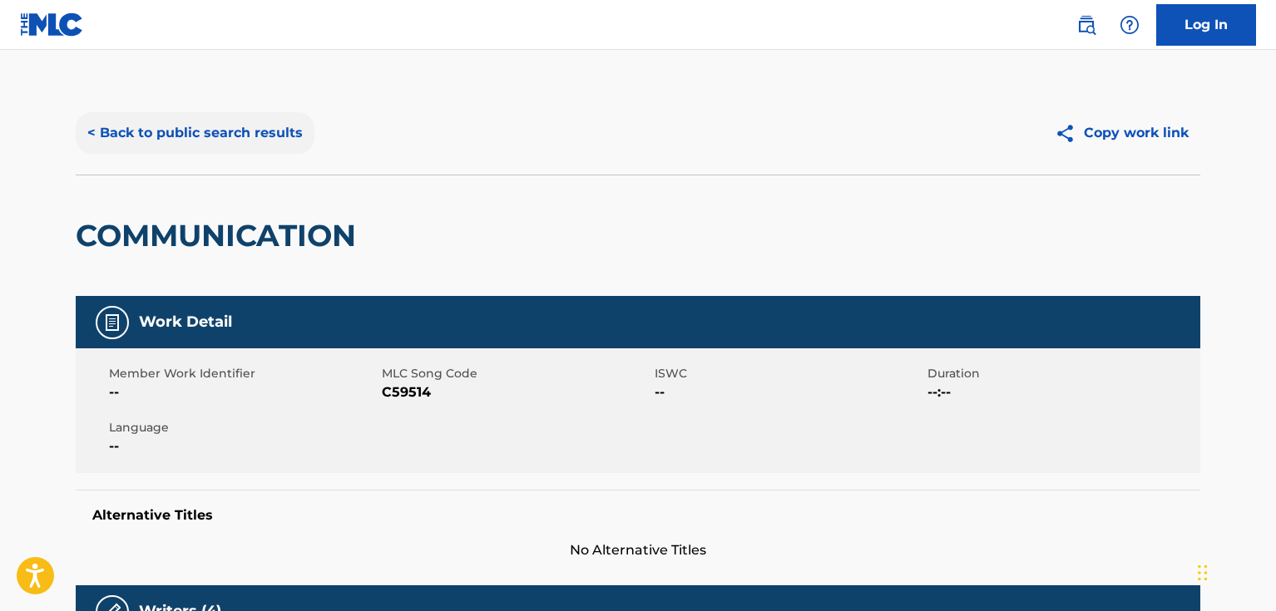
click at [260, 140] on button "< Back to public search results" at bounding box center [195, 133] width 239 height 42
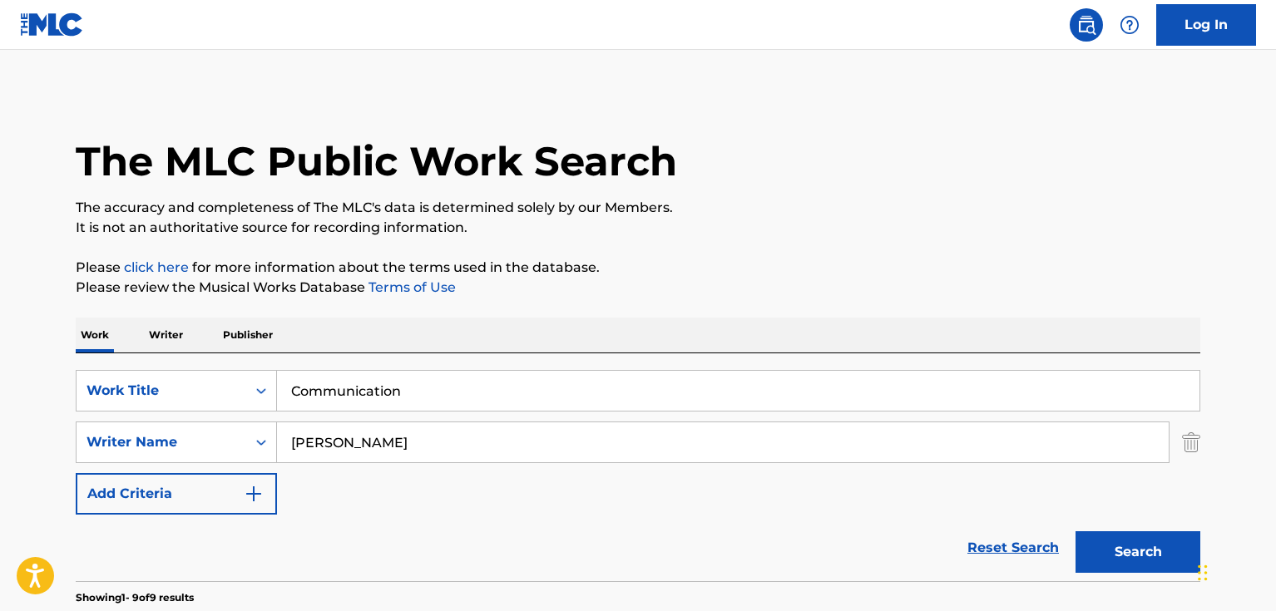
drag, startPoint x: 438, startPoint y: 387, endPoint x: 277, endPoint y: 382, distance: 160.6
click at [277, 382] on input "Communication" at bounding box center [738, 391] width 923 height 40
paste input "Daughter"
type input "Daughter"
click at [1110, 548] on button "Search" at bounding box center [1138, 553] width 125 height 42
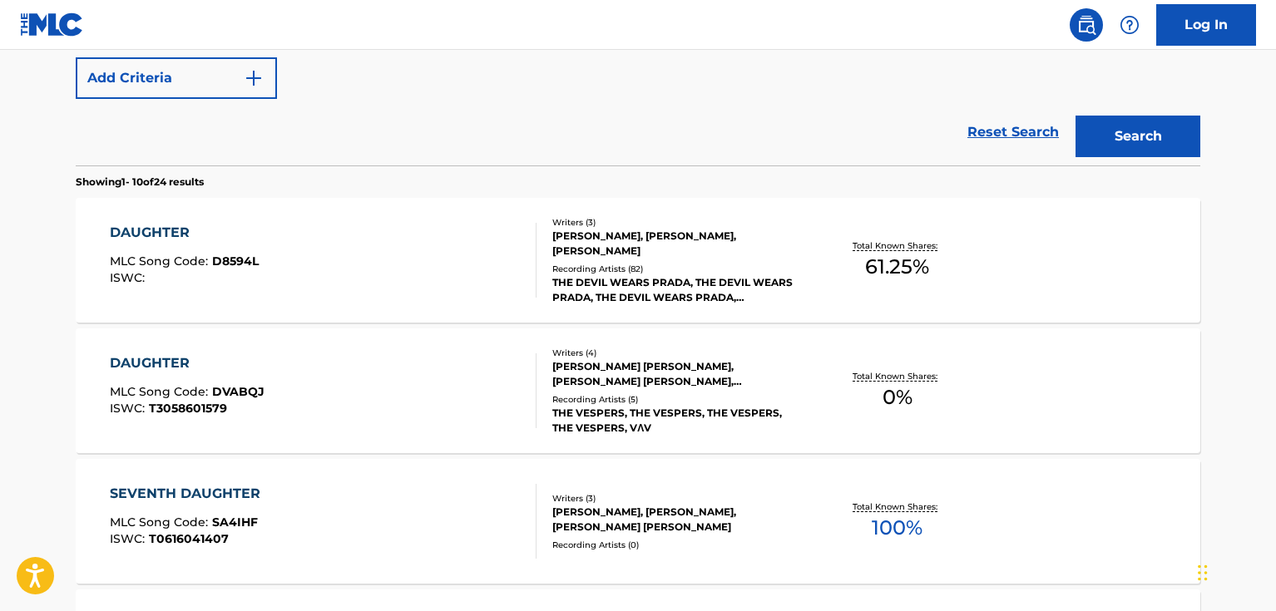
scroll to position [333, 0]
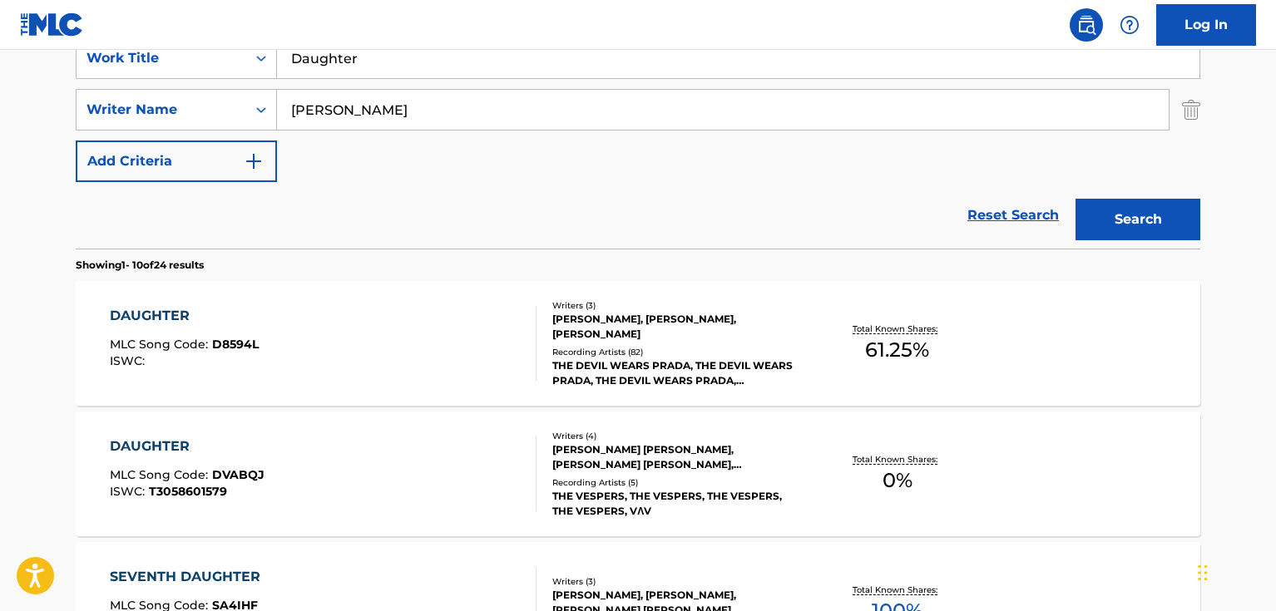
click at [362, 108] on input "[PERSON_NAME]" at bounding box center [723, 110] width 892 height 40
click at [398, 346] on div "DAUGHTER MLC Song Code : D8594L ISWC :" at bounding box center [324, 343] width 428 height 75
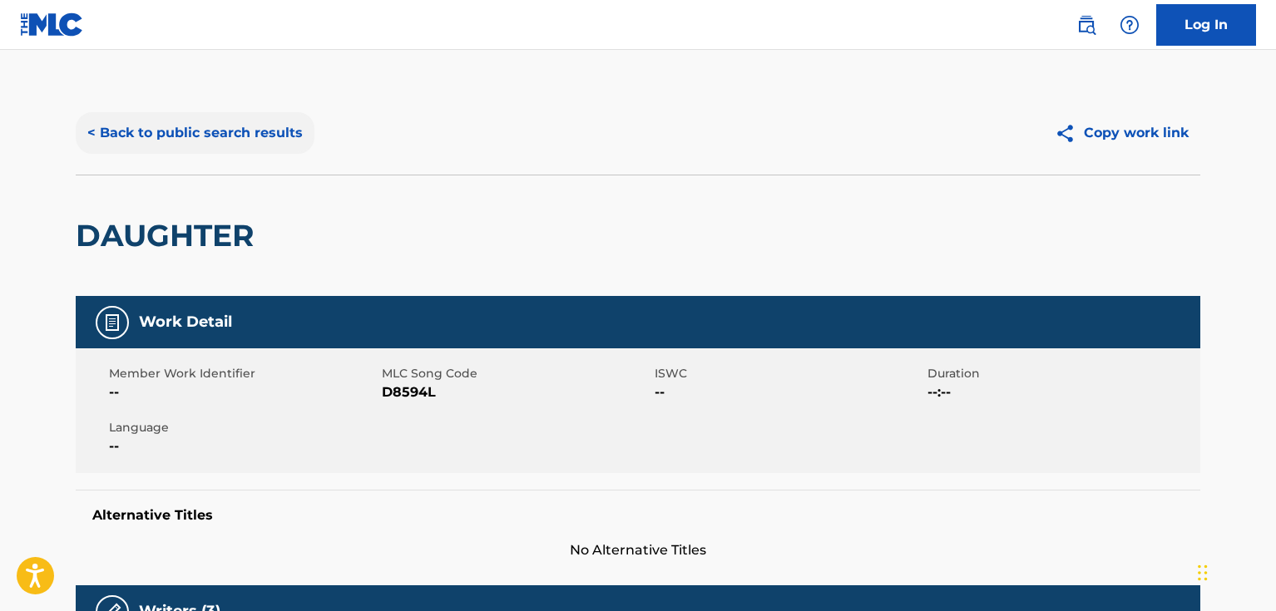
click at [283, 136] on button "< Back to public search results" at bounding box center [195, 133] width 239 height 42
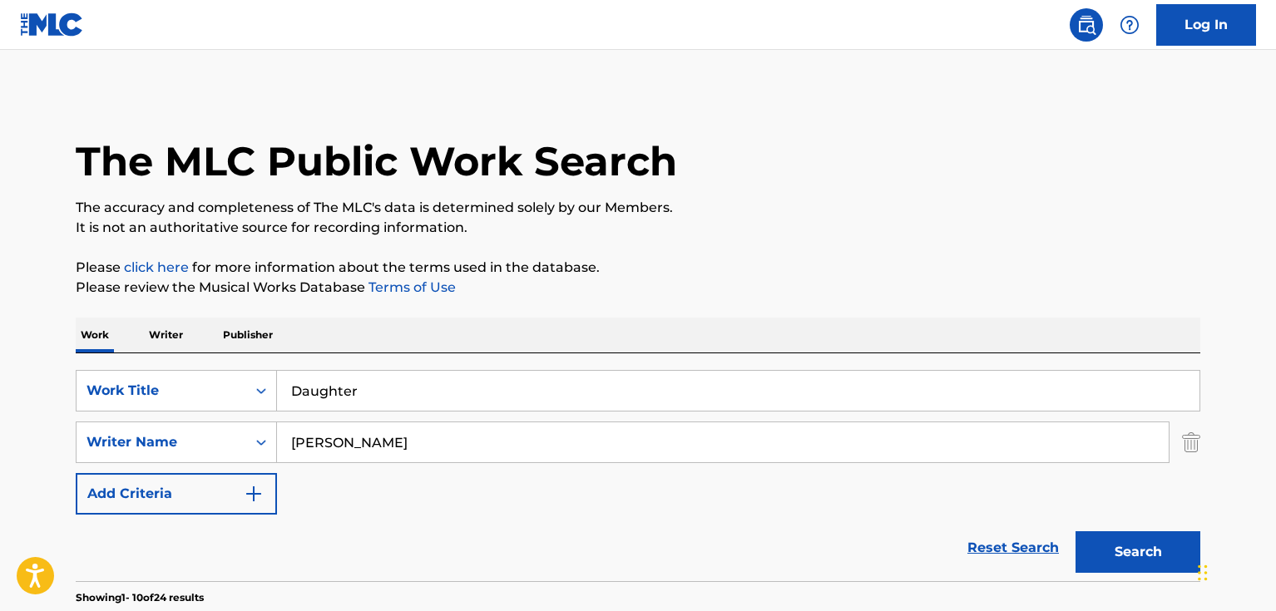
drag, startPoint x: 393, startPoint y: 403, endPoint x: 270, endPoint y: 412, distance: 122.6
click at [270, 412] on div "SearchWithCriteriad46a61c1-c08f-4742-9921-3706d787b089 Work Title Daughter Sear…" at bounding box center [638, 442] width 1125 height 145
paste input "ynamite"
type input "Dynamite"
click at [1121, 547] on button "Search" at bounding box center [1138, 553] width 125 height 42
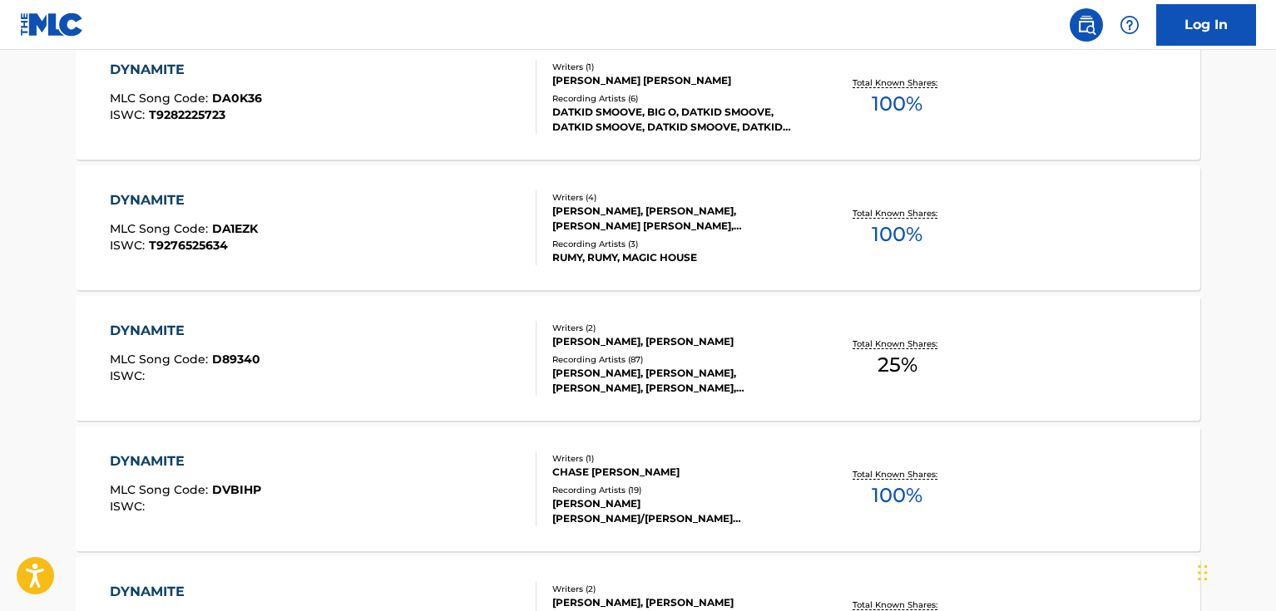
scroll to position [998, 0]
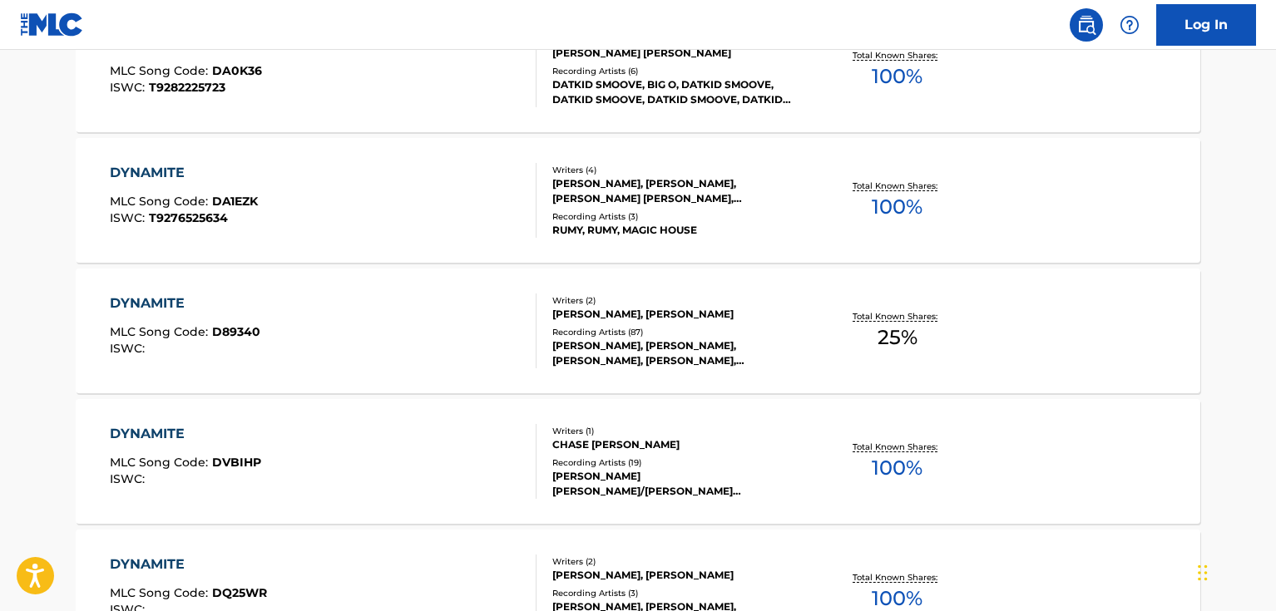
click at [434, 310] on div "DYNAMITE MLC Song Code : D89340 ISWC :" at bounding box center [324, 331] width 428 height 75
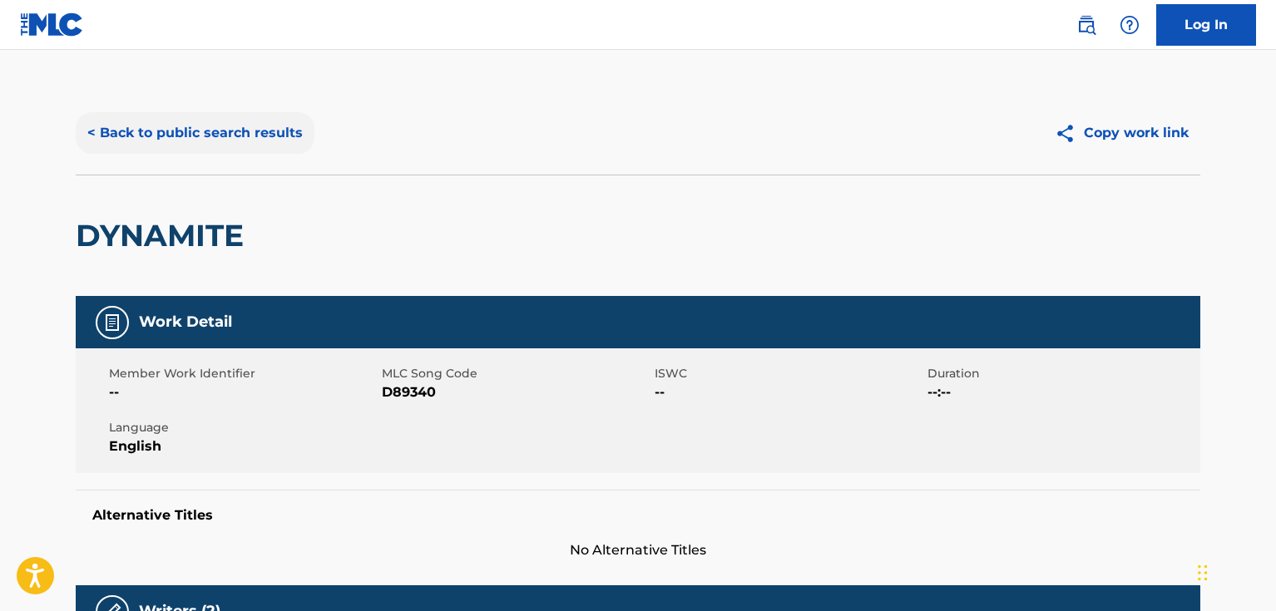
click at [275, 141] on button "< Back to public search results" at bounding box center [195, 133] width 239 height 42
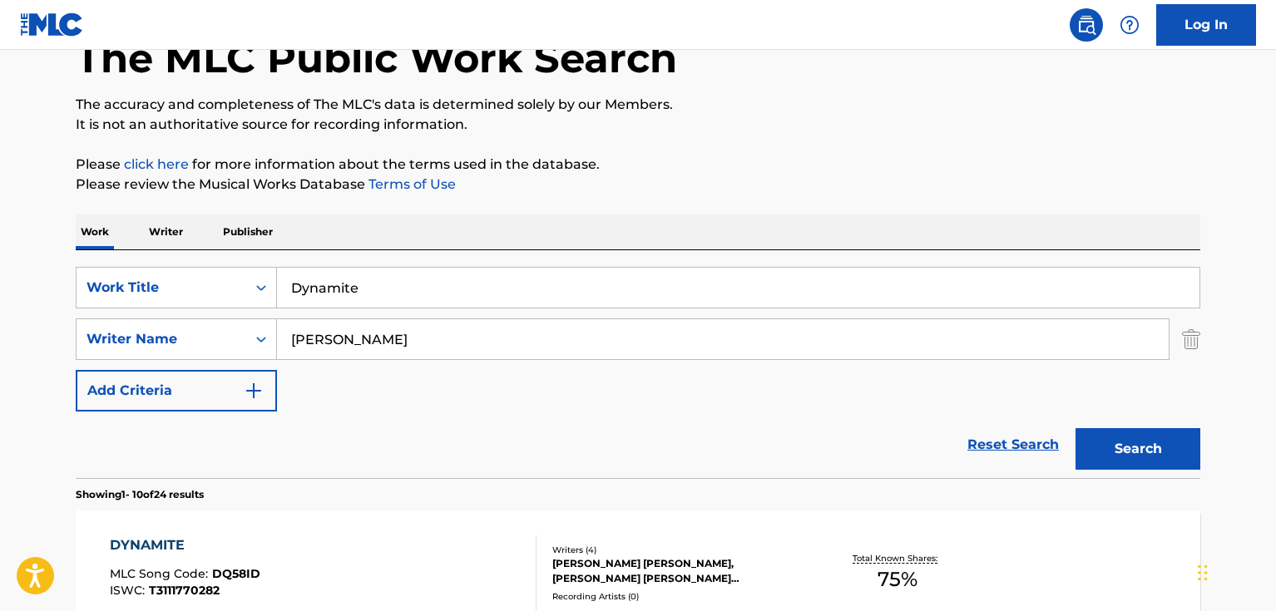
scroll to position [12, 0]
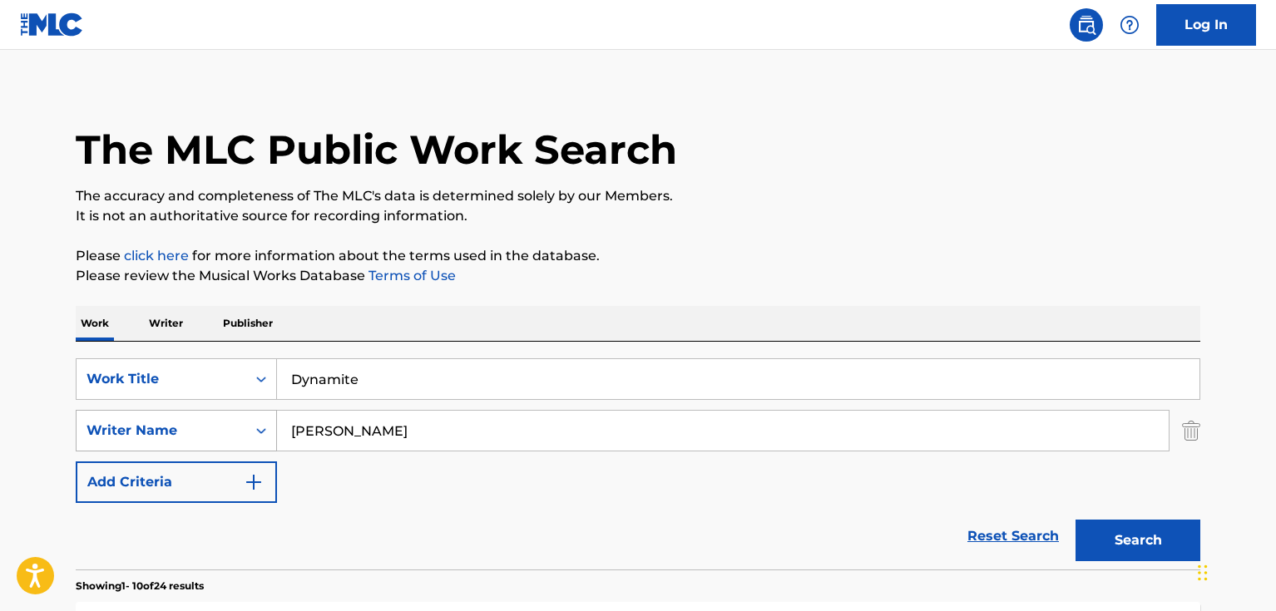
drag, startPoint x: 359, startPoint y: 431, endPoint x: 235, endPoint y: 431, distance: 123.9
click at [235, 431] on div "SearchWithCriteria33f44059-a9a3-4a0e-90fe-a06dea2ccbfd Writer Name [PERSON_NAME]" at bounding box center [638, 431] width 1125 height 42
type input "[PERSON_NAME]"
click at [1127, 535] on button "Search" at bounding box center [1138, 541] width 125 height 42
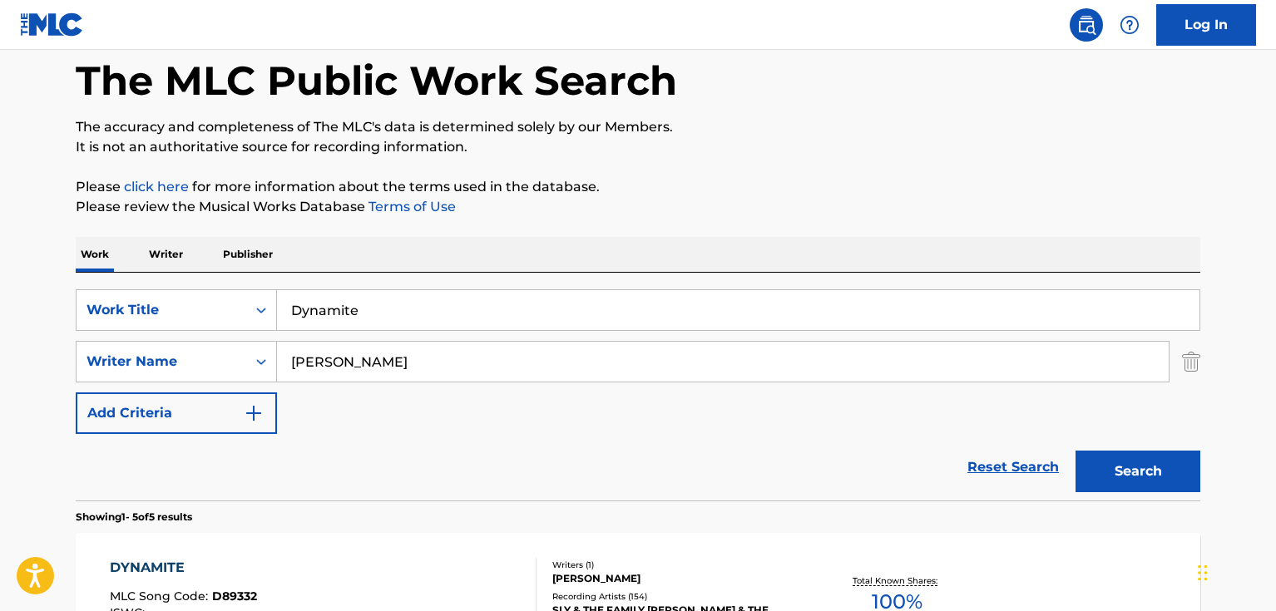
scroll to position [0, 0]
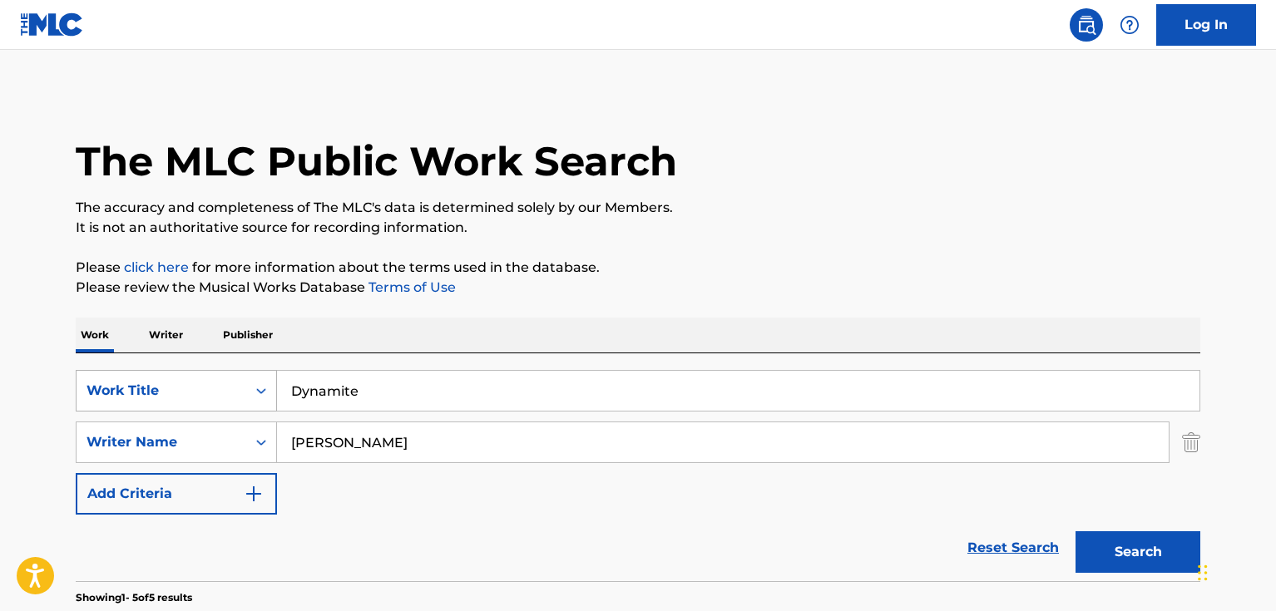
drag, startPoint x: 269, startPoint y: 388, endPoint x: 256, endPoint y: 388, distance: 12.5
click at [256, 388] on div "SearchWithCriteriad46a61c1-c08f-4742-9921-3706d787b089 Work Title Dynamite" at bounding box center [638, 391] width 1125 height 42
paste input "Lethal Dose Of Lov"
type input "Lethal Dose Of Love"
drag, startPoint x: 379, startPoint y: 441, endPoint x: 240, endPoint y: 445, distance: 139.8
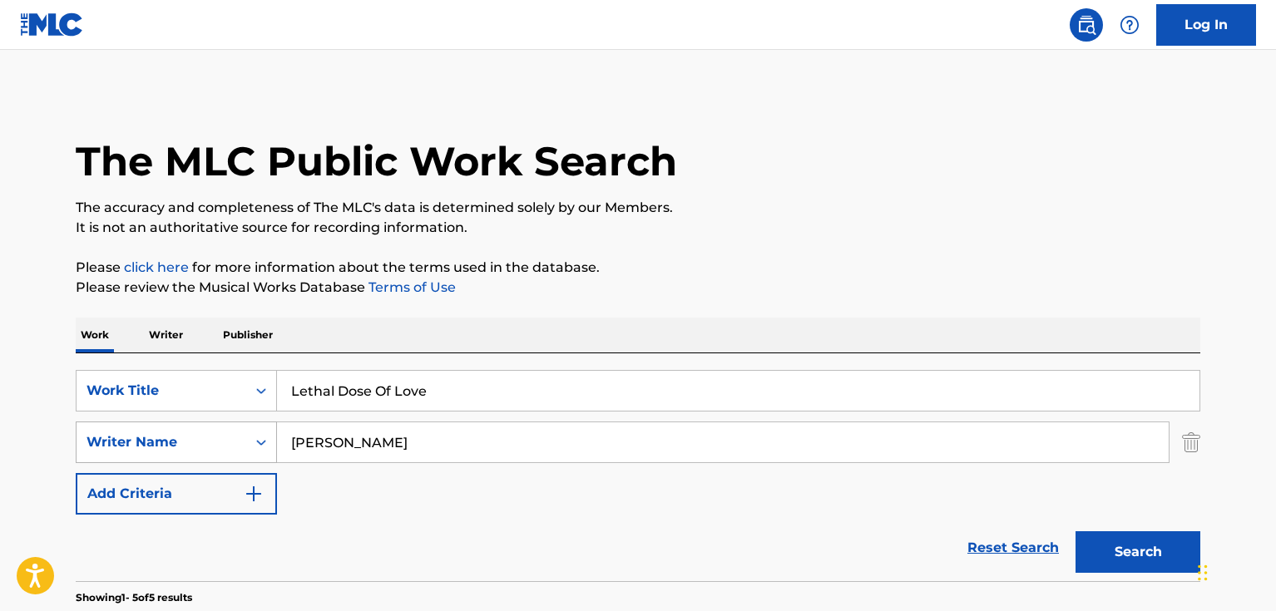
click at [240, 445] on div "SearchWithCriteria33f44059-a9a3-4a0e-90fe-a06dea2ccbfd Writer Name [PERSON_NAME]" at bounding box center [638, 443] width 1125 height 42
type input "[PERSON_NAME]"
click at [1076, 532] on button "Search" at bounding box center [1138, 553] width 125 height 42
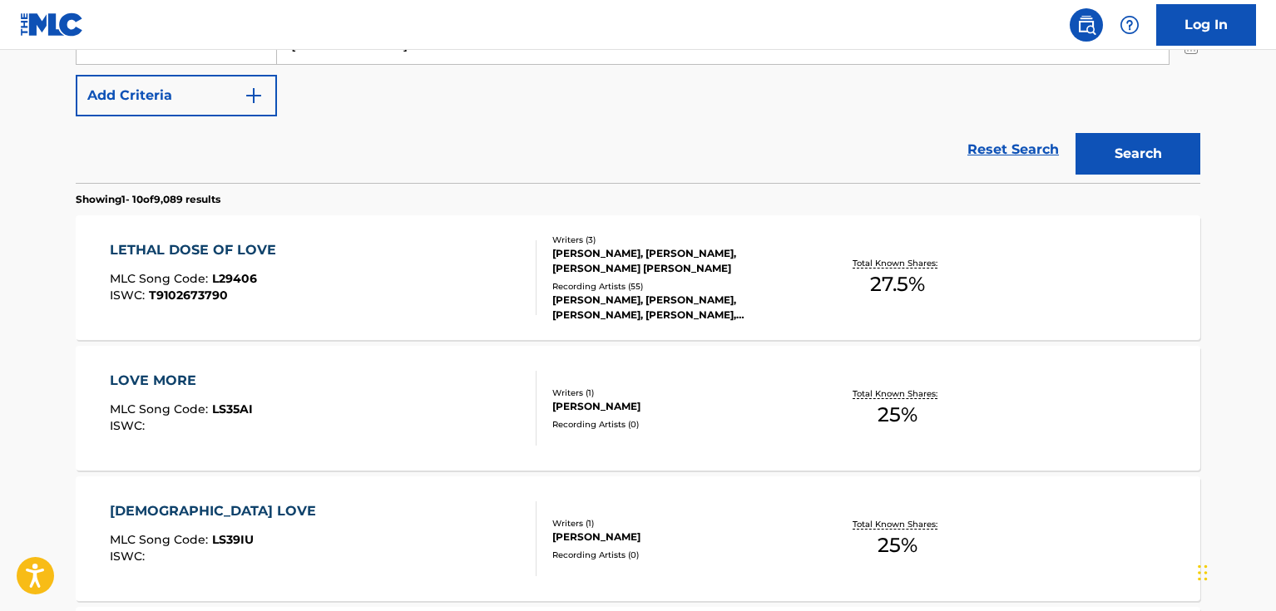
scroll to position [416, 0]
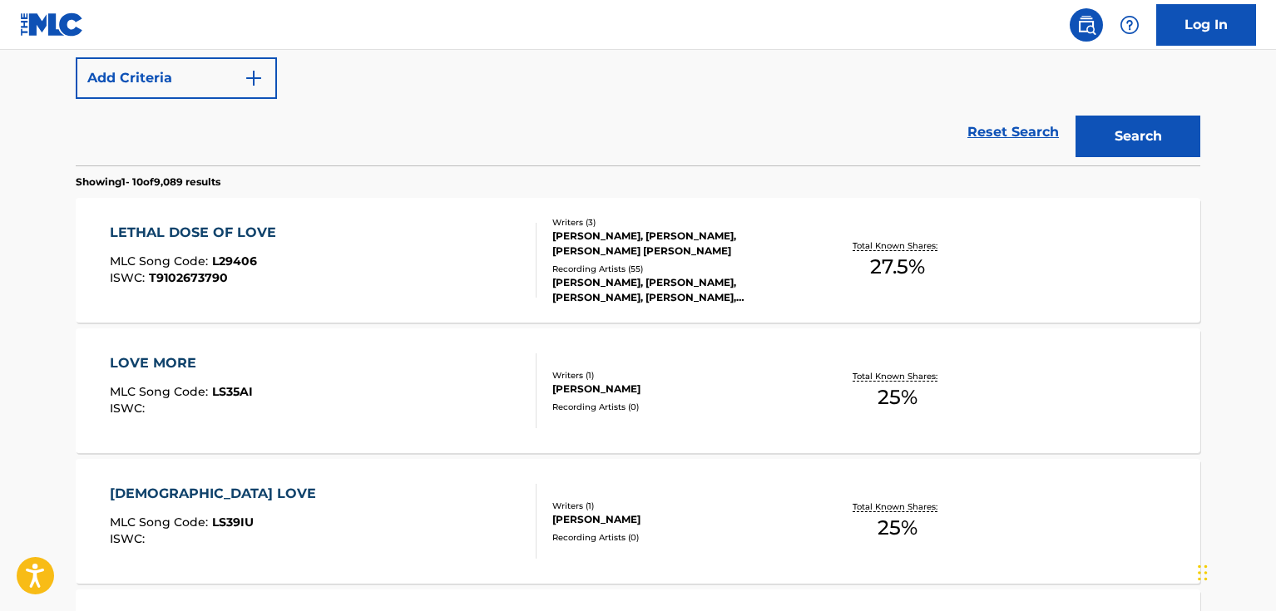
click at [398, 233] on div "LETHAL DOSE OF LOVE MLC Song Code : L29406 ISWC : T9102673790" at bounding box center [324, 260] width 428 height 75
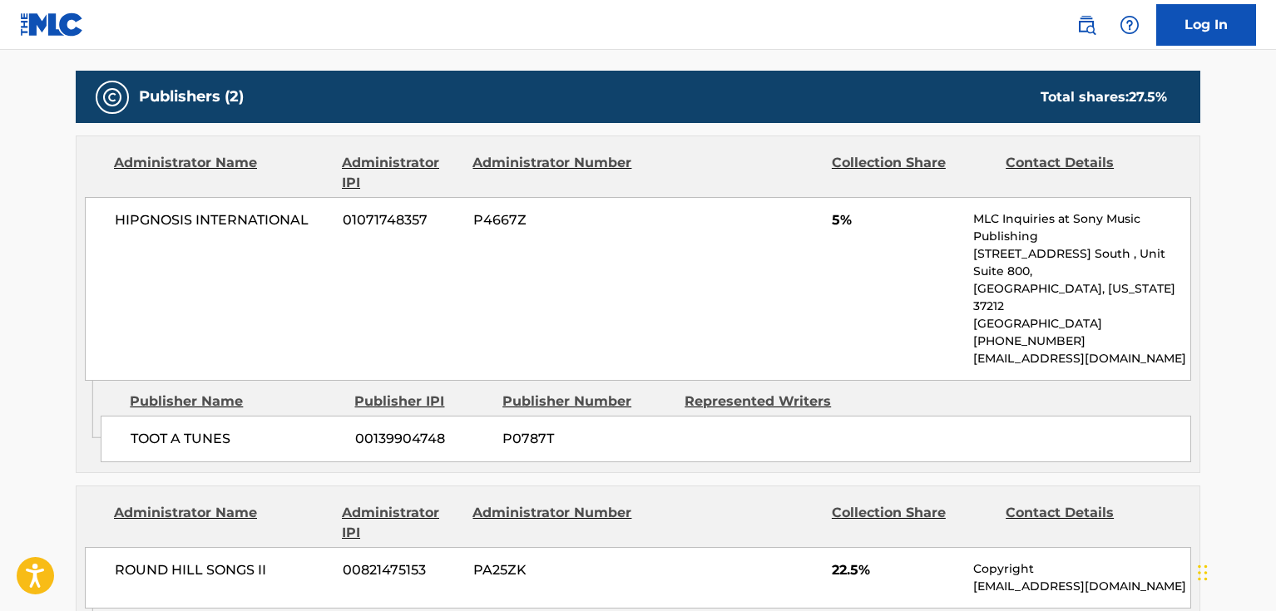
scroll to position [749, 0]
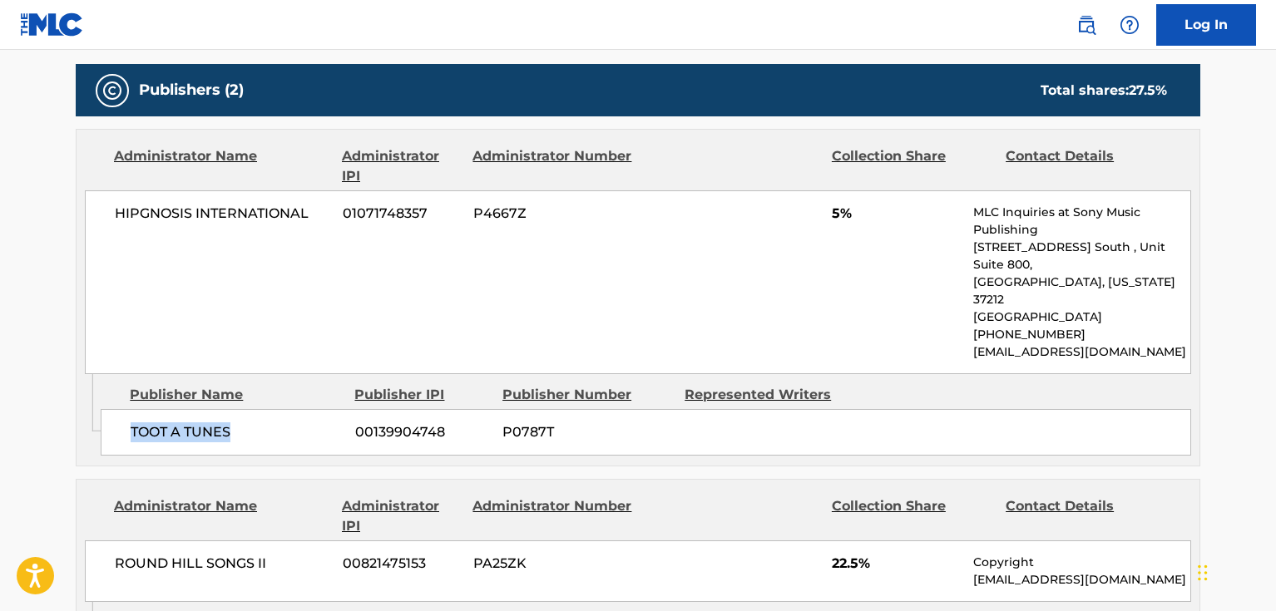
drag, startPoint x: 244, startPoint y: 400, endPoint x: 129, endPoint y: 404, distance: 114.9
click at [129, 409] on div "TOOT A TUNES 00139904748 P0787T" at bounding box center [646, 432] width 1091 height 47
click at [215, 243] on div "HIPGNOSIS INTERNATIONAL 01071748357 P4667Z 5% MLC Inquiries at Sony Music Publi…" at bounding box center [638, 282] width 1106 height 184
drag, startPoint x: 312, startPoint y: 219, endPoint x: 120, endPoint y: 208, distance: 192.5
click at [120, 208] on span "HIPGNOSIS INTERNATIONAL" at bounding box center [222, 214] width 215 height 20
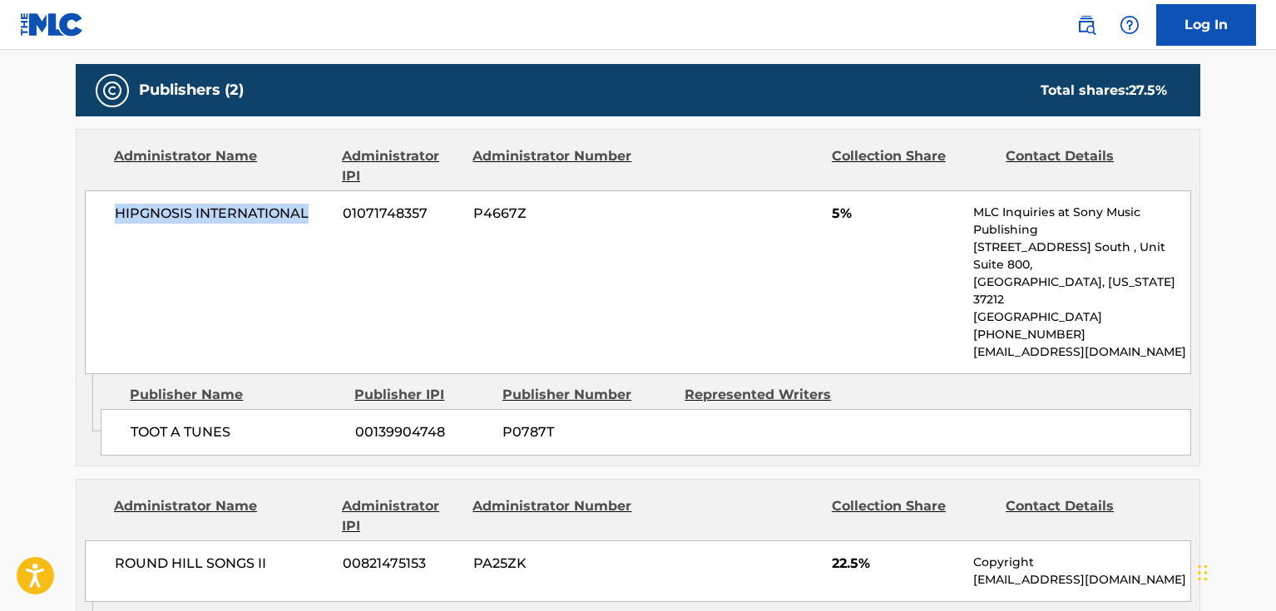
copy span "HIPGNOSIS INTERNATIONAL"
drag, startPoint x: 44, startPoint y: 262, endPoint x: 260, endPoint y: 207, distance: 222.3
click at [44, 262] on main "< Back to public search results Copy work link LETHAL DOSE OF LOVE Work Detail …" at bounding box center [638, 328] width 1276 height 2055
